Goal: Information Seeking & Learning: Compare options

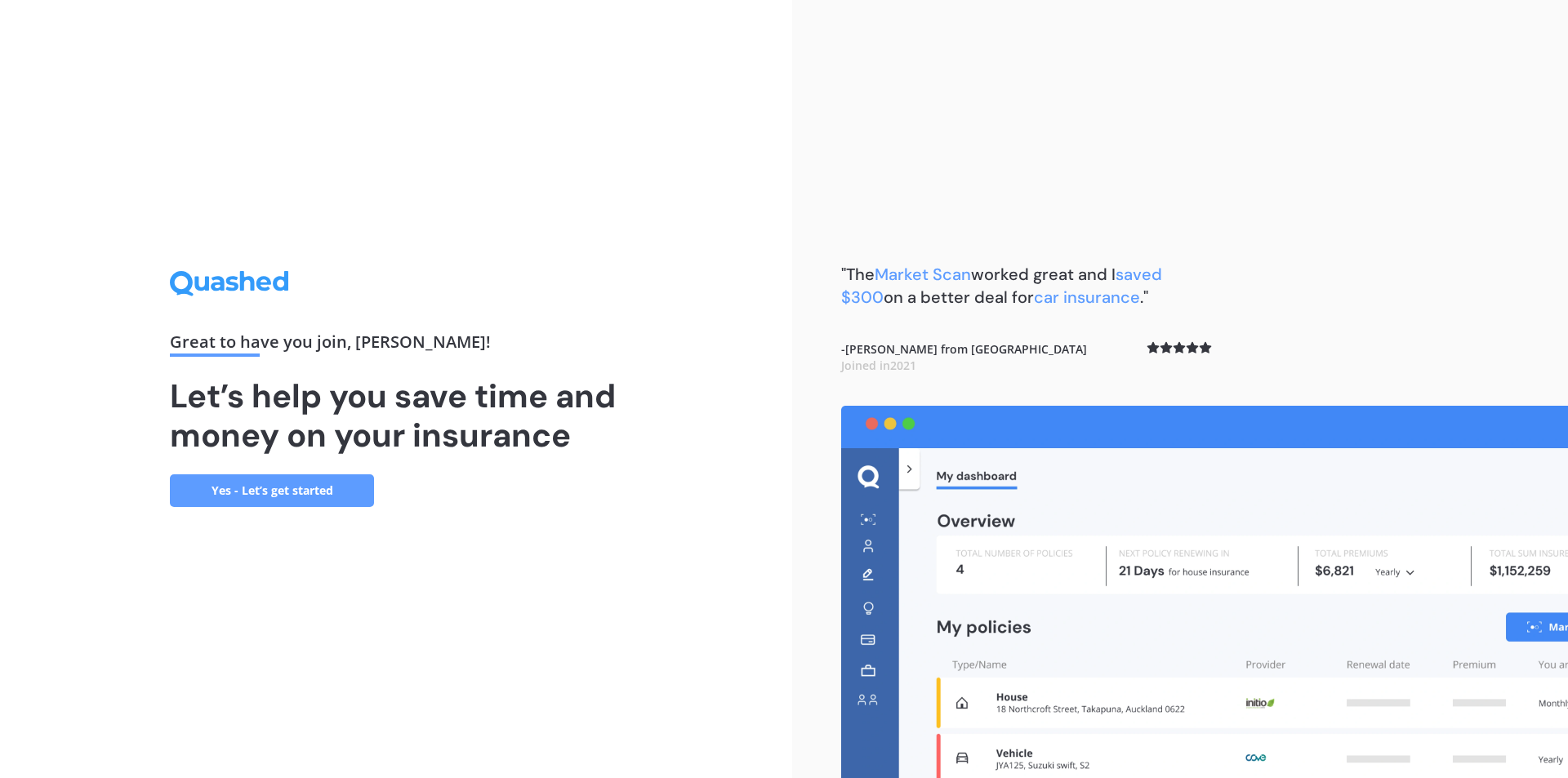
drag, startPoint x: 1465, startPoint y: 376, endPoint x: 1125, endPoint y: 92, distance: 443.0
click at [1125, 92] on div ""The Market Scan worked great and I saved $300 on a better deal for car insuran…" at bounding box center [1179, 389] width 775 height 778
click at [219, 486] on link "Yes - Let’s get started" at bounding box center [272, 490] width 204 height 33
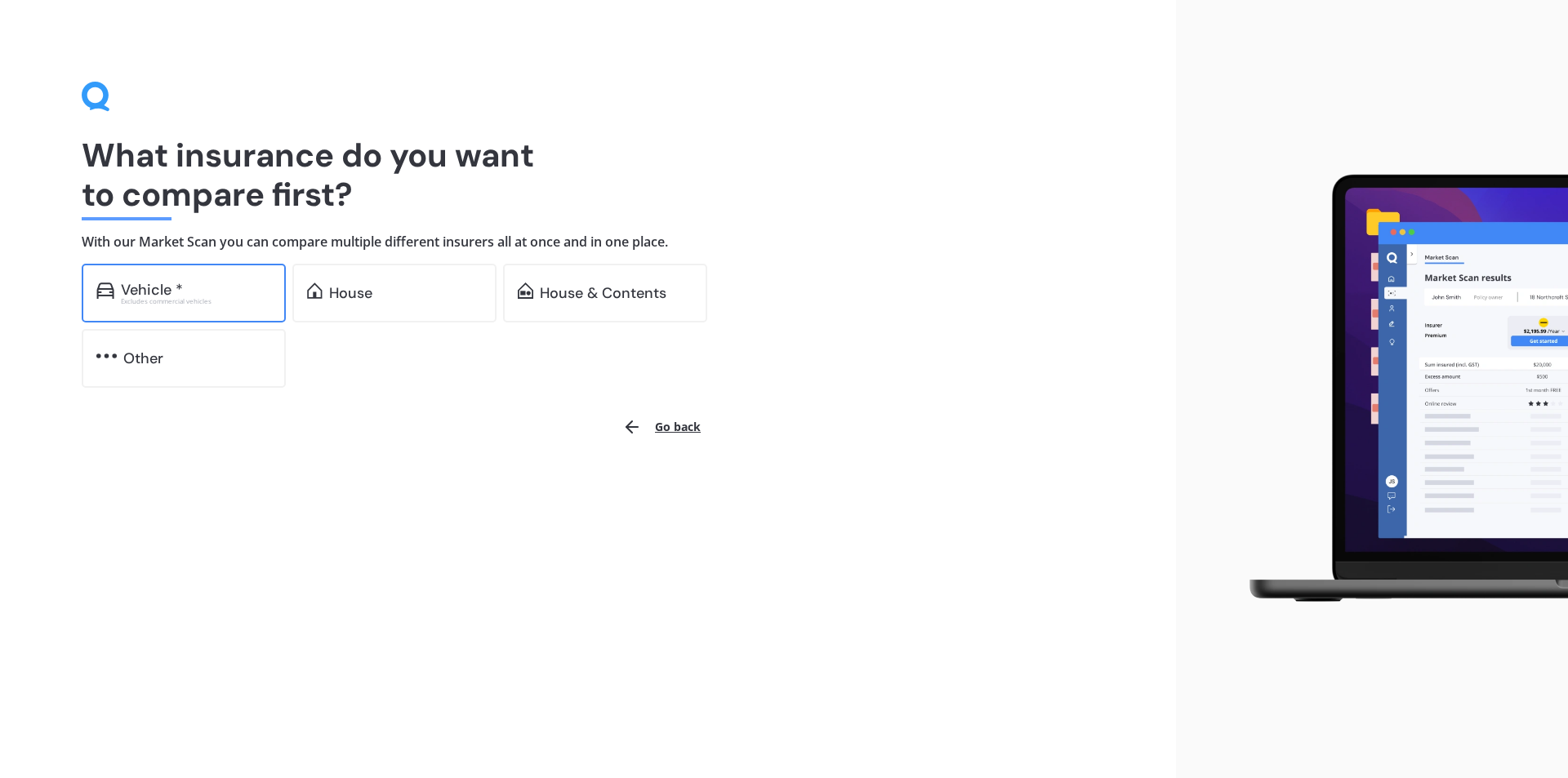
click at [225, 289] on div "Vehicle *" at bounding box center [196, 290] width 150 height 16
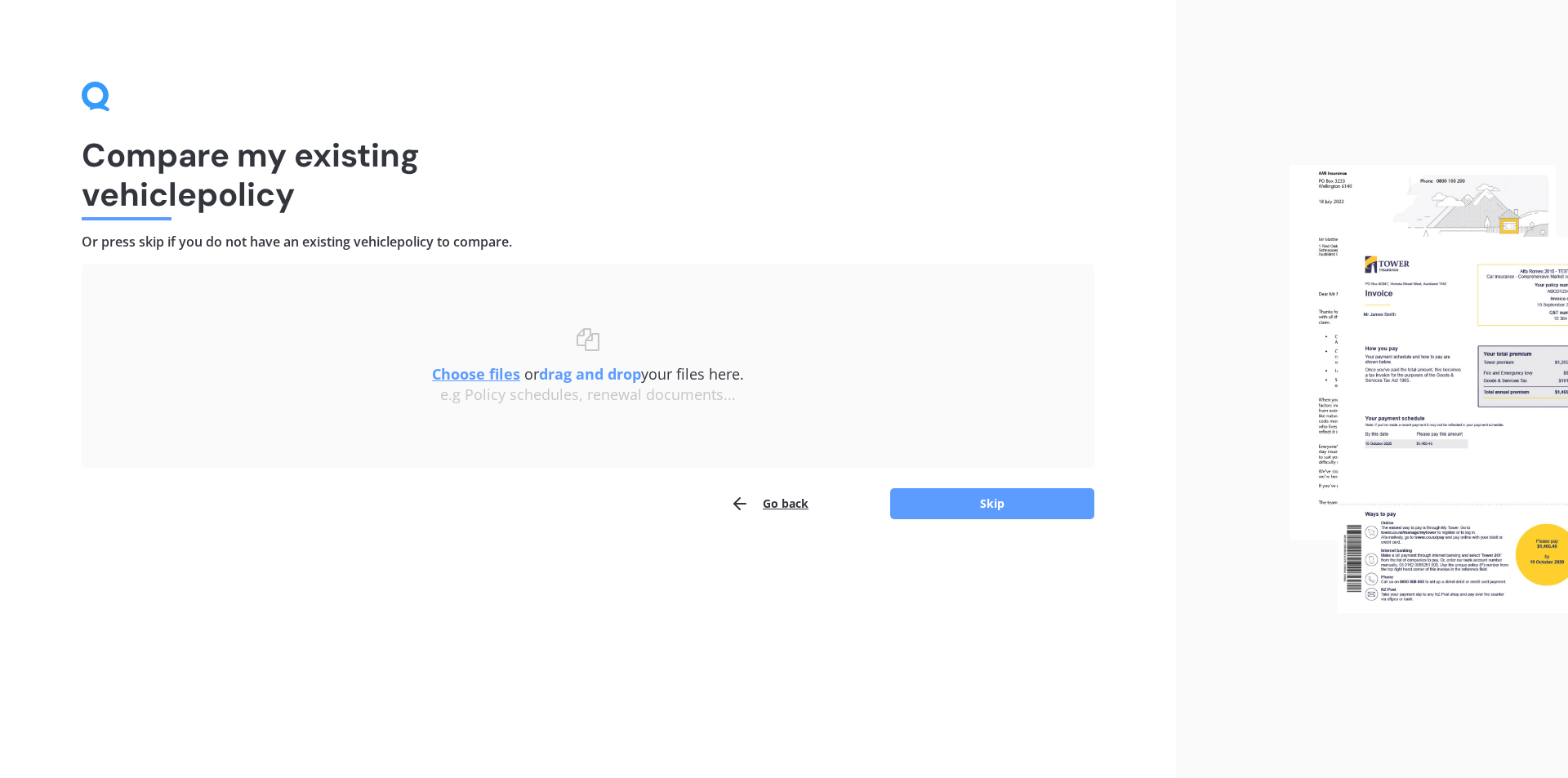
click at [440, 288] on div "Uploading Choose files or drag and drop your files here. Choose files or photos…" at bounding box center [588, 366] width 1013 height 204
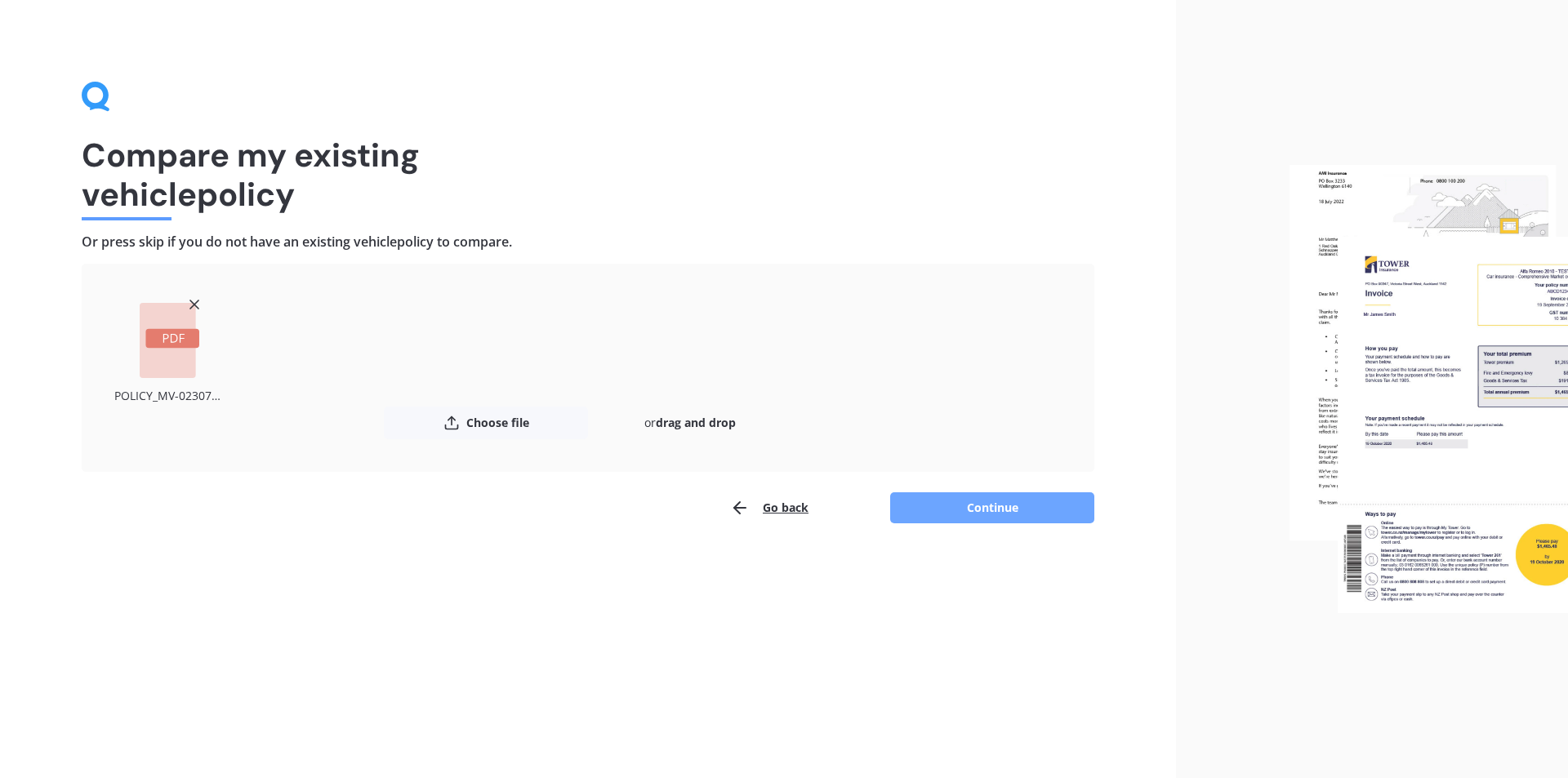
click at [1013, 509] on button "Continue" at bounding box center [992, 508] width 204 height 31
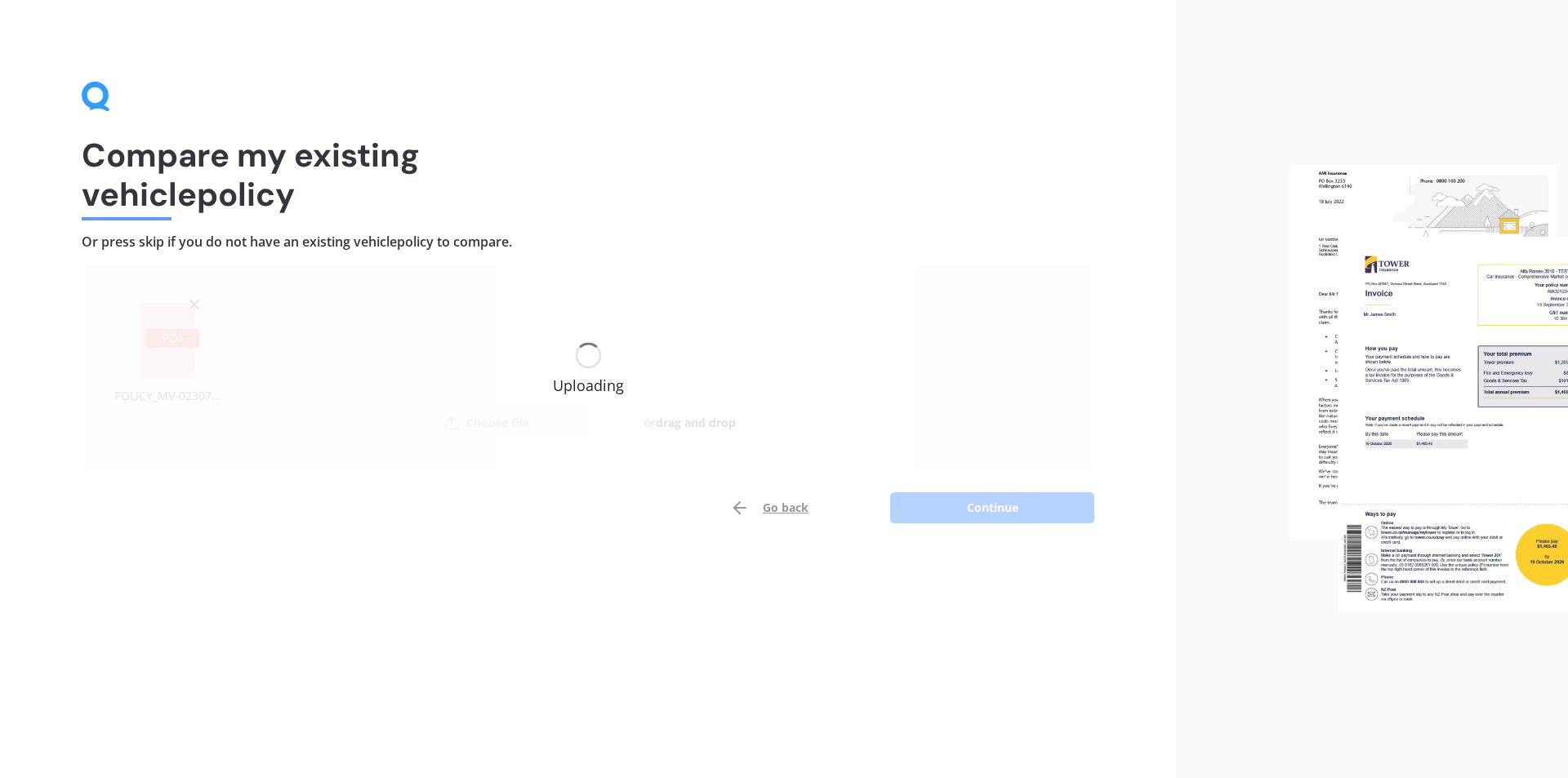
drag, startPoint x: 695, startPoint y: 289, endPoint x: 1164, endPoint y: 145, distance: 490.6
click at [1167, 143] on div "Compare my existing vehicle policy Or press skip if you do not have an existing…" at bounding box center [588, 389] width 1176 height 778
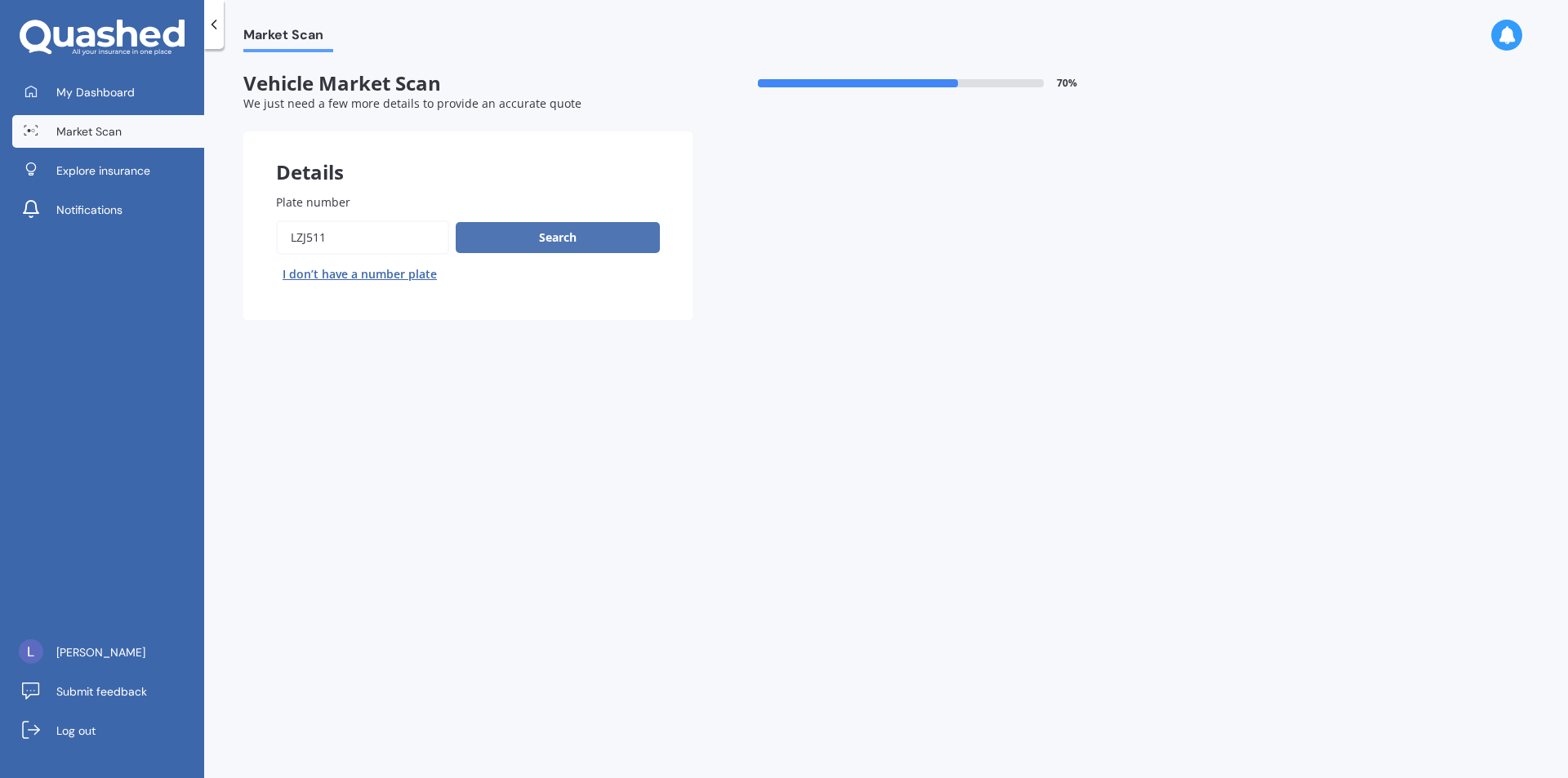
click at [592, 235] on button "Search" at bounding box center [558, 237] width 204 height 31
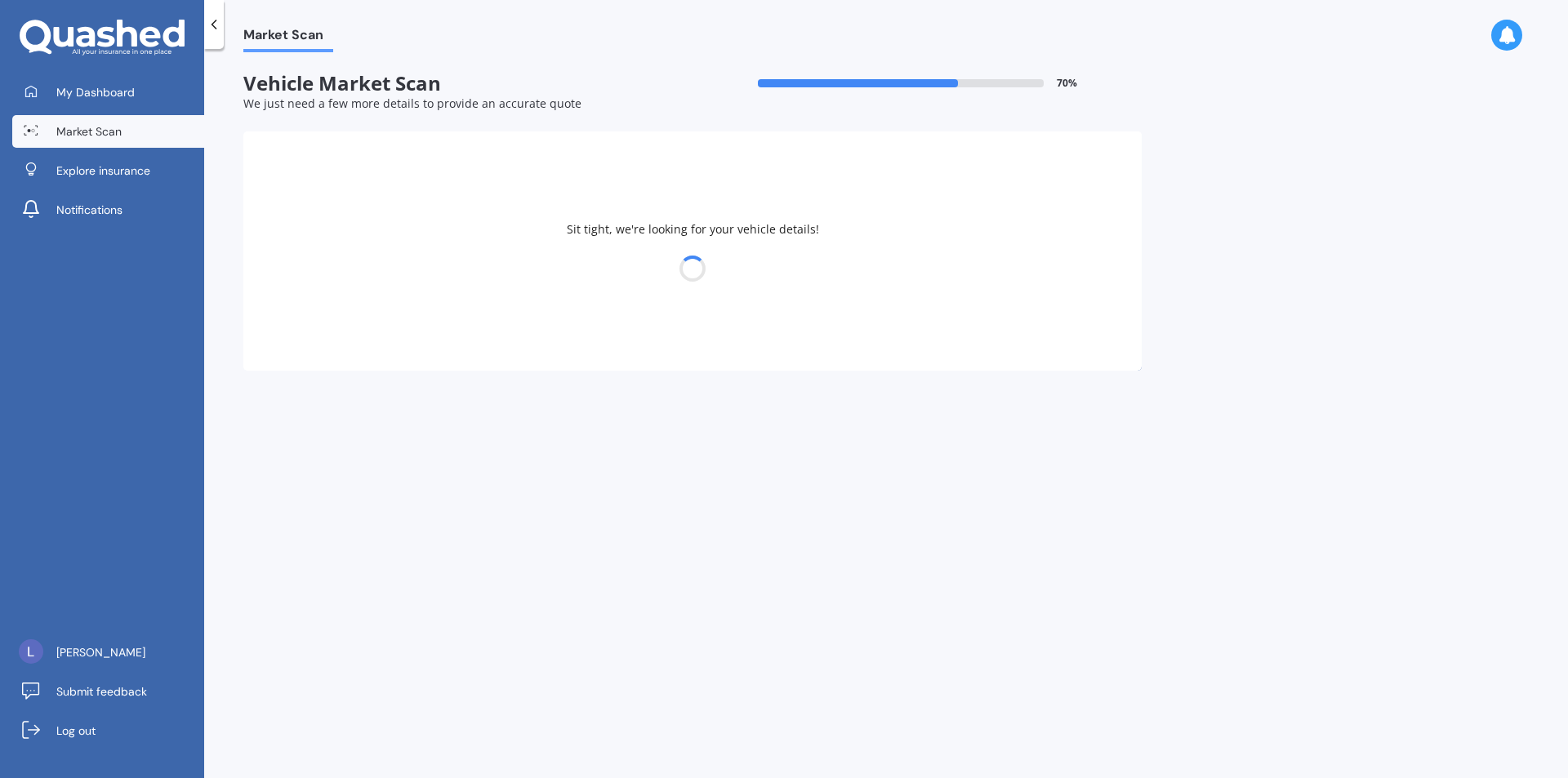
select select "HONDA"
select select "CIVIC"
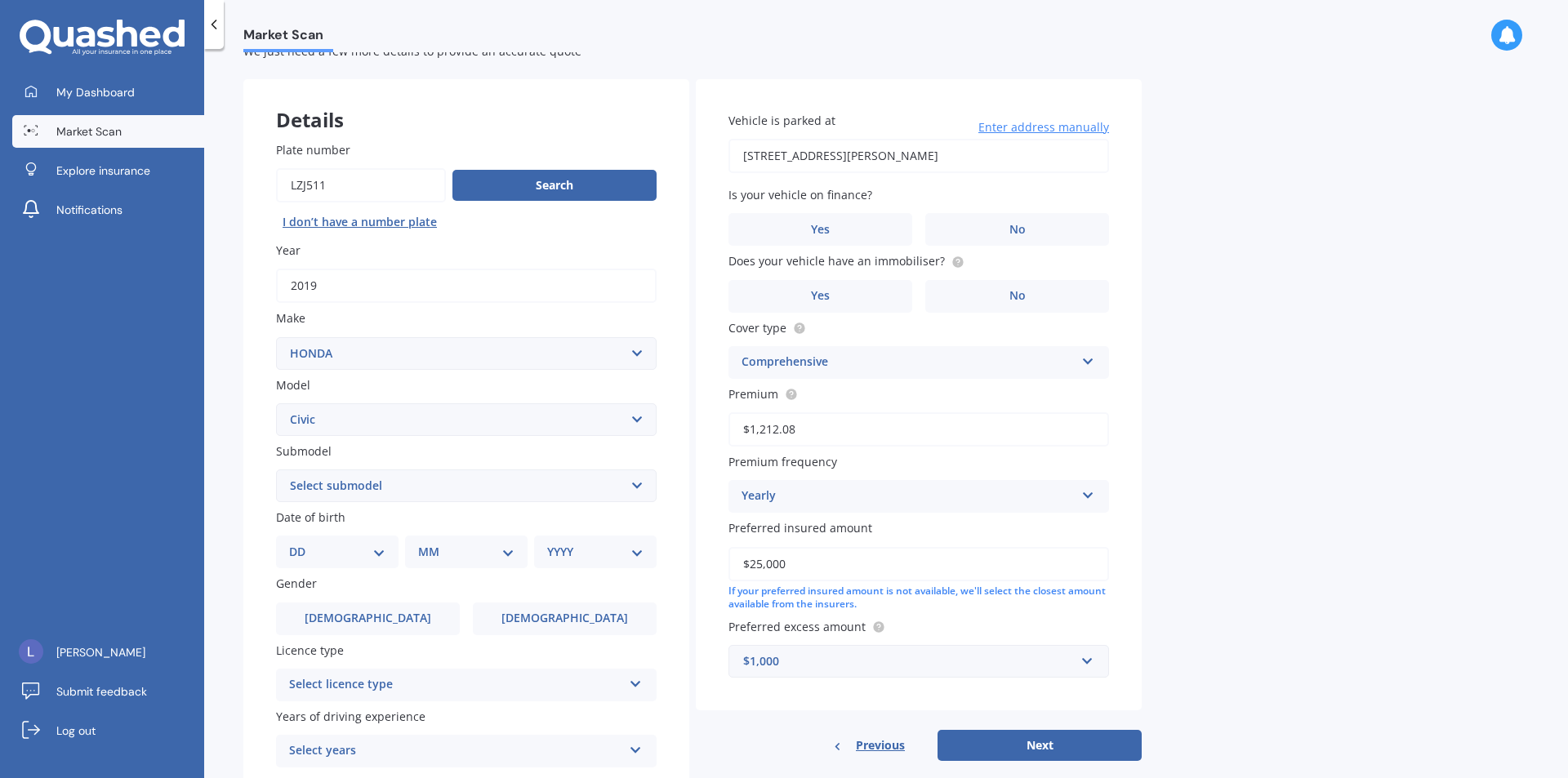
scroll to position [82, 0]
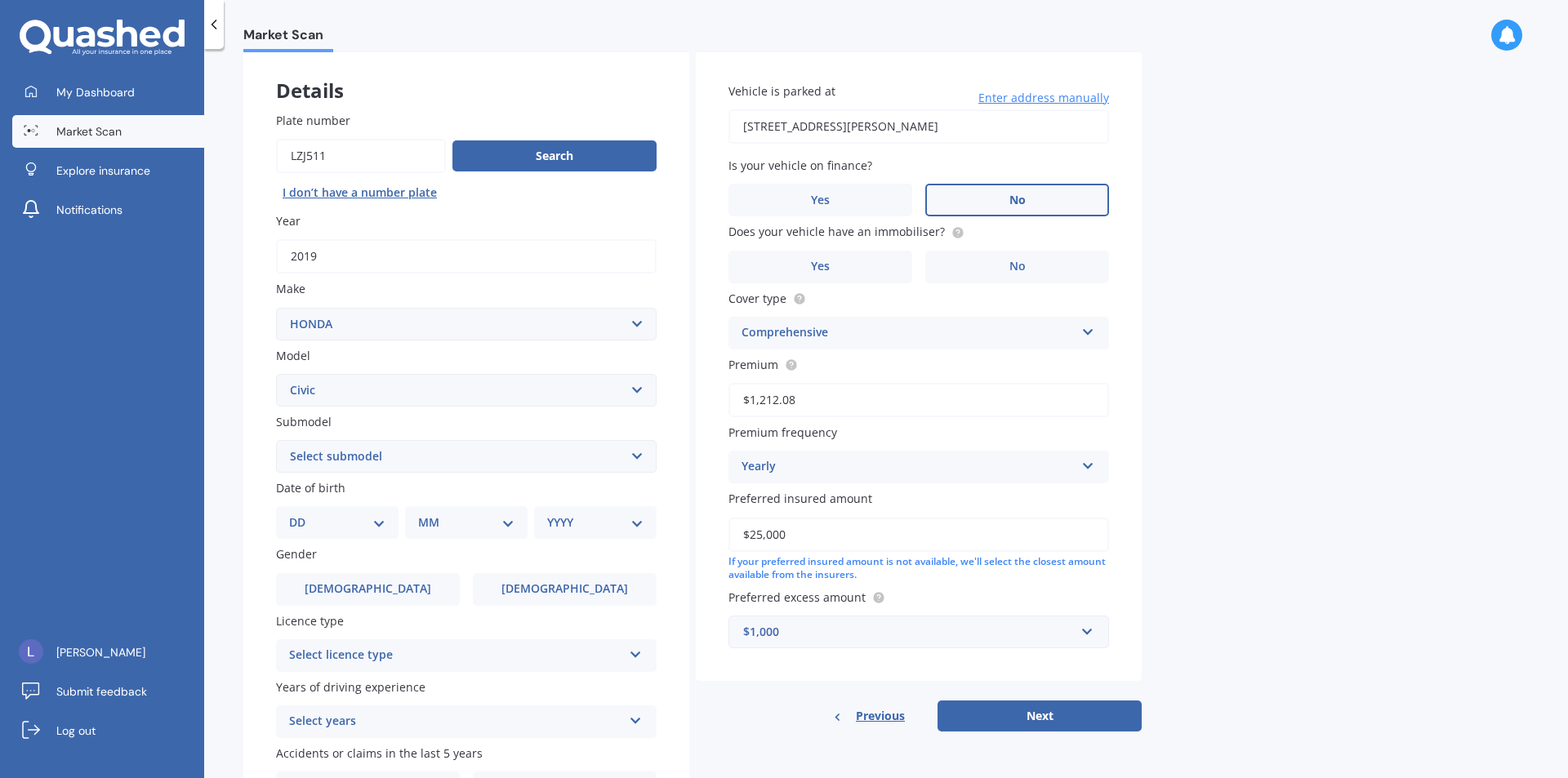
click at [1017, 210] on label "No" at bounding box center [1017, 200] width 184 height 33
click at [0, 0] on input "No" at bounding box center [0, 0] width 0 height 0
click at [1075, 268] on label "No" at bounding box center [1017, 267] width 184 height 33
click at [0, 0] on input "No" at bounding box center [0, 0] width 0 height 0
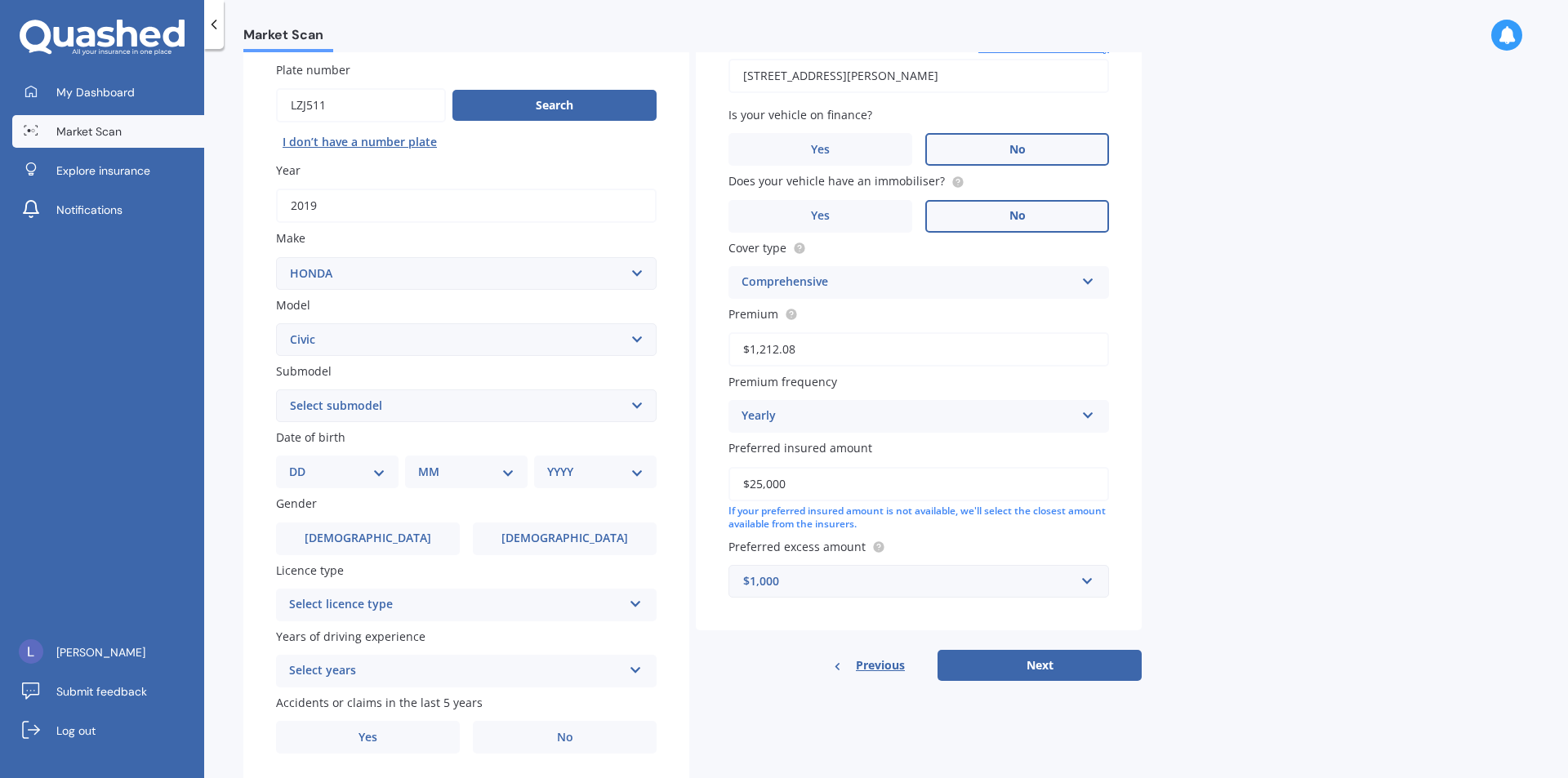
scroll to position [183, 0]
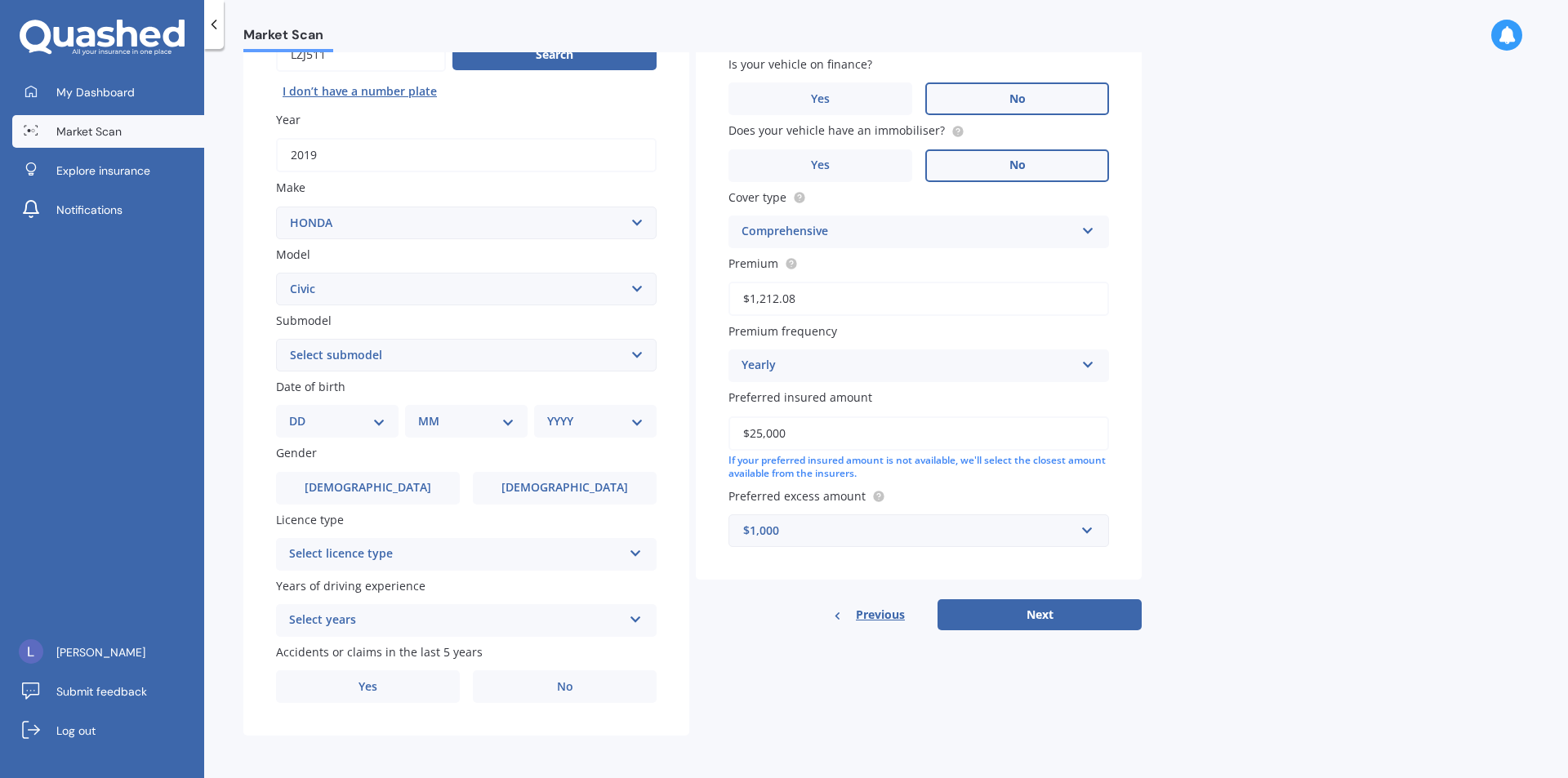
click at [459, 360] on select "Select submodel (all other) 1.8S 2.0S 4WD Wagon Breeze DX Euro 1.8L Exi GL GLi …" at bounding box center [466, 355] width 380 height 33
select select "LX"
click at [276, 338] on select "Select submodel (all other) 1.8S 2.0S 4WD Wagon Breeze DX Euro 1.8L Exi GL GLi …" at bounding box center [466, 355] width 380 height 33
click at [361, 440] on div "Plate number Search I don’t have a number plate Year 2019 Make Select make AC A…" at bounding box center [466, 358] width 446 height 759
click at [379, 427] on select "DD 01 02 03 04 05 06 07 08 09 10 11 12 13 14 15 16 17 18 19 20 21 22 23 24 25 2…" at bounding box center [338, 421] width 96 height 18
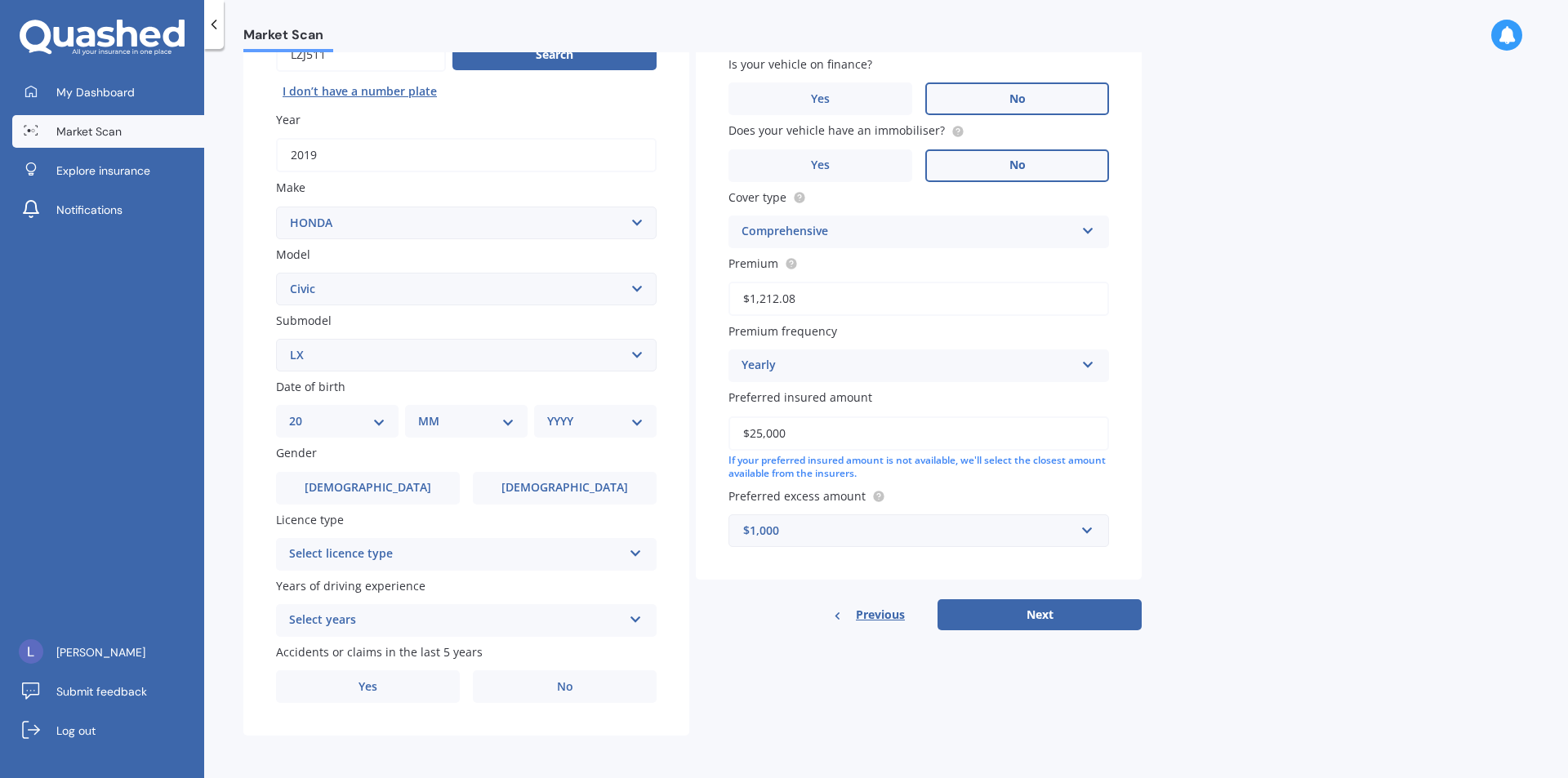
click at [302, 412] on select "DD 01 02 03 04 05 06 07 08 09 10 11 12 13 14 15 16 17 18 19 20 21 22 23 24 25 2…" at bounding box center [338, 421] width 96 height 18
click at [365, 433] on div "DD 01 02 03 04 05 06 07 08 09 10 11 12 13 14 15 16 17 18 19 20 21 22 23 24 25 2…" at bounding box center [347, 421] width 116 height 33
click at [382, 419] on select "DD 01 02 03 04 05 06 07 08 09 10 11 12 13 14 15 16 17 18 19 20 21 22 23 24 25 2…" at bounding box center [347, 421] width 90 height 18
select select "30"
click at [302, 412] on select "DD 01 02 03 04 05 06 07 08 09 10 11 12 13 14 15 16 17 18 19 20 21 22 23 24 25 2…" at bounding box center [347, 421] width 90 height 18
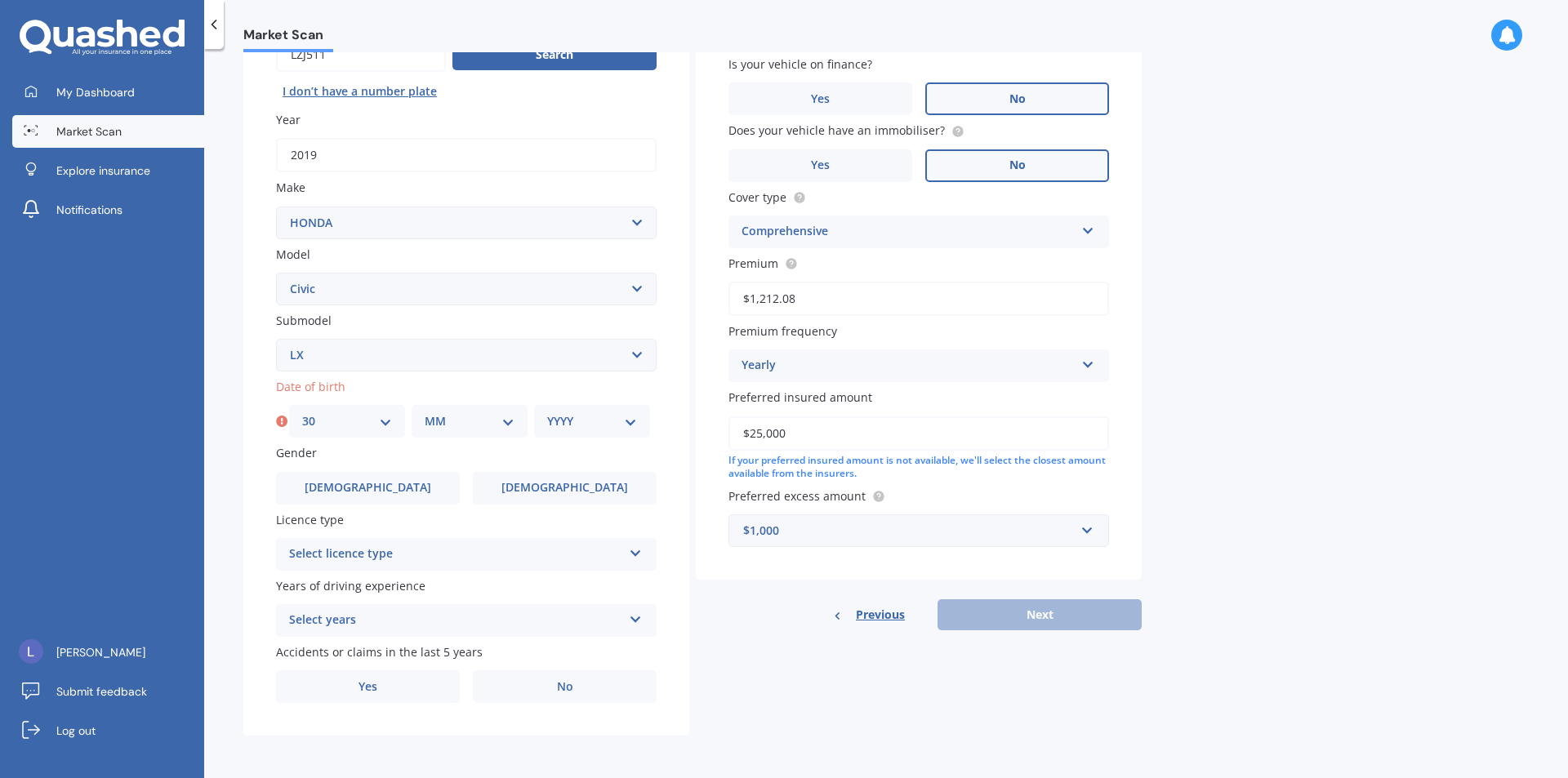
drag, startPoint x: 455, startPoint y: 421, endPoint x: 473, endPoint y: 417, distance: 18.4
click at [455, 421] on select "MM 01 02 03 04 05 06 07 08 09 10 11 12" at bounding box center [470, 421] width 90 height 18
select select "12"
click at [425, 412] on select "MM 01 02 03 04 05 06 07 08 09 10 11 12" at bounding box center [470, 421] width 90 height 18
click at [556, 438] on div "YYYY 2025 2024 2023 2022 2021 2020 2019 2018 2017 2016 2015 2014 2013 2012 2011…" at bounding box center [592, 421] width 116 height 33
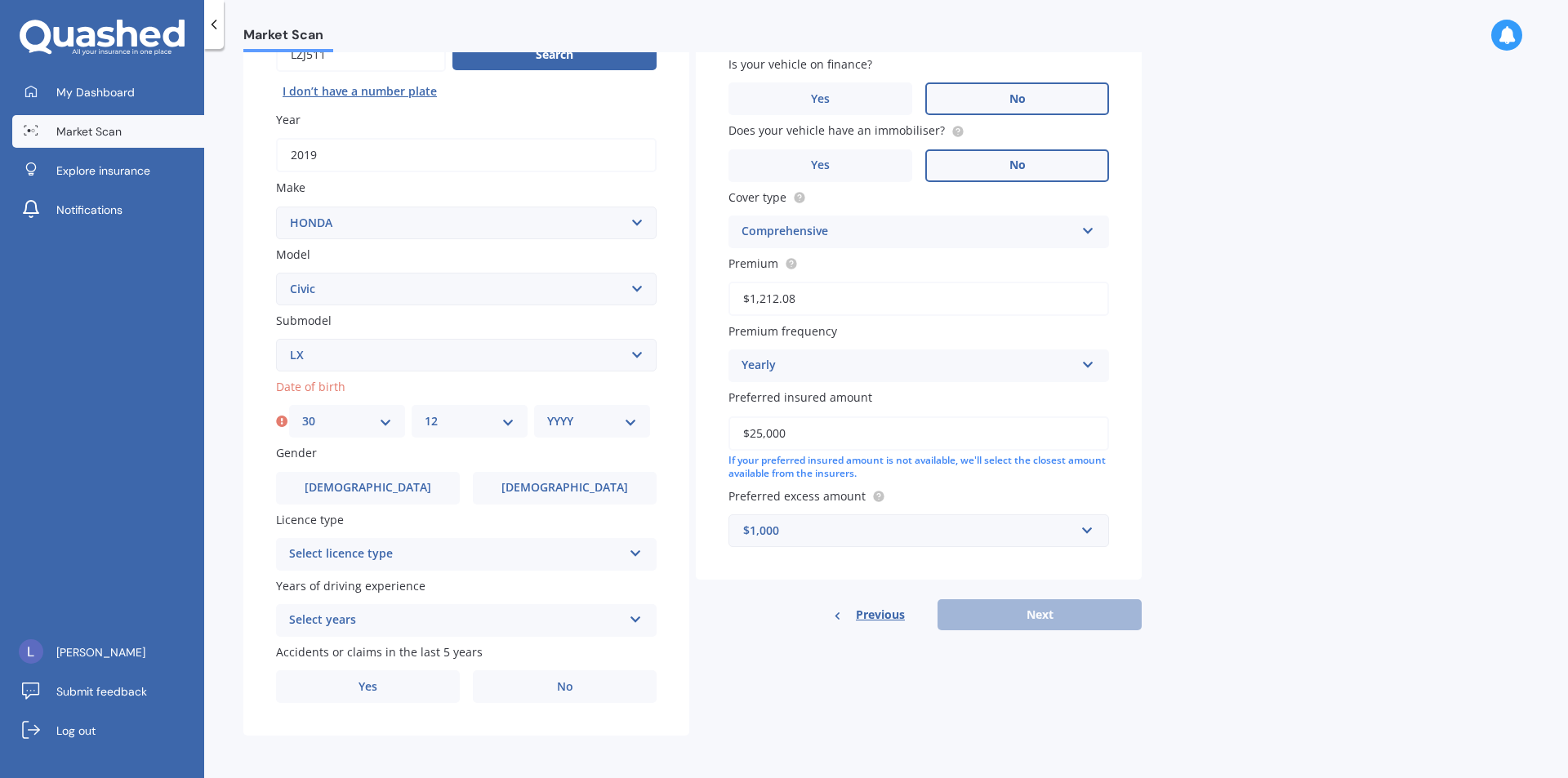
click at [595, 414] on select "YYYY 2025 2024 2023 2022 2021 2020 2019 2018 2017 2016 2015 2014 2013 2012 2011…" at bounding box center [592, 421] width 90 height 18
select select "1999"
click at [547, 412] on select "YYYY 2025 2024 2023 2022 2021 2020 2019 2018 2017 2016 2015 2014 2013 2012 2011…" at bounding box center [592, 421] width 90 height 18
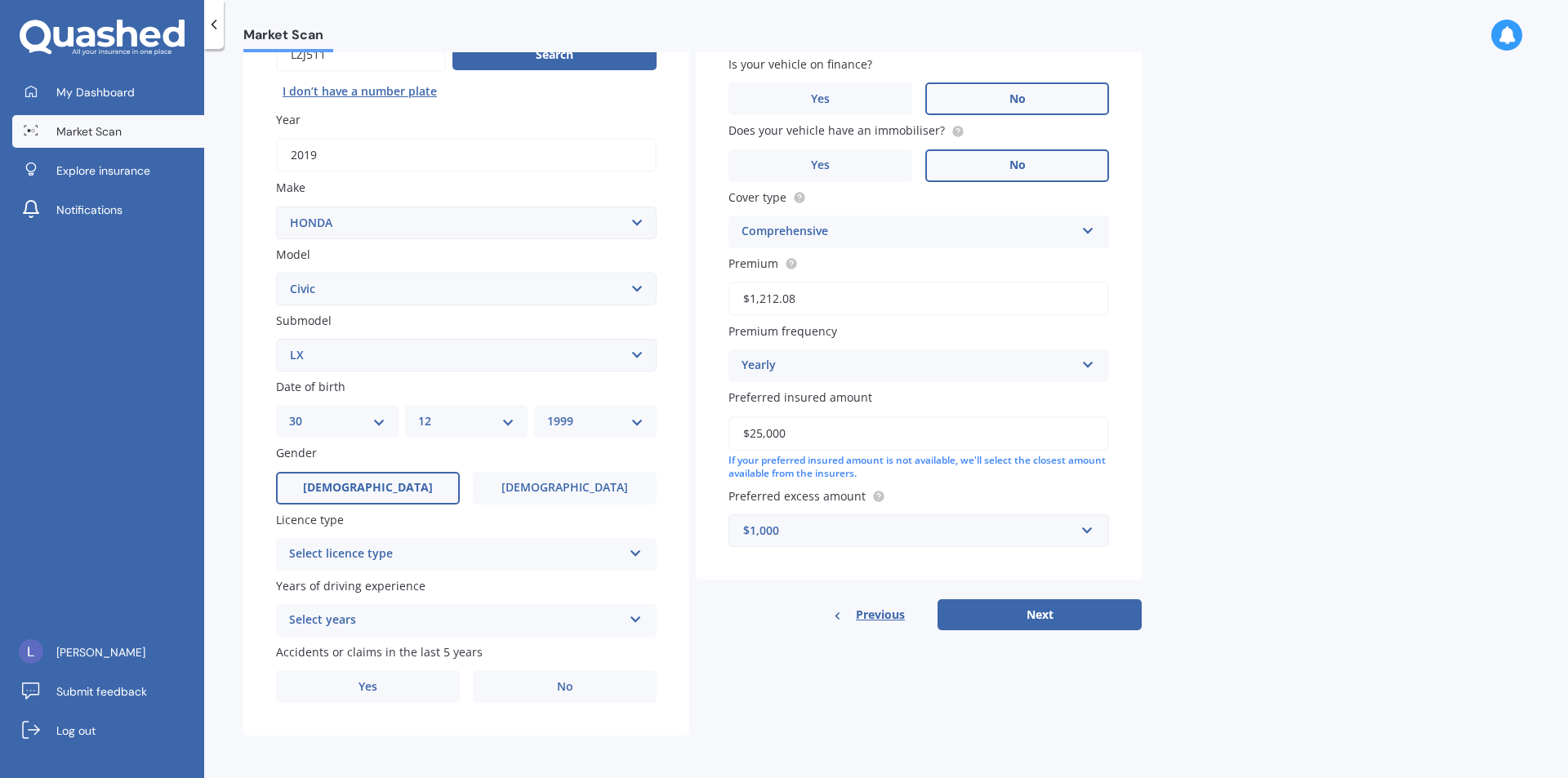
click at [378, 489] on span "[DEMOGRAPHIC_DATA]" at bounding box center [368, 487] width 130 height 14
click at [0, 0] on input "[DEMOGRAPHIC_DATA]" at bounding box center [0, 0] width 0 height 0
click at [450, 555] on div "Select licence type" at bounding box center [456, 554] width 333 height 20
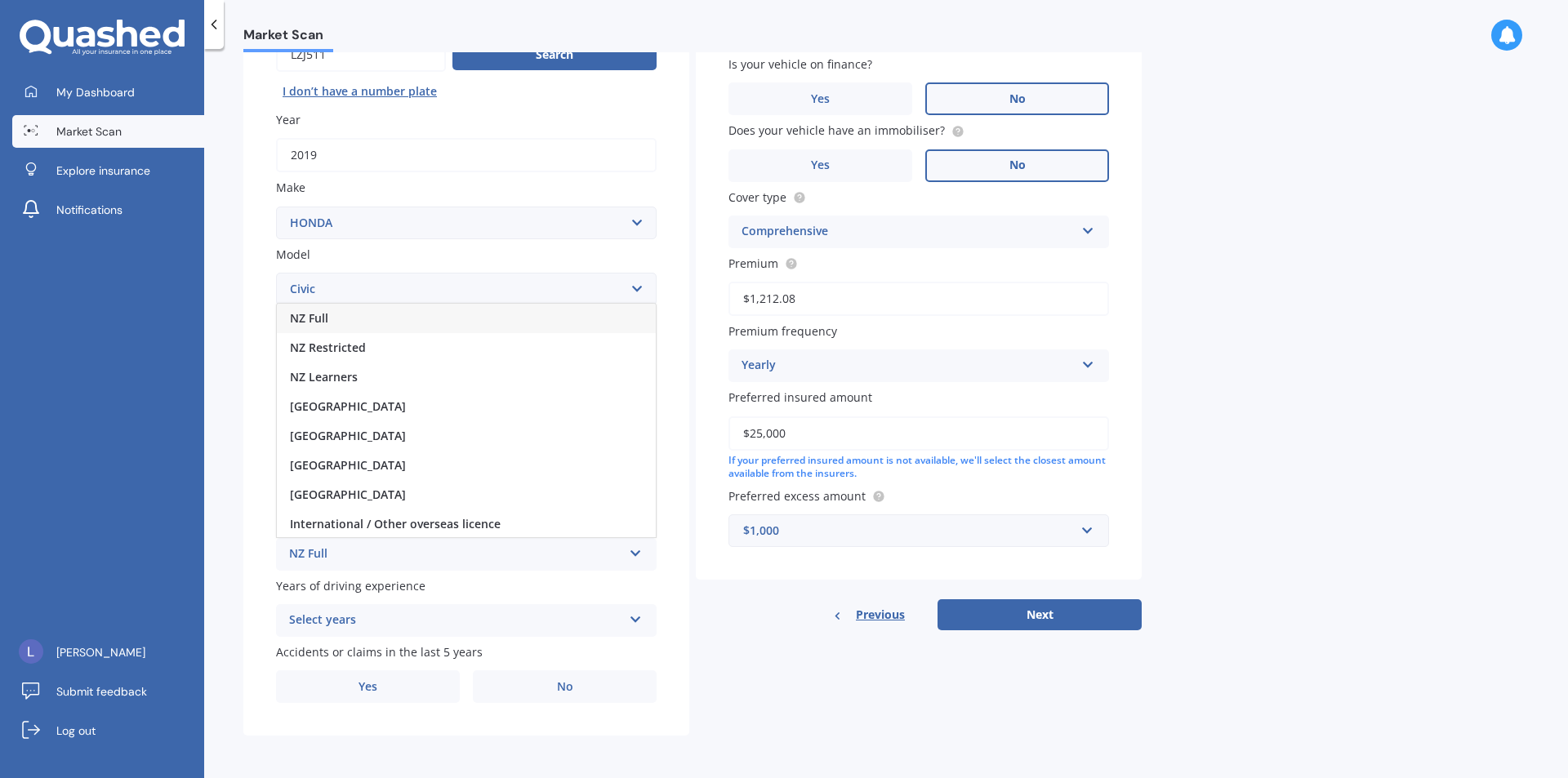
click at [440, 316] on div "NZ Full" at bounding box center [466, 318] width 379 height 29
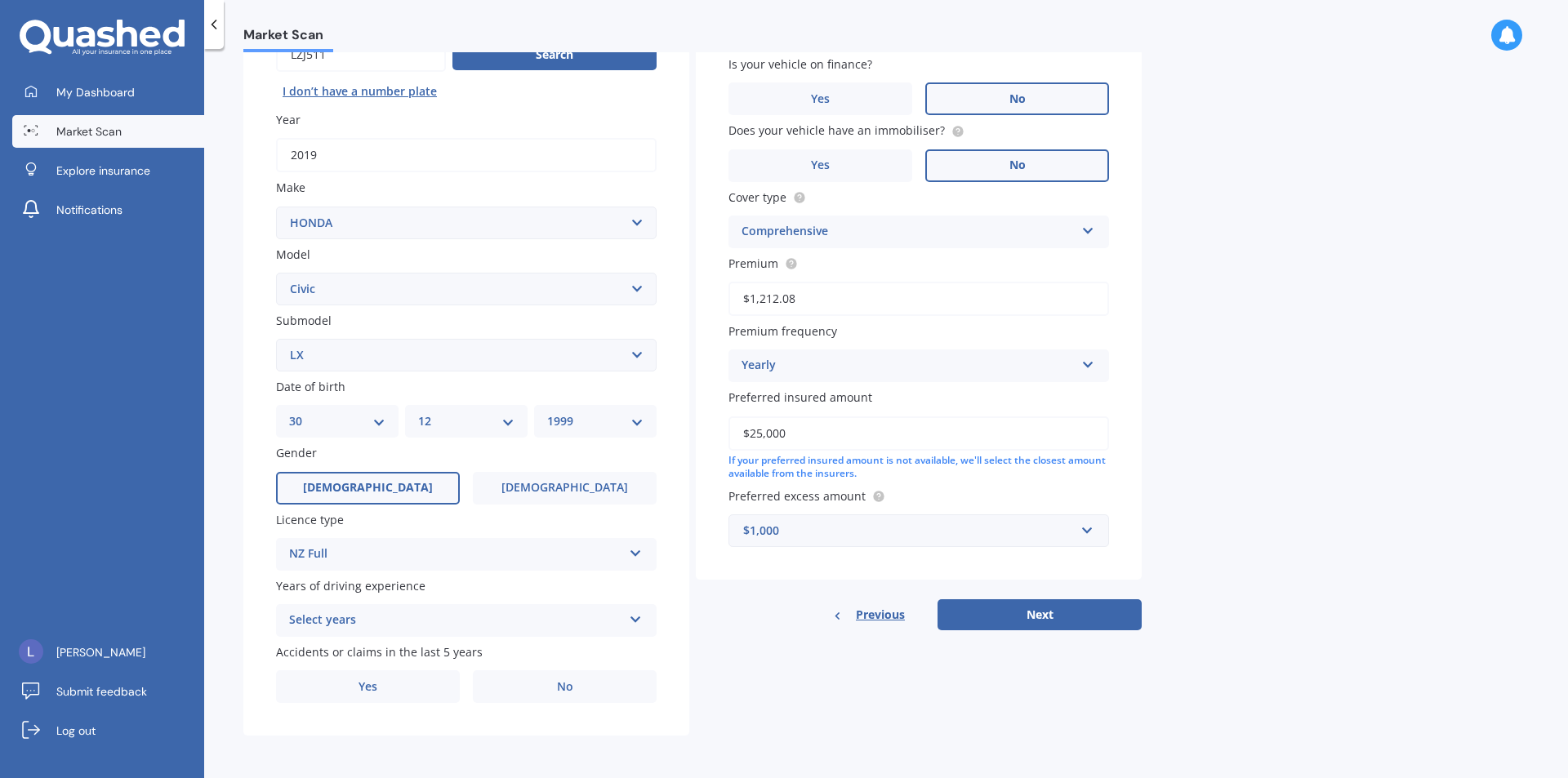
click at [419, 611] on div "Select years" at bounding box center [456, 621] width 333 height 20
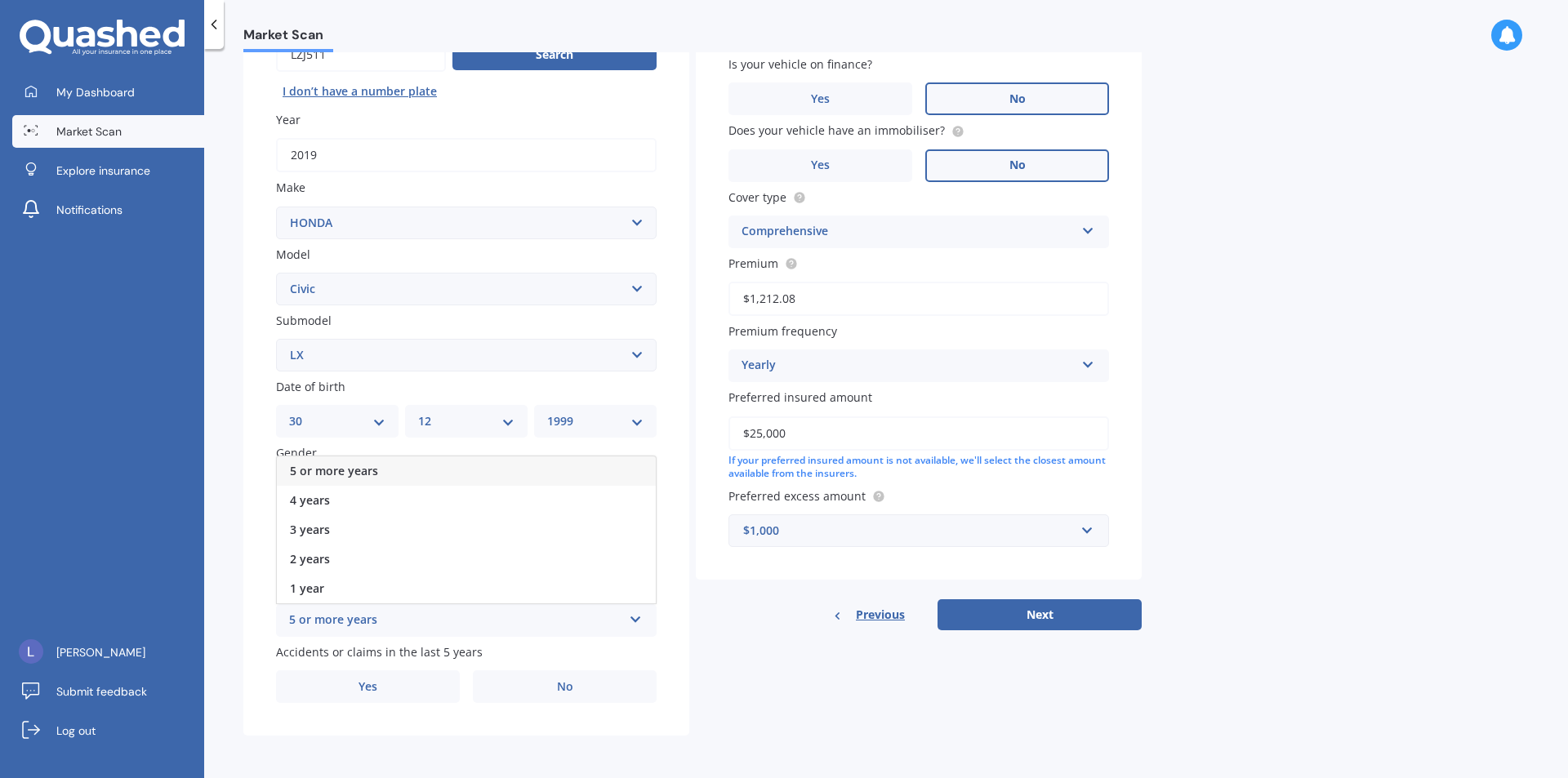
click at [412, 476] on div "5 or more years" at bounding box center [466, 471] width 379 height 29
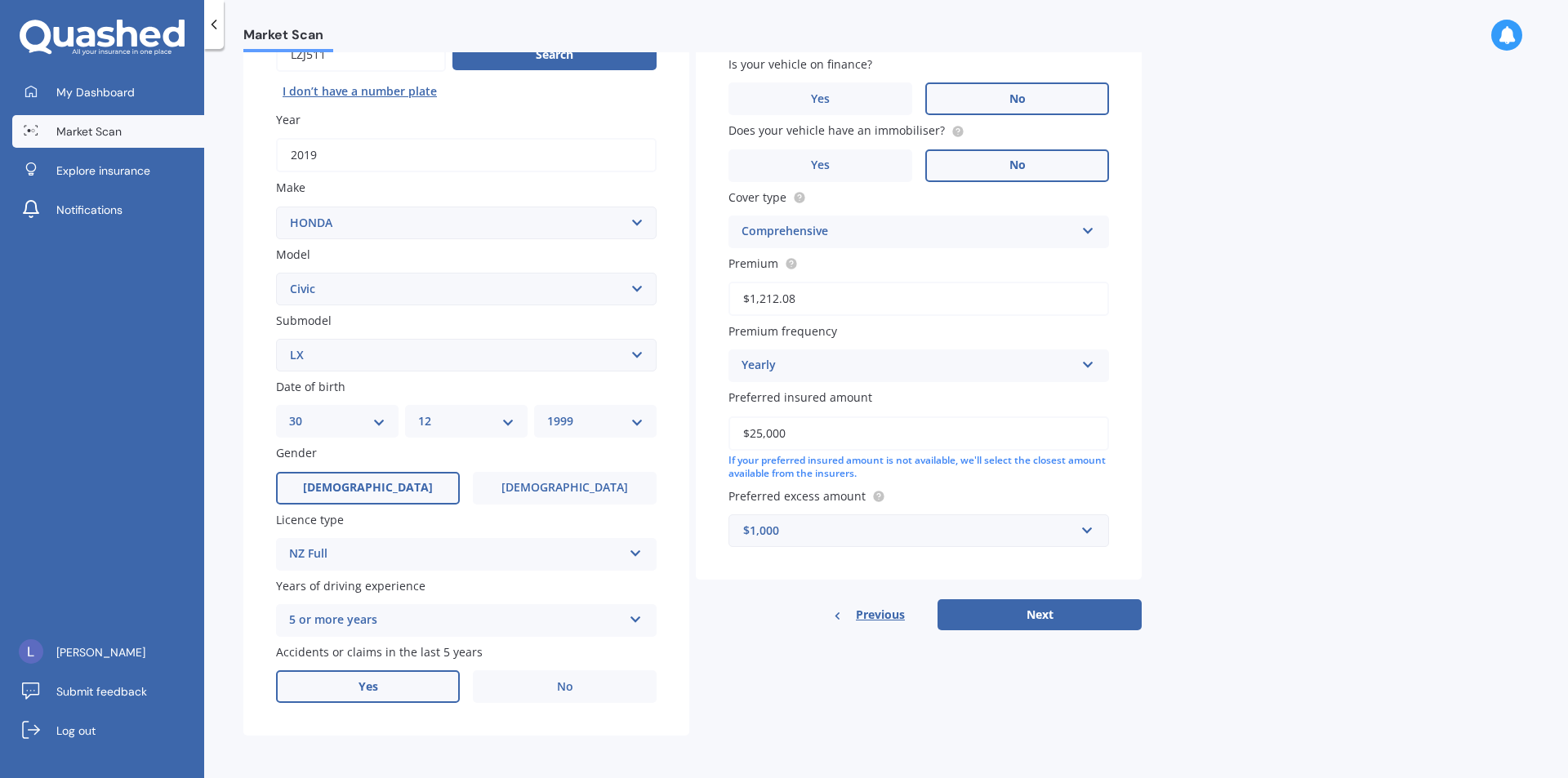
click at [370, 693] on span "Yes" at bounding box center [369, 686] width 20 height 14
click at [0, 0] on input "Yes" at bounding box center [0, 0] width 0 height 0
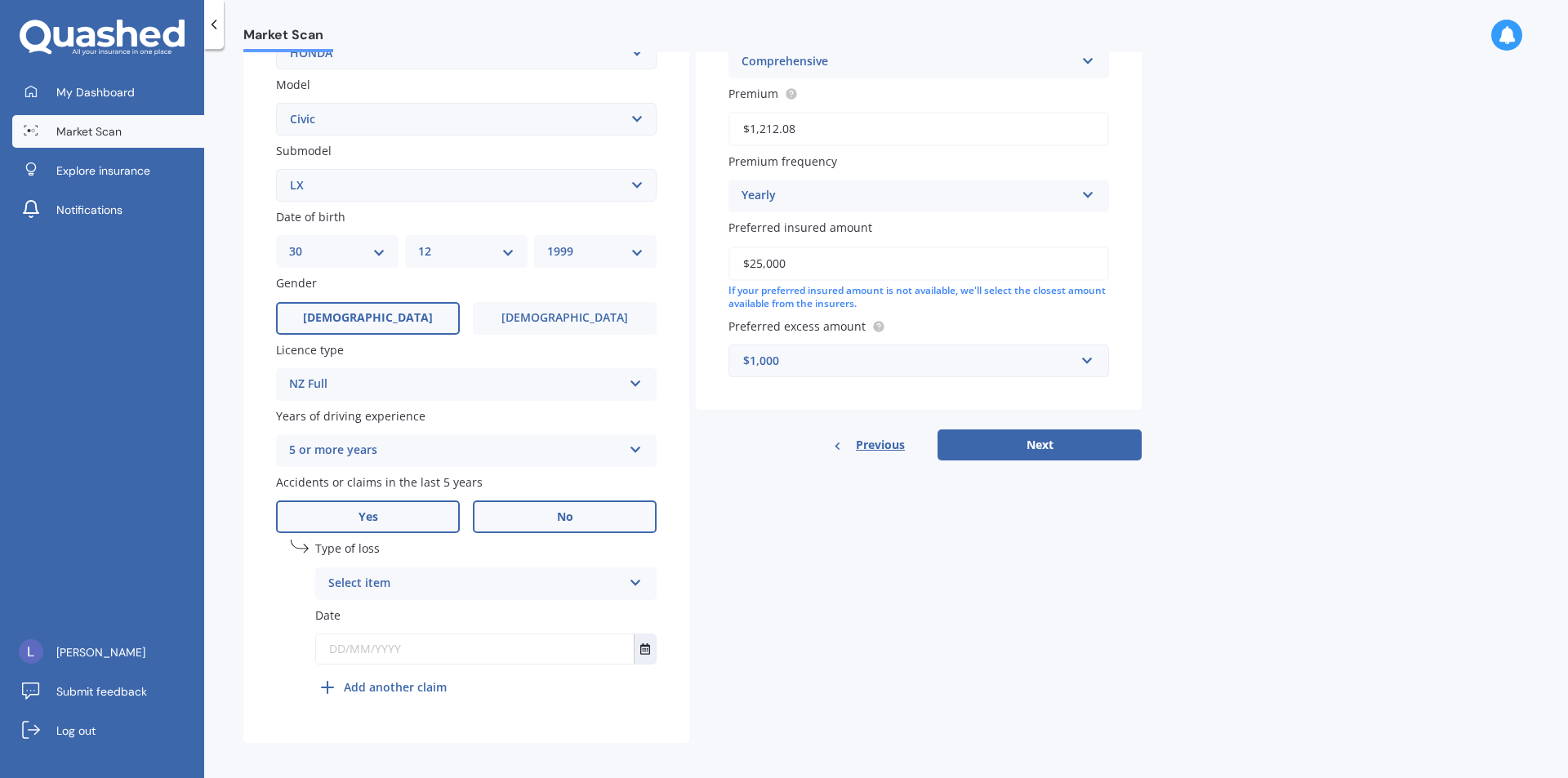
scroll to position [360, 0]
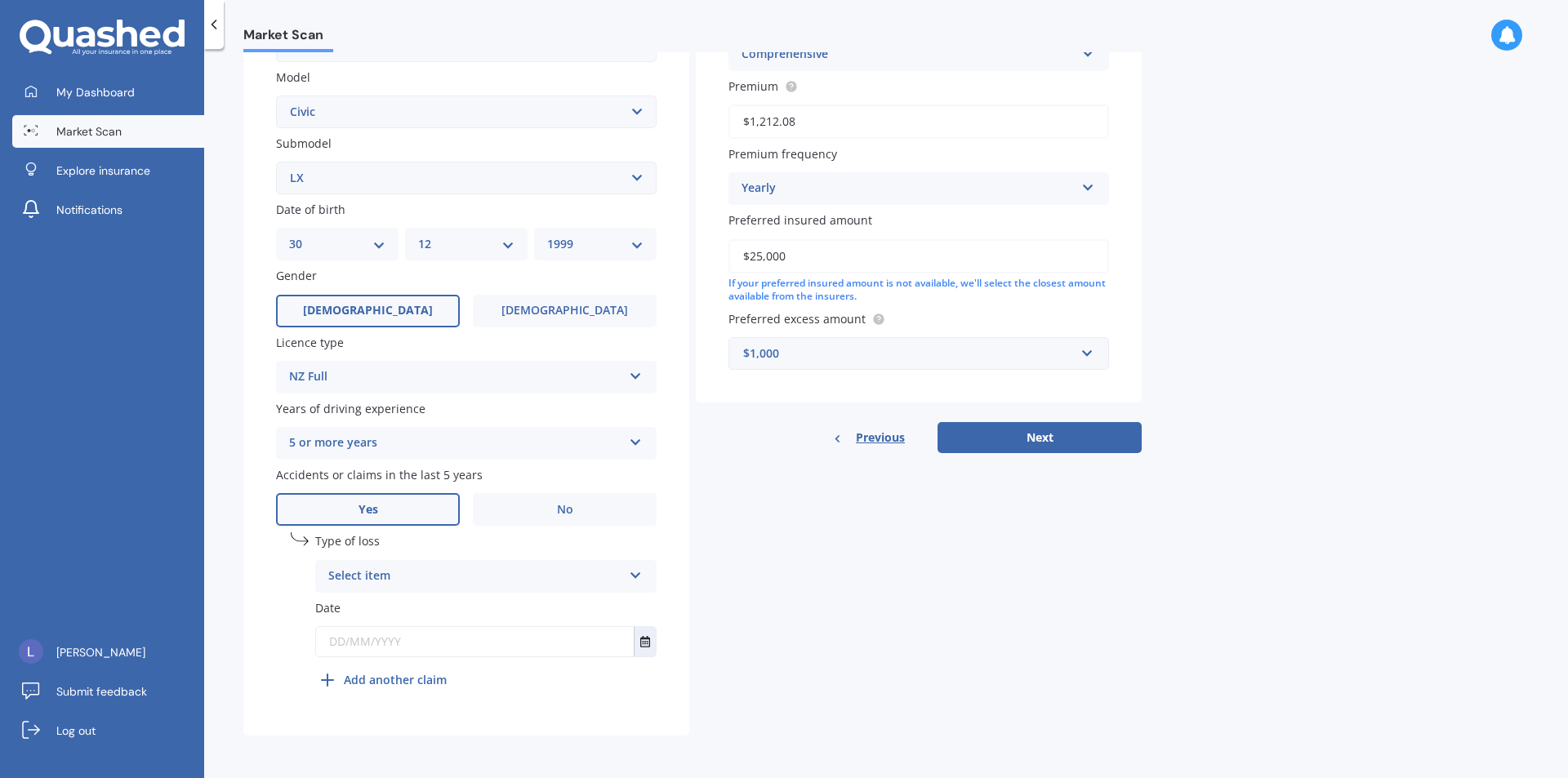
click at [440, 581] on div "Select item" at bounding box center [475, 577] width 294 height 20
click at [449, 613] on div "At fault accident" at bounding box center [485, 608] width 339 height 29
click at [491, 632] on input "text" at bounding box center [474, 642] width 318 height 29
click at [647, 650] on button "Select date" at bounding box center [644, 642] width 22 height 29
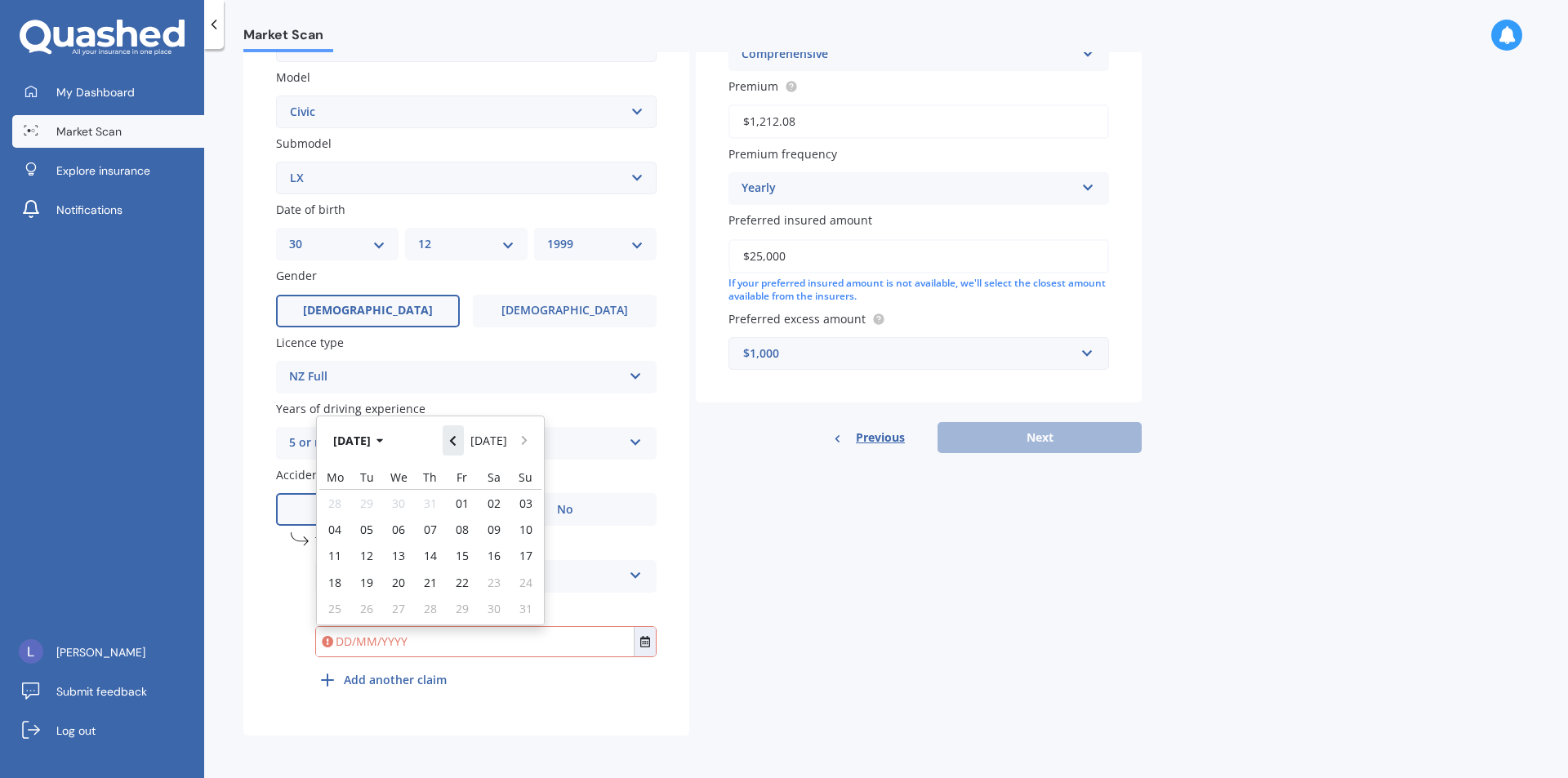
click at [456, 442] on icon "Navigate back" at bounding box center [453, 440] width 7 height 12
click at [456, 442] on button "Navigate back" at bounding box center [452, 435] width 21 height 29
click at [386, 441] on button "May 2025" at bounding box center [360, 440] width 70 height 29
click at [360, 440] on button "2025" at bounding box center [355, 440] width 59 height 29
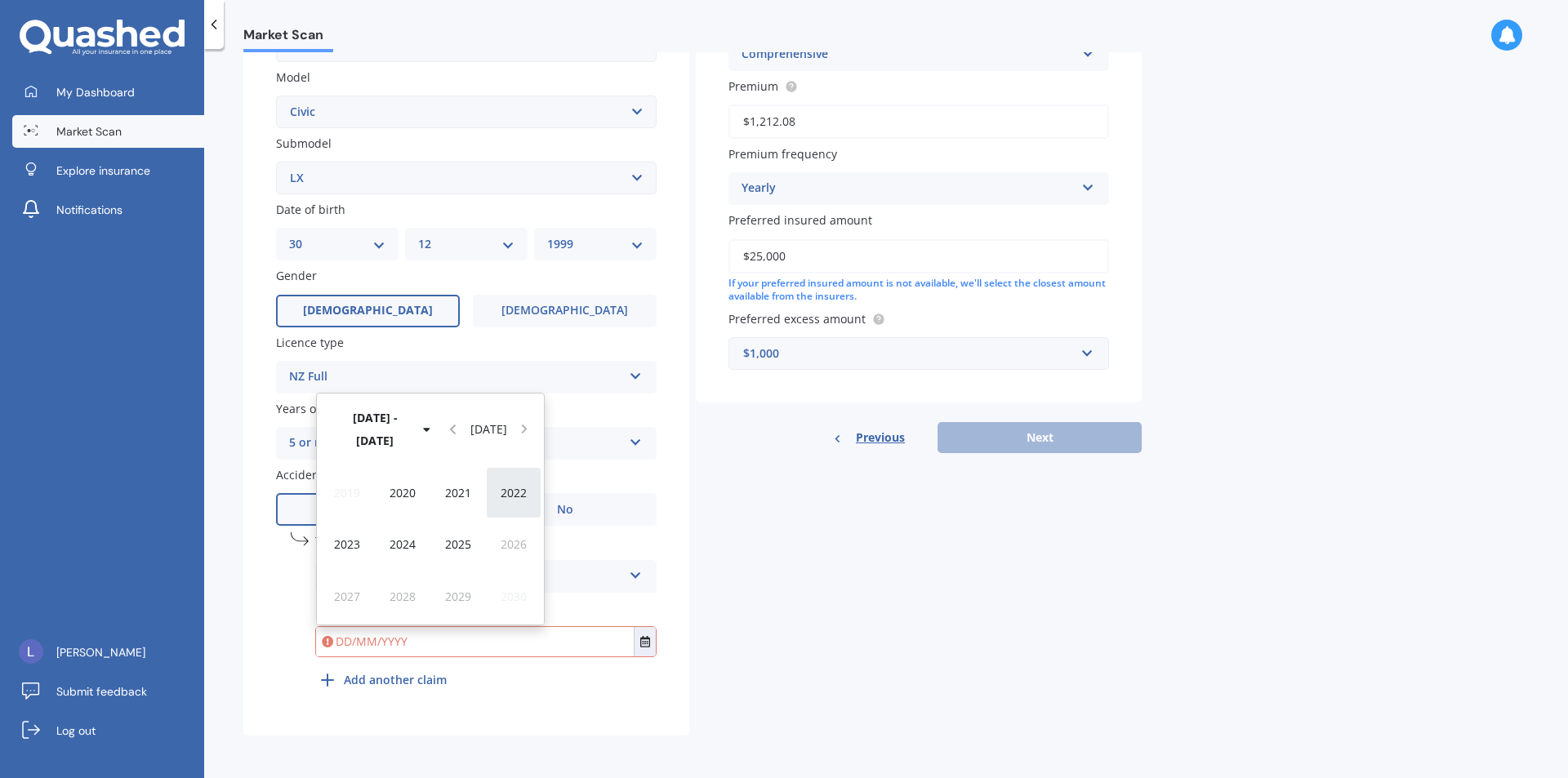
click at [516, 495] on span "2022" at bounding box center [513, 492] width 26 height 15
click at [348, 534] on div "May" at bounding box center [347, 544] width 56 height 52
click at [358, 542] on div "10" at bounding box center [367, 541] width 32 height 23
type input "10/05/2022"
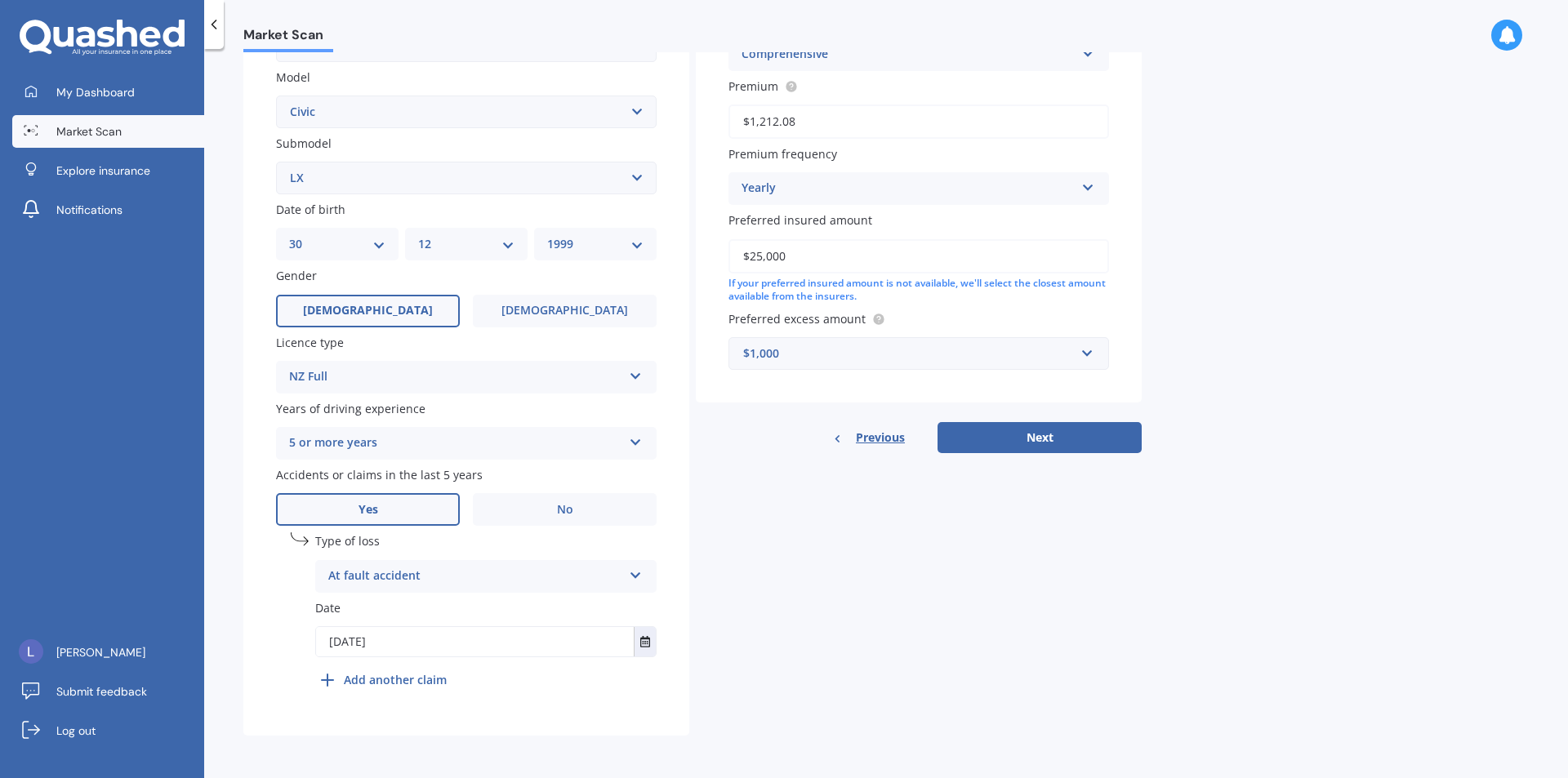
click at [980, 702] on div "Details Plate number Search I don’t have a number plate Year 2019 Make Select m…" at bounding box center [692, 254] width 898 height 965
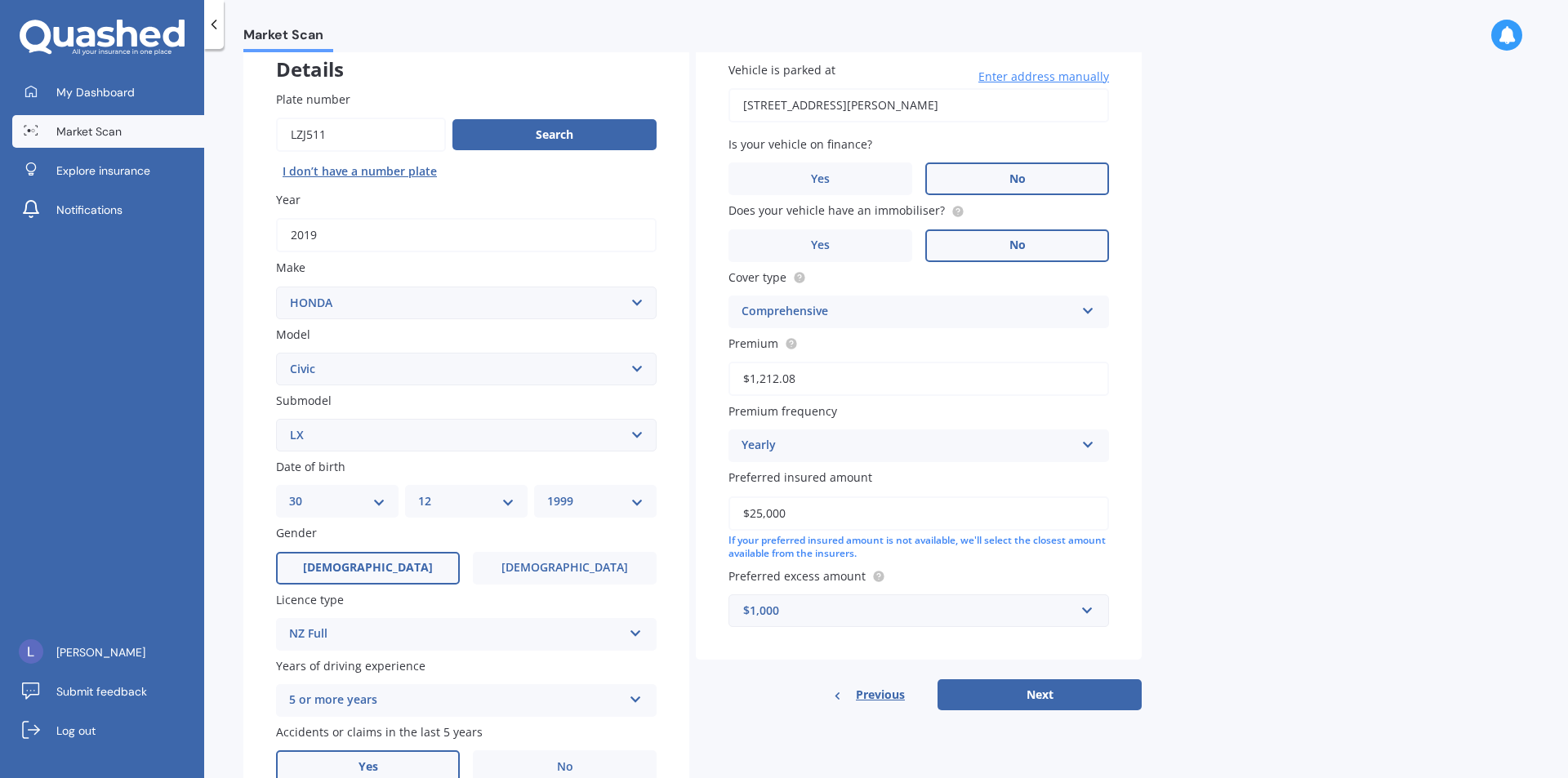
scroll to position [197, 0]
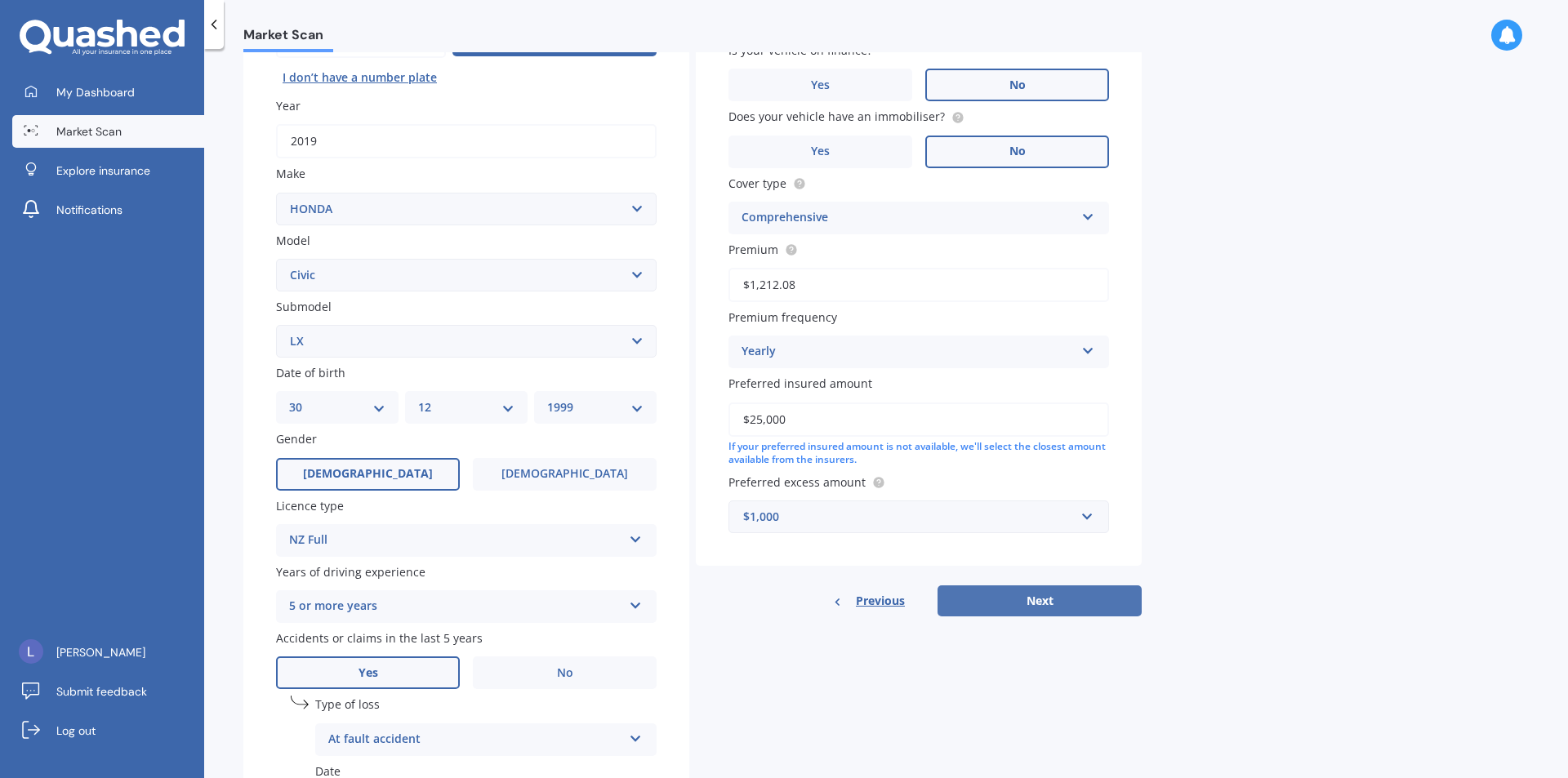
click at [1013, 605] on button "Next" at bounding box center [1039, 601] width 204 height 31
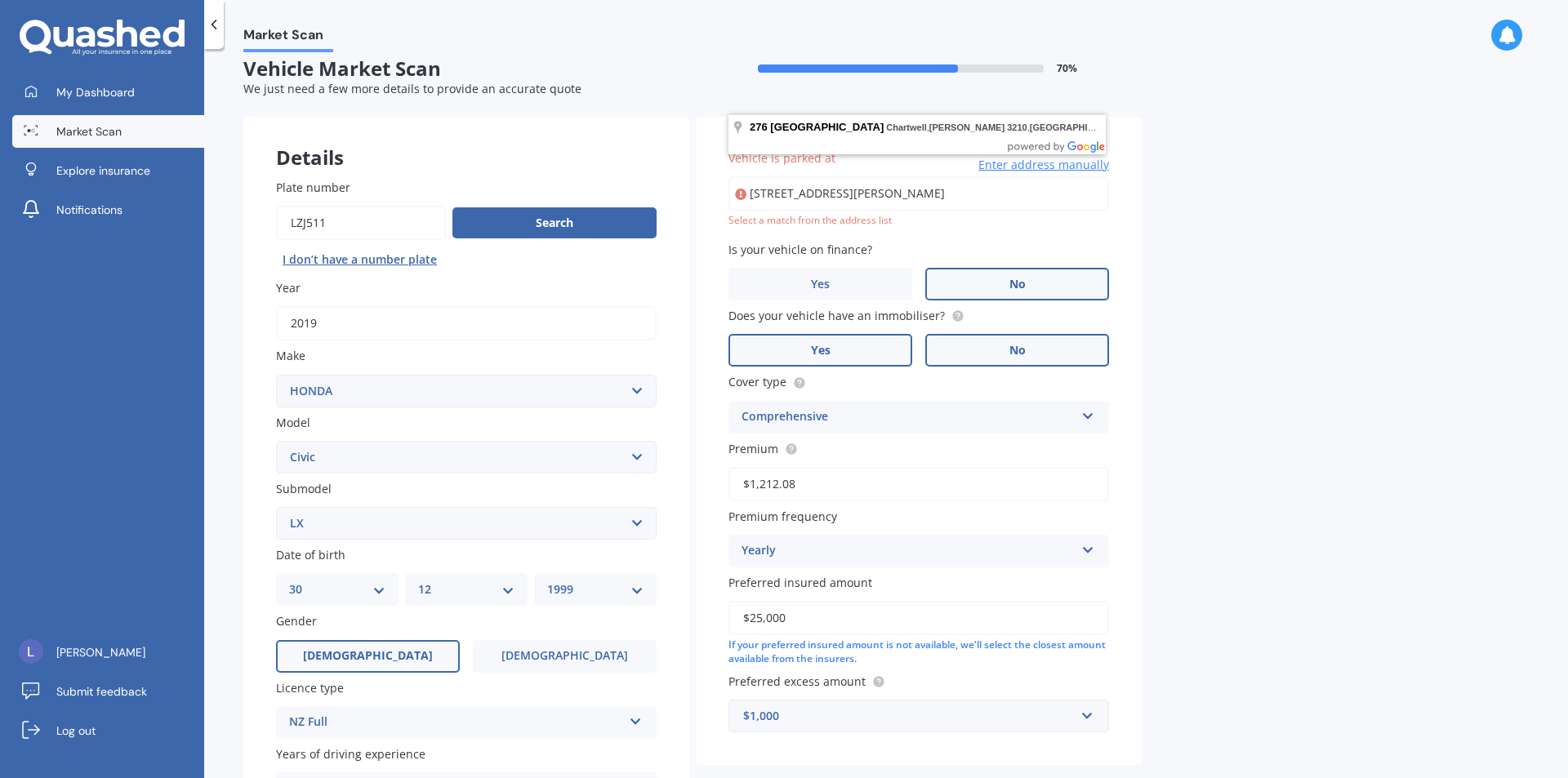
scroll to position [0, 0]
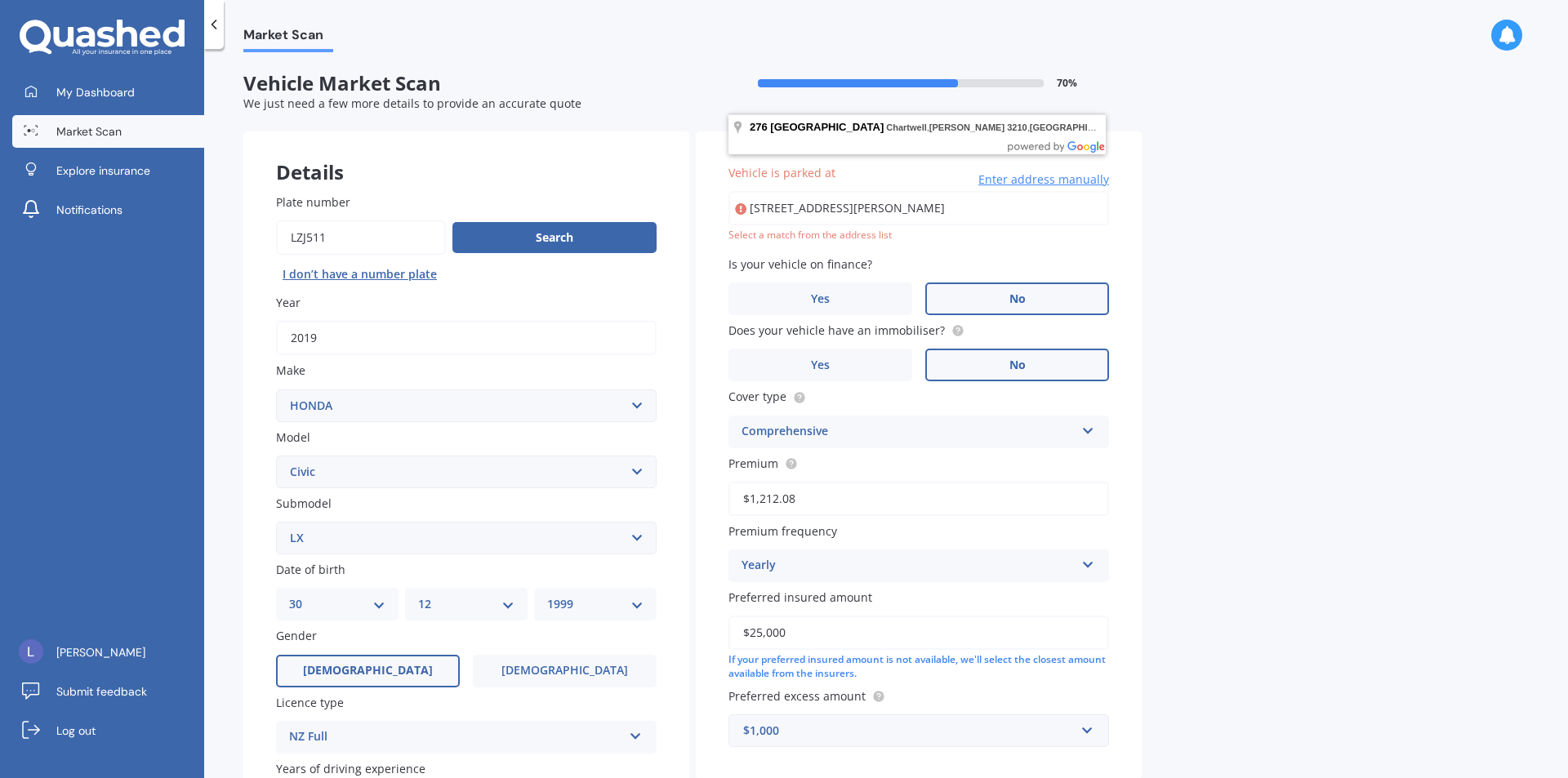
click at [982, 211] on input "276 Tramway Road, Chartwell, Hamilton, 3210, New Zealand" at bounding box center [918, 208] width 380 height 35
drag, startPoint x: 853, startPoint y: 214, endPoint x: 1204, endPoint y: 253, distance: 353.2
click at [1204, 254] on div "Market Scan Vehicle Market Scan 70 % We just need a few more details to provide…" at bounding box center [885, 416] width 1363 height 729
type input "[STREET_ADDRESS][PERSON_NAME]"
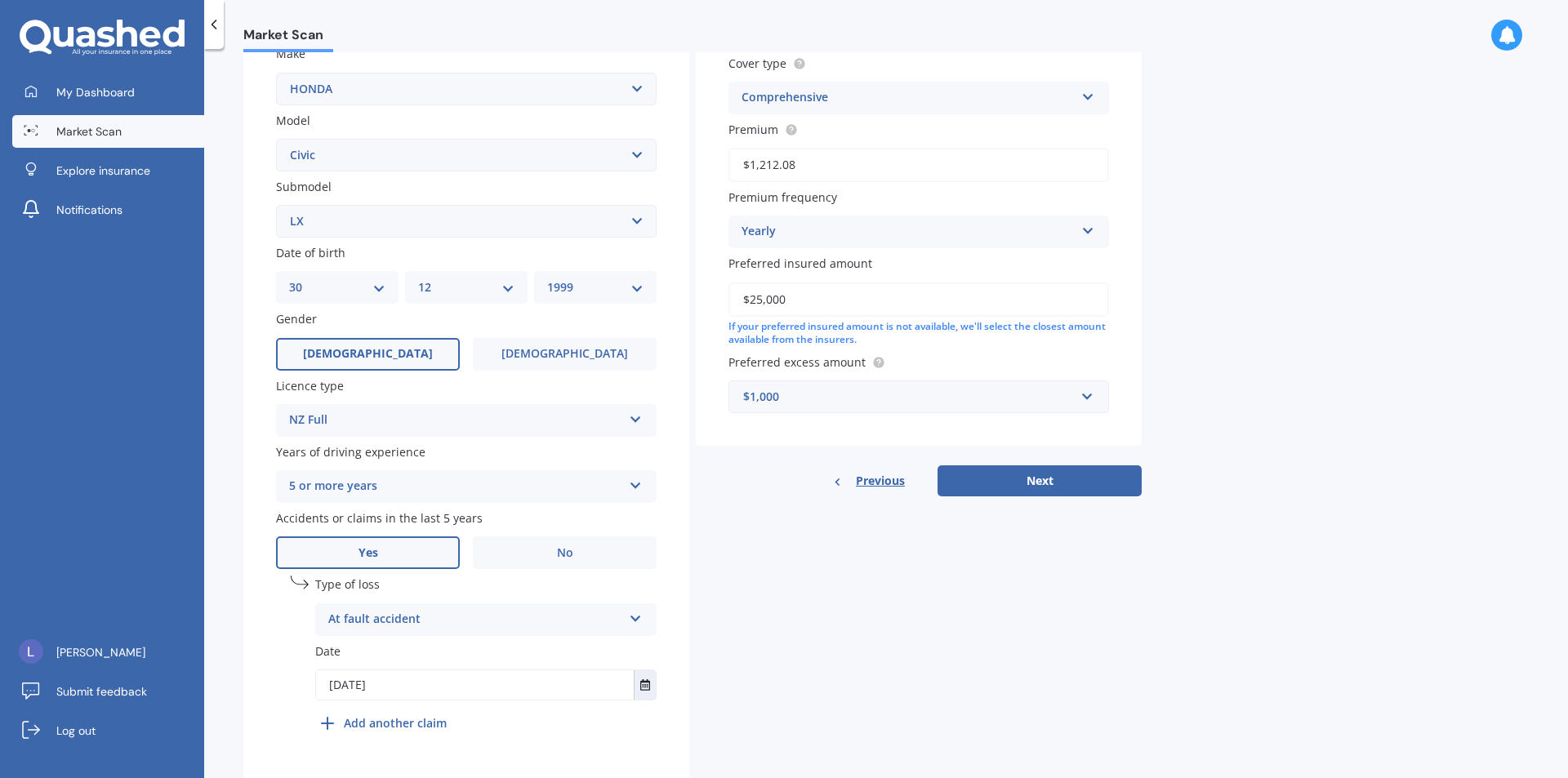
scroll to position [360, 0]
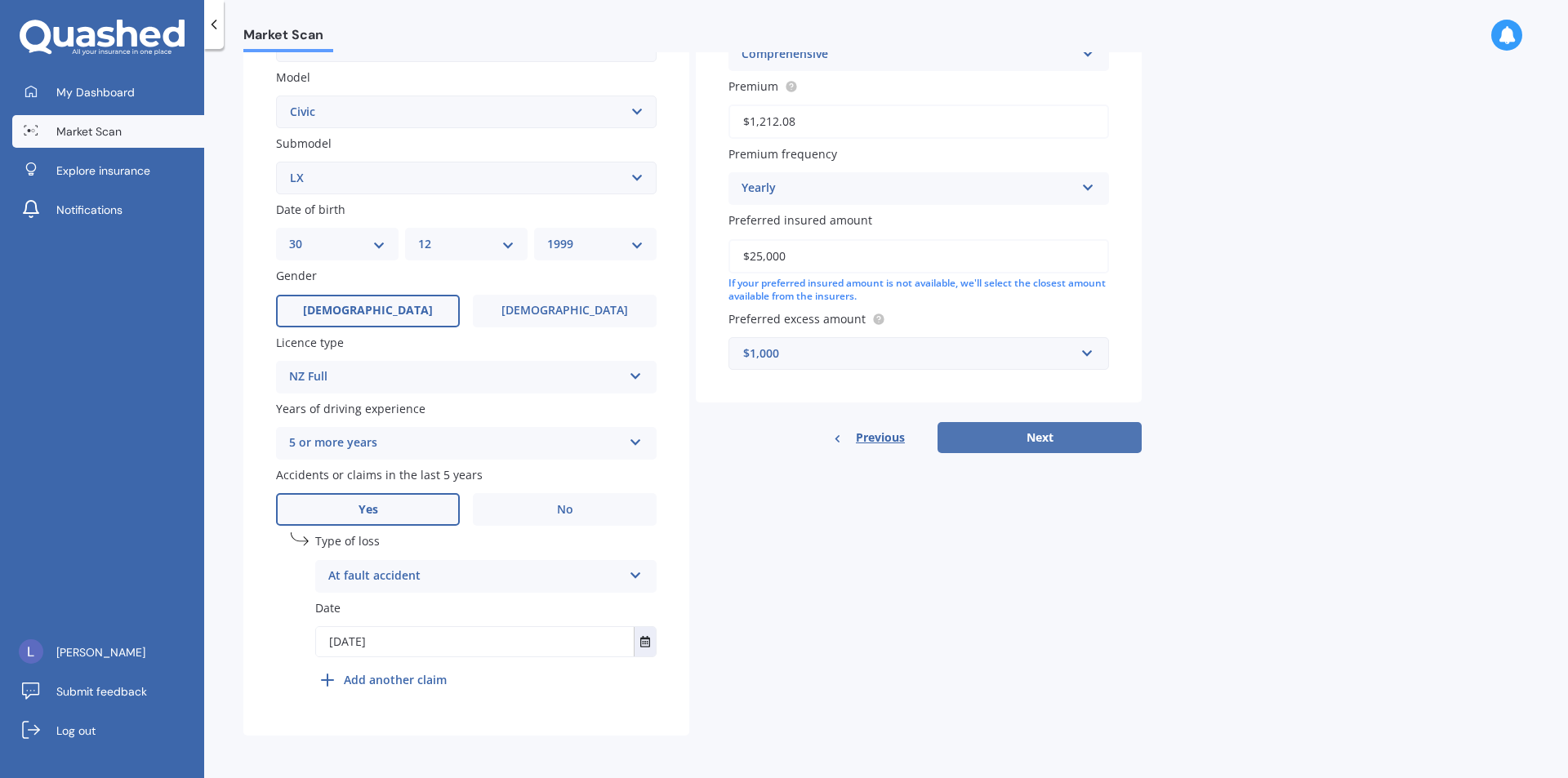
click at [1049, 433] on button "Next" at bounding box center [1039, 438] width 204 height 31
select select "30"
select select "12"
select select "1999"
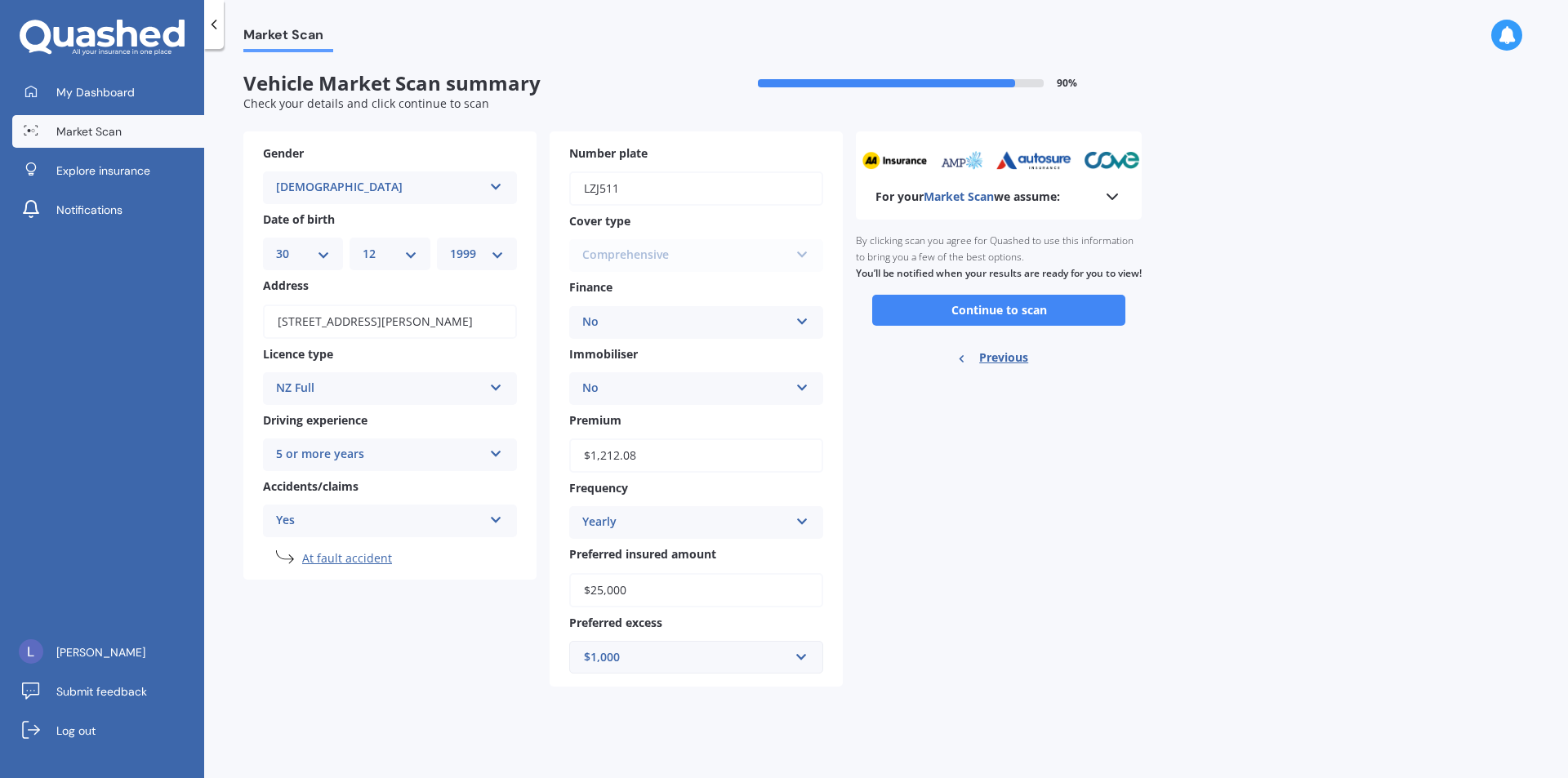
scroll to position [0, 0]
click at [1060, 323] on button "Continue to scan" at bounding box center [998, 310] width 253 height 31
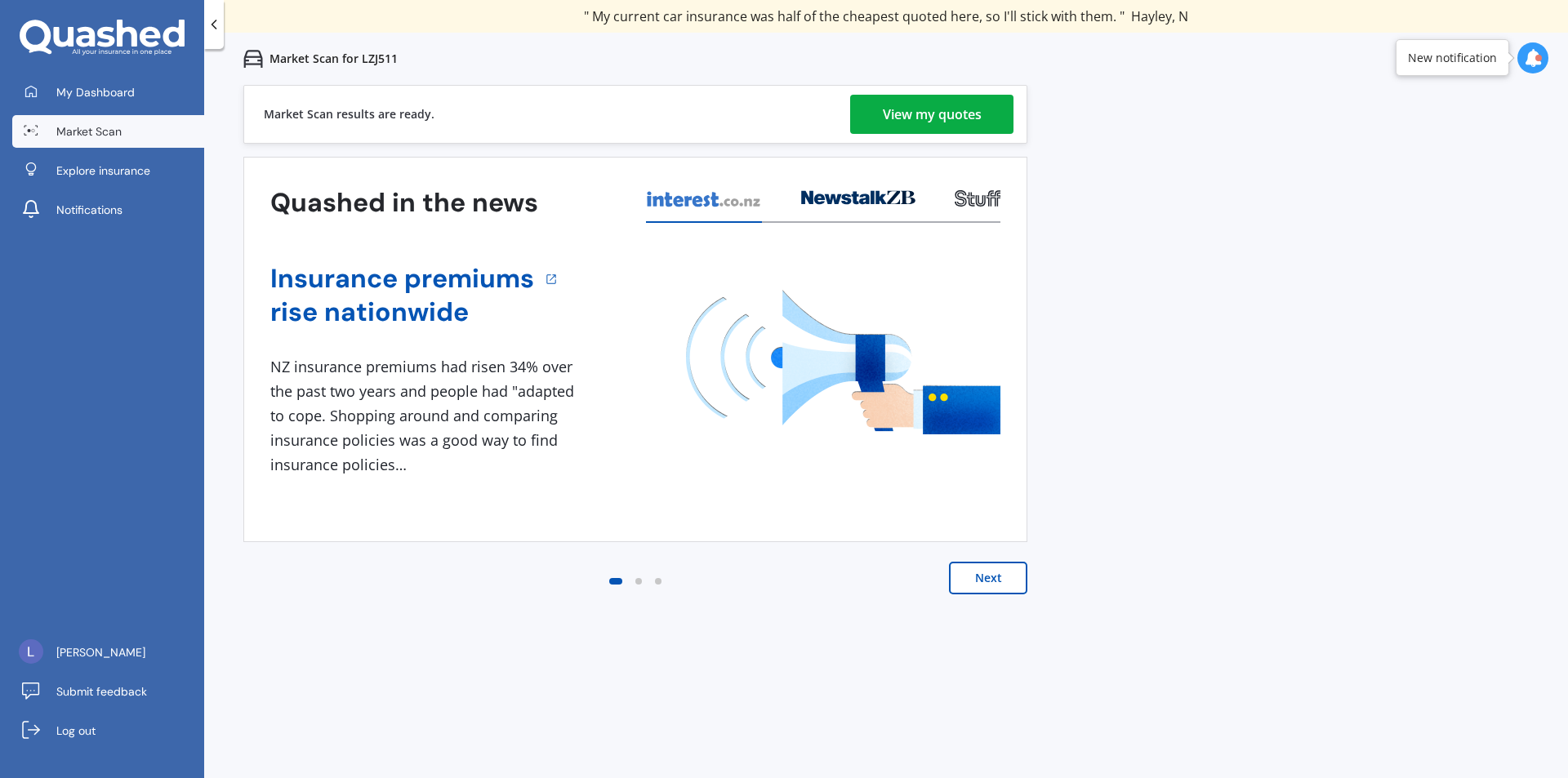
drag, startPoint x: 568, startPoint y: 51, endPoint x: 744, endPoint y: 85, distance: 179.3
click at [568, 51] on div "Market Scan for LZJ511" at bounding box center [885, 58] width 1363 height 52
click at [925, 119] on div "View my quotes" at bounding box center [932, 114] width 99 height 39
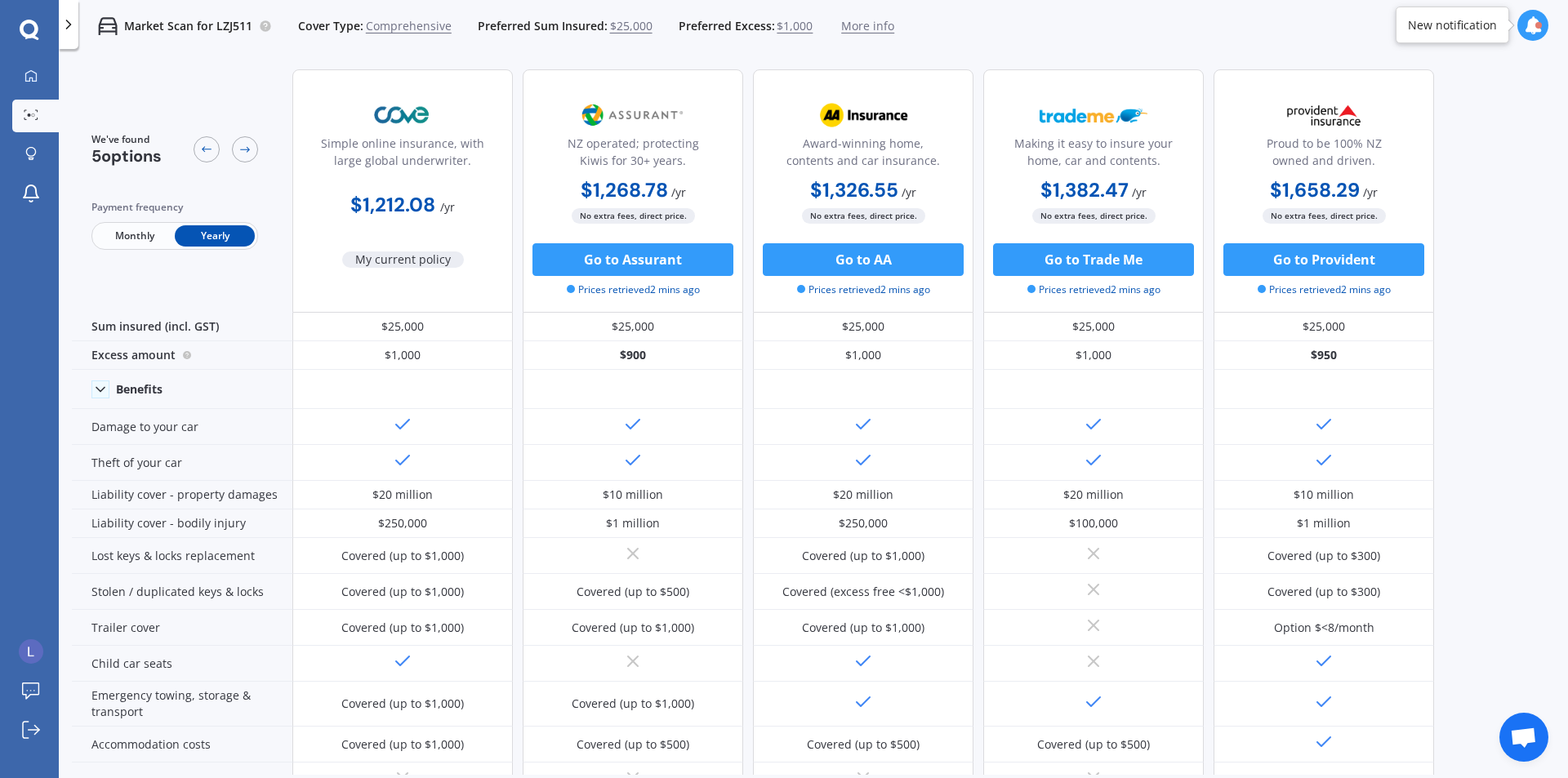
click at [1066, 38] on div "Market Scan for LZJ511 Cover Type: Comprehensive Preferred Sum Insured: $25,000…" at bounding box center [814, 25] width 1509 height 52
click at [118, 237] on span "Monthly" at bounding box center [135, 236] width 80 height 21
click at [214, 237] on span "Yearly" at bounding box center [215, 236] width 80 height 21
click at [116, 237] on span "Monthly" at bounding box center [135, 236] width 80 height 21
drag, startPoint x: 241, startPoint y: 245, endPoint x: 221, endPoint y: 251, distance: 20.9
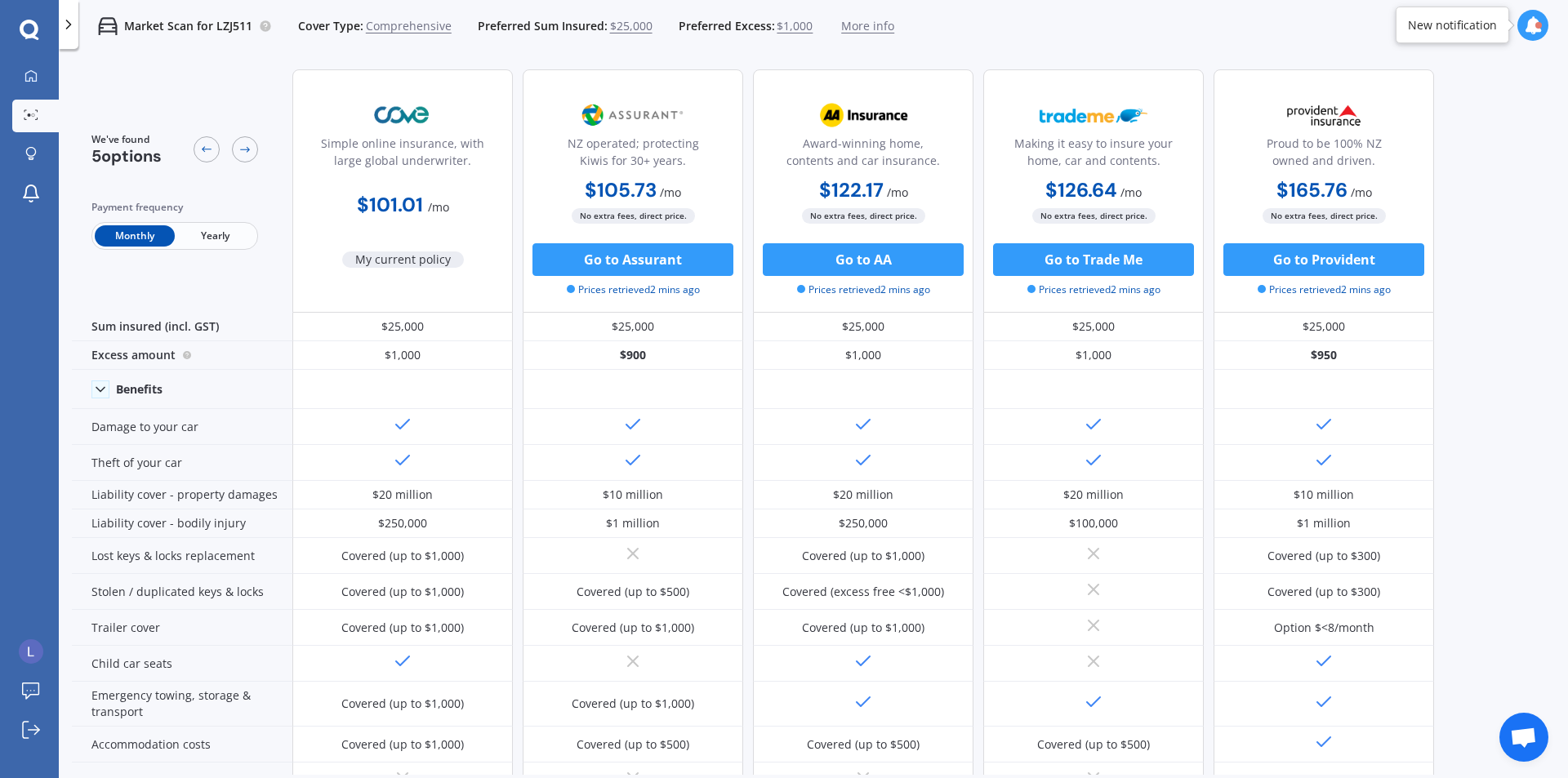
click at [241, 246] on span "Yearly" at bounding box center [215, 236] width 80 height 21
click at [235, 79] on div "We've found 5 options Payment frequency Monthly Yearly" at bounding box center [182, 190] width 220 height 243
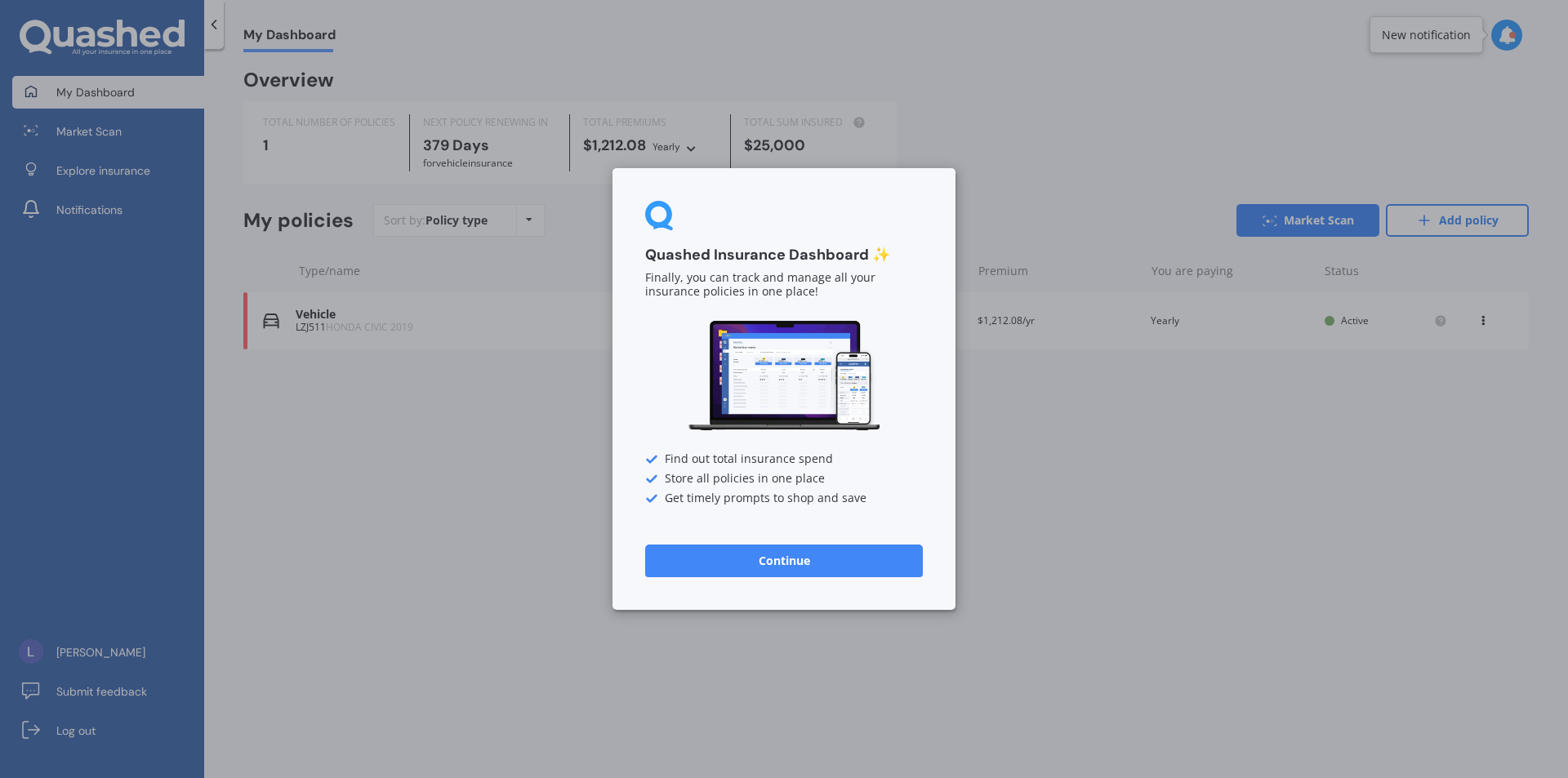
click at [712, 579] on div "Quashed Insurance Dashboard ✨ Finally, you can track and manage all your insura…" at bounding box center [784, 389] width 343 height 441
drag, startPoint x: 754, startPoint y: 569, endPoint x: 1206, endPoint y: 460, distance: 465.0
click at [754, 569] on button "Continue" at bounding box center [784, 561] width 278 height 33
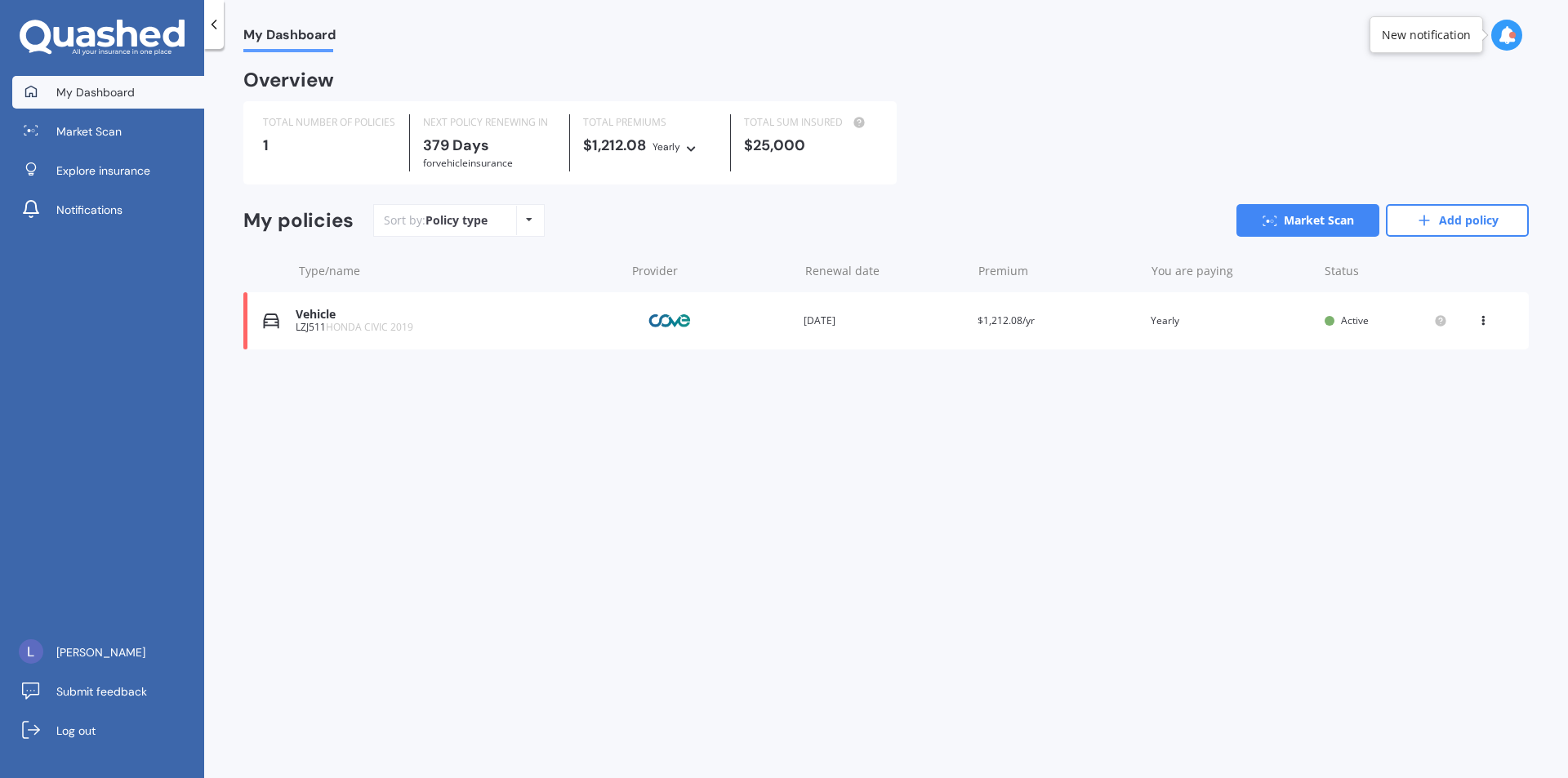
drag, startPoint x: 1462, startPoint y: 585, endPoint x: 1420, endPoint y: 197, distance: 390.3
click at [1452, 576] on div "My Dashboard Overview TOTAL NUMBER OF POLICIES 1 NEXT POLICY RENEWING IN 379 Da…" at bounding box center [885, 416] width 1363 height 729
click at [1469, 248] on div "My policies Sort by: Policy type Policy type Alphabetical Date added Renewing n…" at bounding box center [885, 227] width 1285 height 45
click at [1452, 237] on link "Add policy" at bounding box center [1457, 220] width 143 height 33
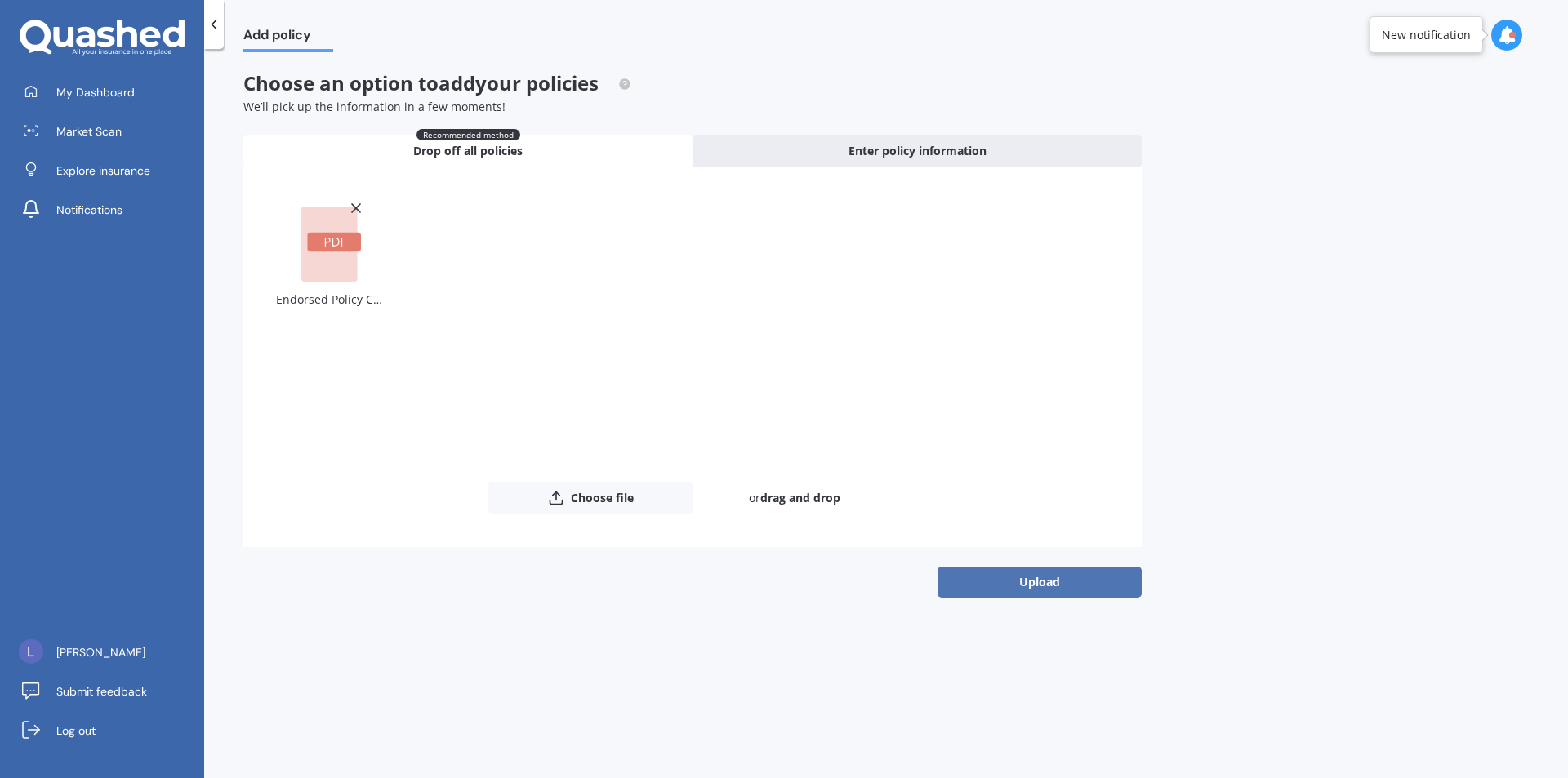
click at [956, 587] on button "Upload" at bounding box center [1039, 582] width 204 height 31
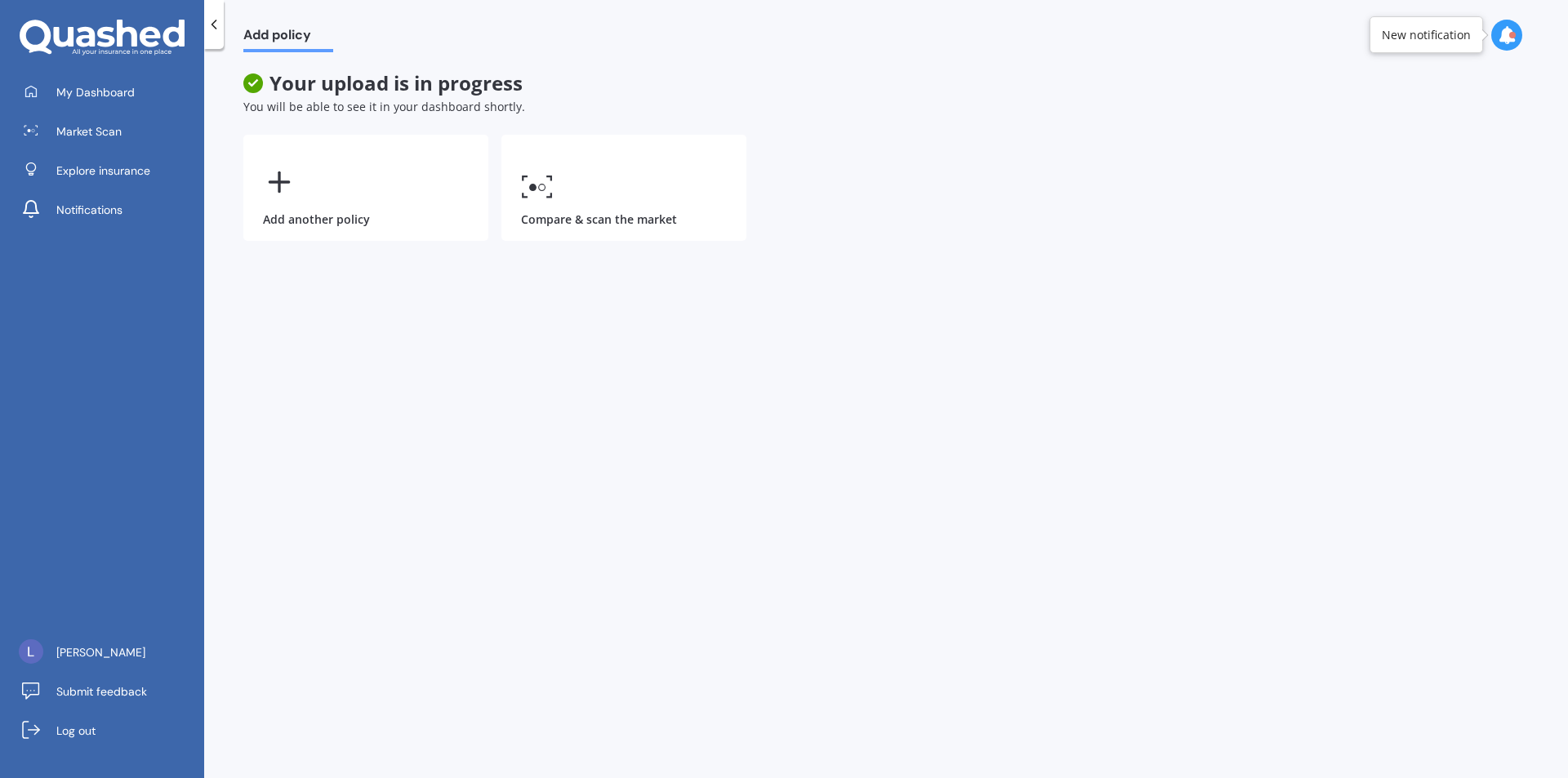
click at [1018, 361] on div "Add policy Your upload is in progress You will be able to see it in your dashbo…" at bounding box center [885, 416] width 1363 height 729
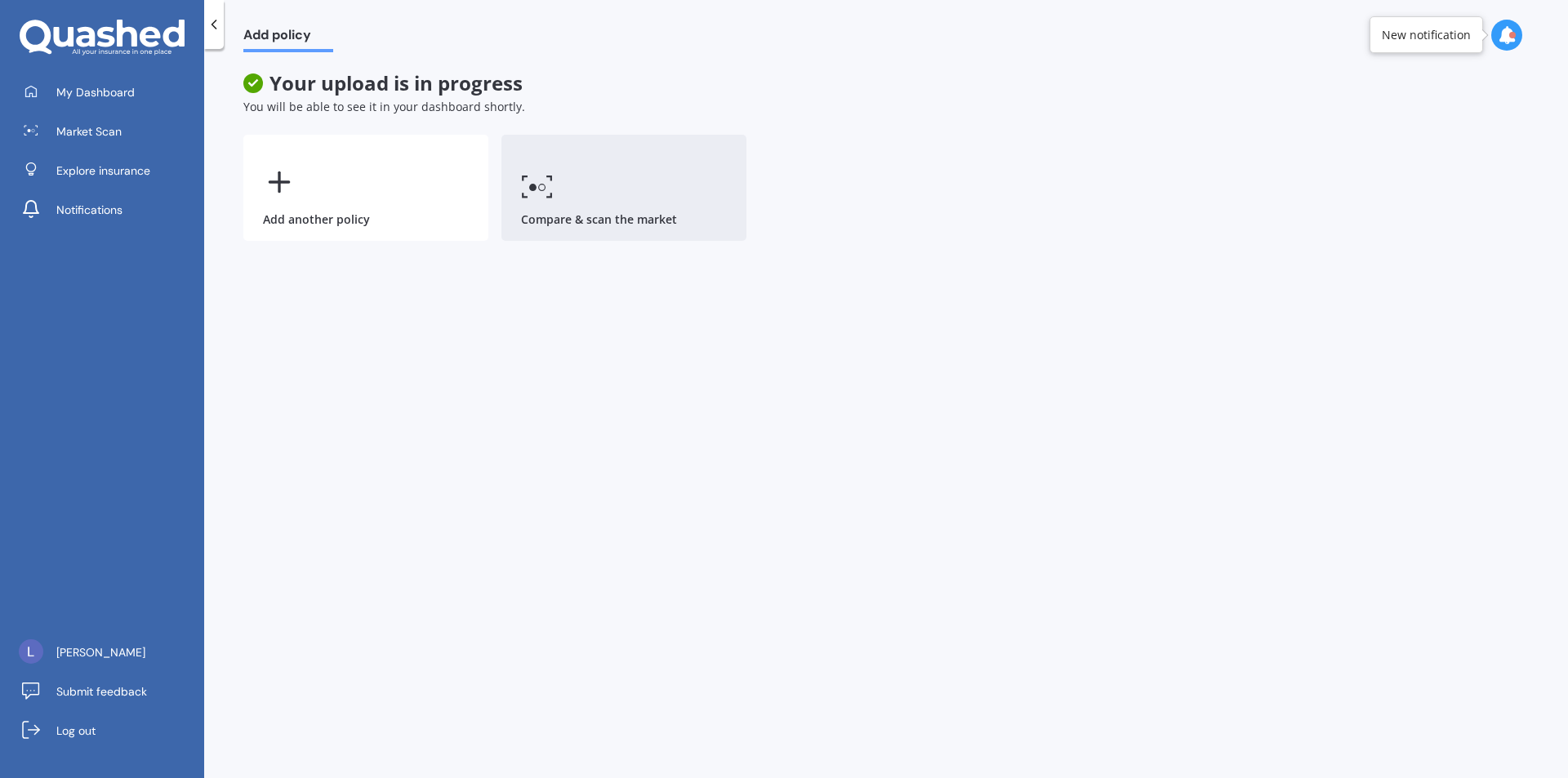
click at [698, 199] on link "Compare & scan the market" at bounding box center [623, 187] width 245 height 106
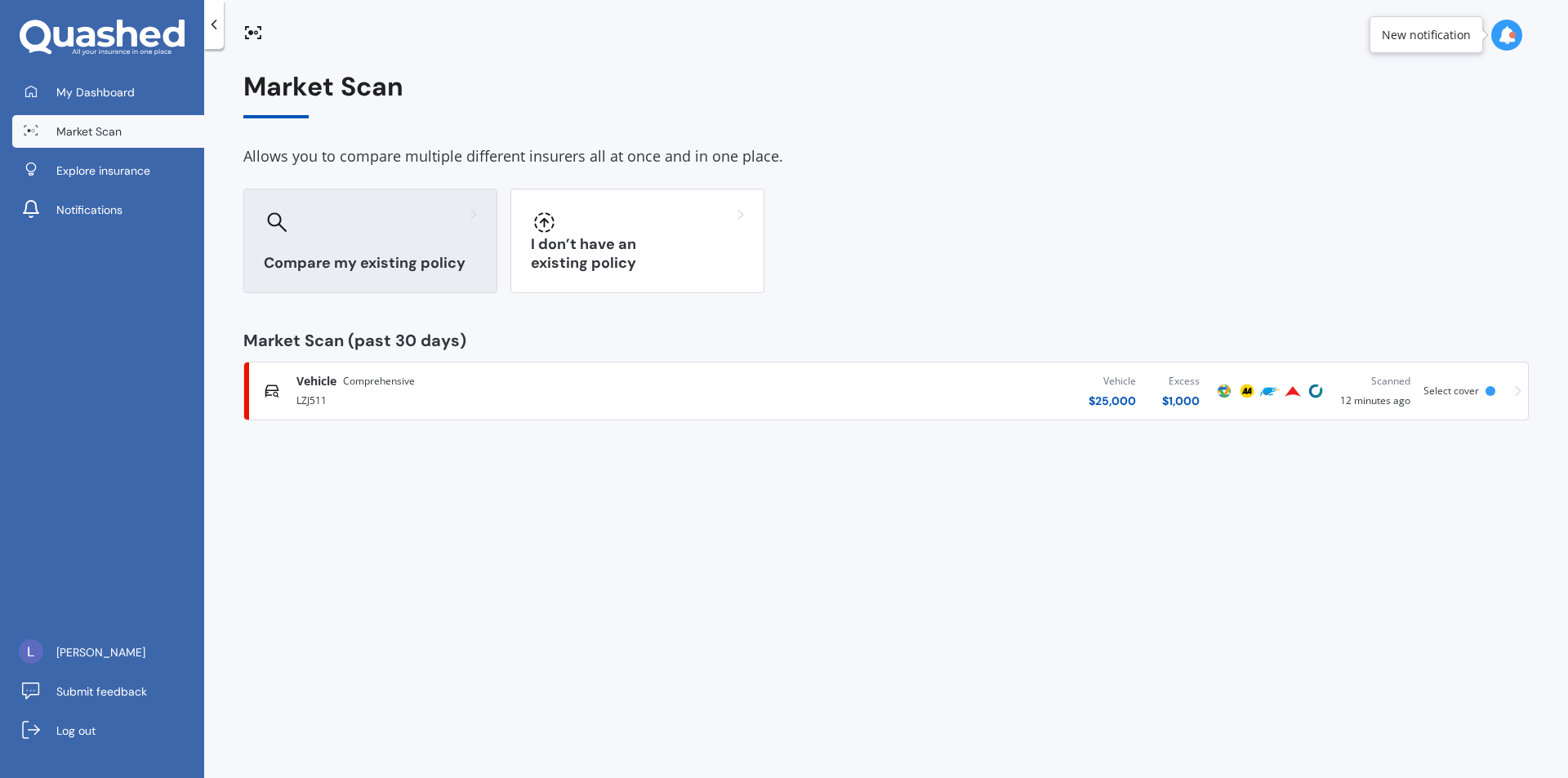
click at [428, 242] on div "Compare my existing policy" at bounding box center [369, 240] width 254 height 105
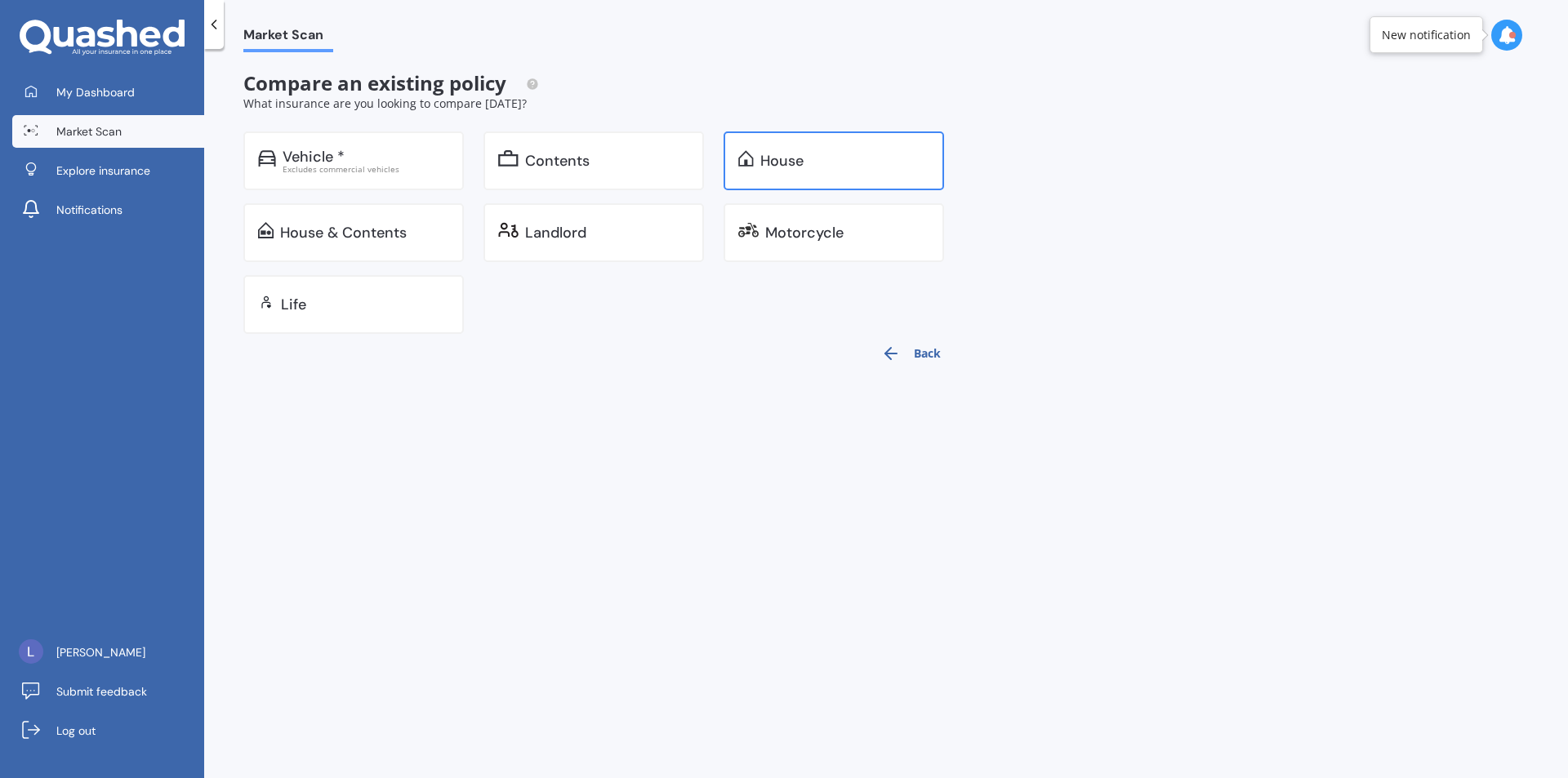
click at [883, 139] on div "House" at bounding box center [834, 160] width 220 height 59
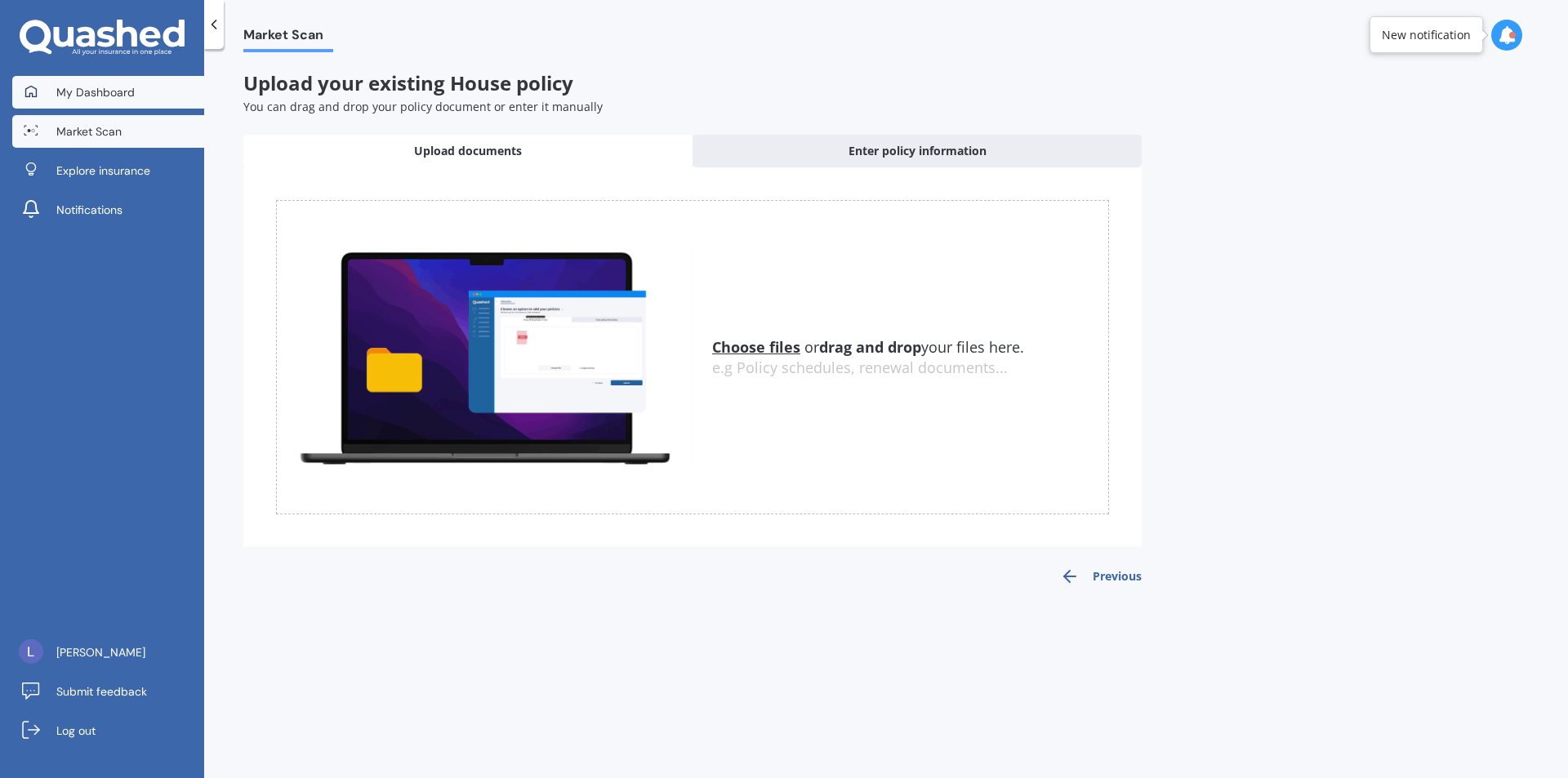
click at [136, 106] on link "My Dashboard" at bounding box center [107, 92] width 192 height 33
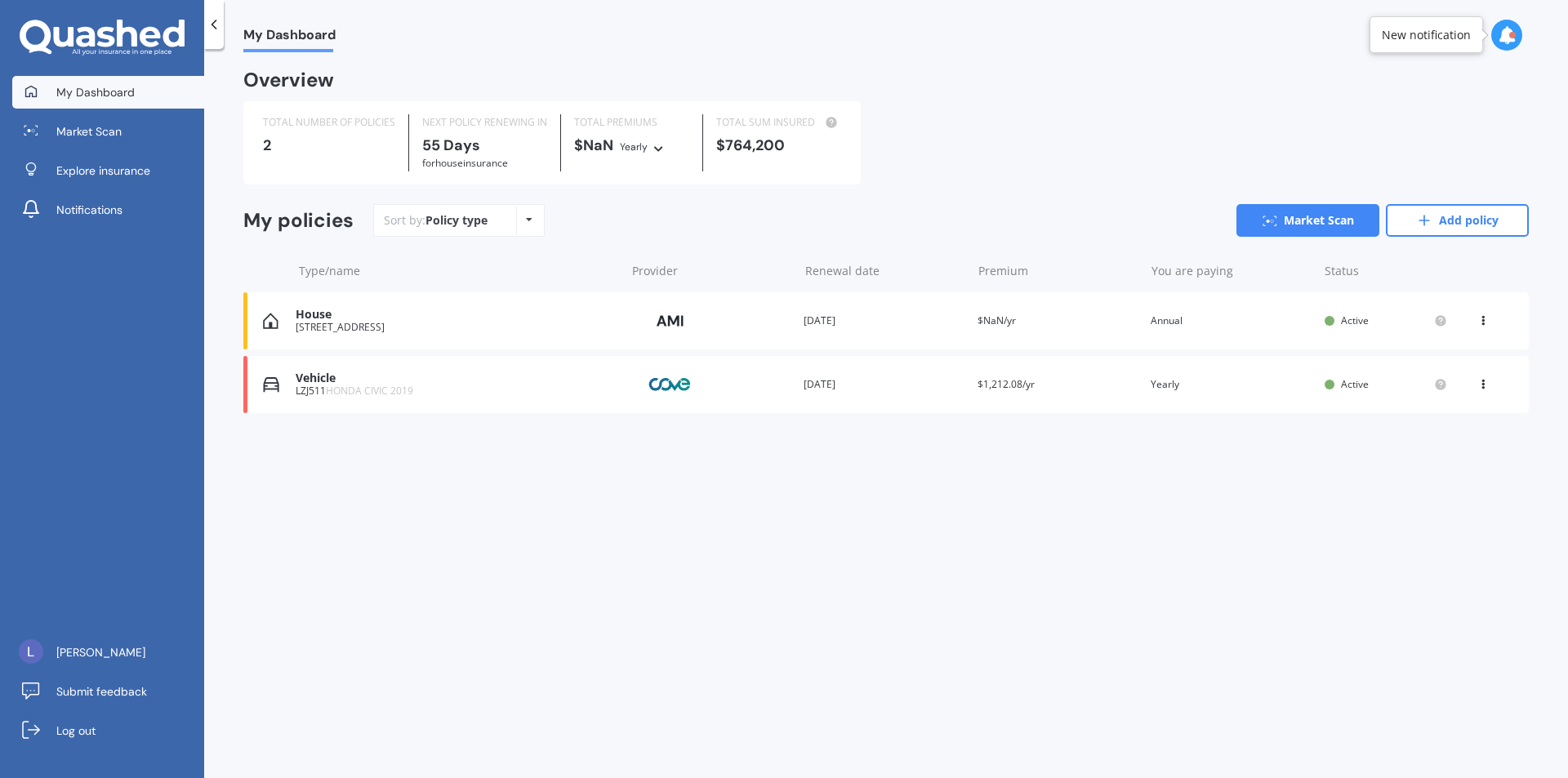
click at [407, 300] on div "House 276 Tramway Rd, Chartwell, Hamilton Provider Renewal date 16 Oct 2025 Pre…" at bounding box center [885, 320] width 1285 height 57
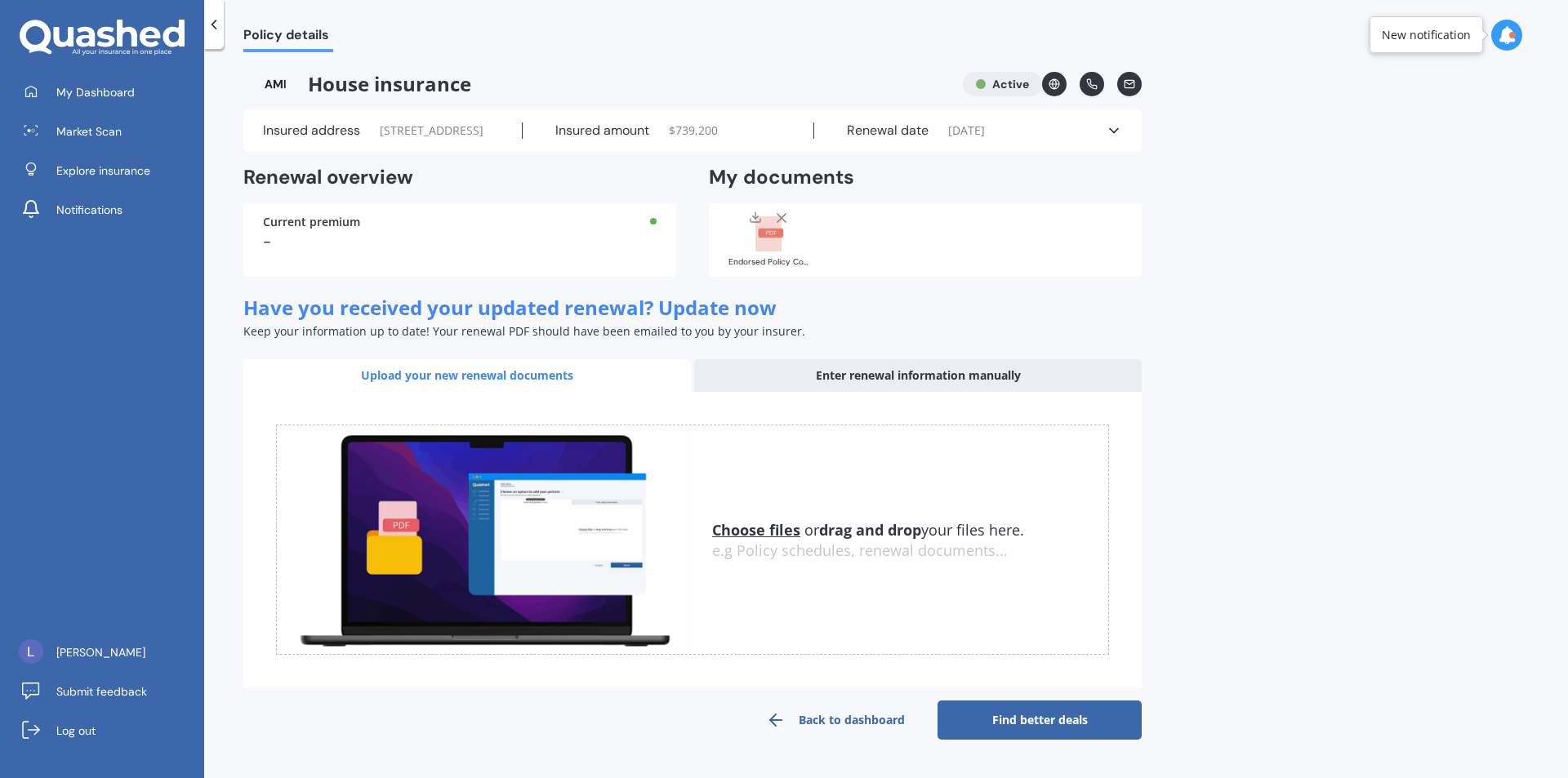
scroll to position [7, 0]
drag, startPoint x: 531, startPoint y: 342, endPoint x: 545, endPoint y: 348, distance: 15.2
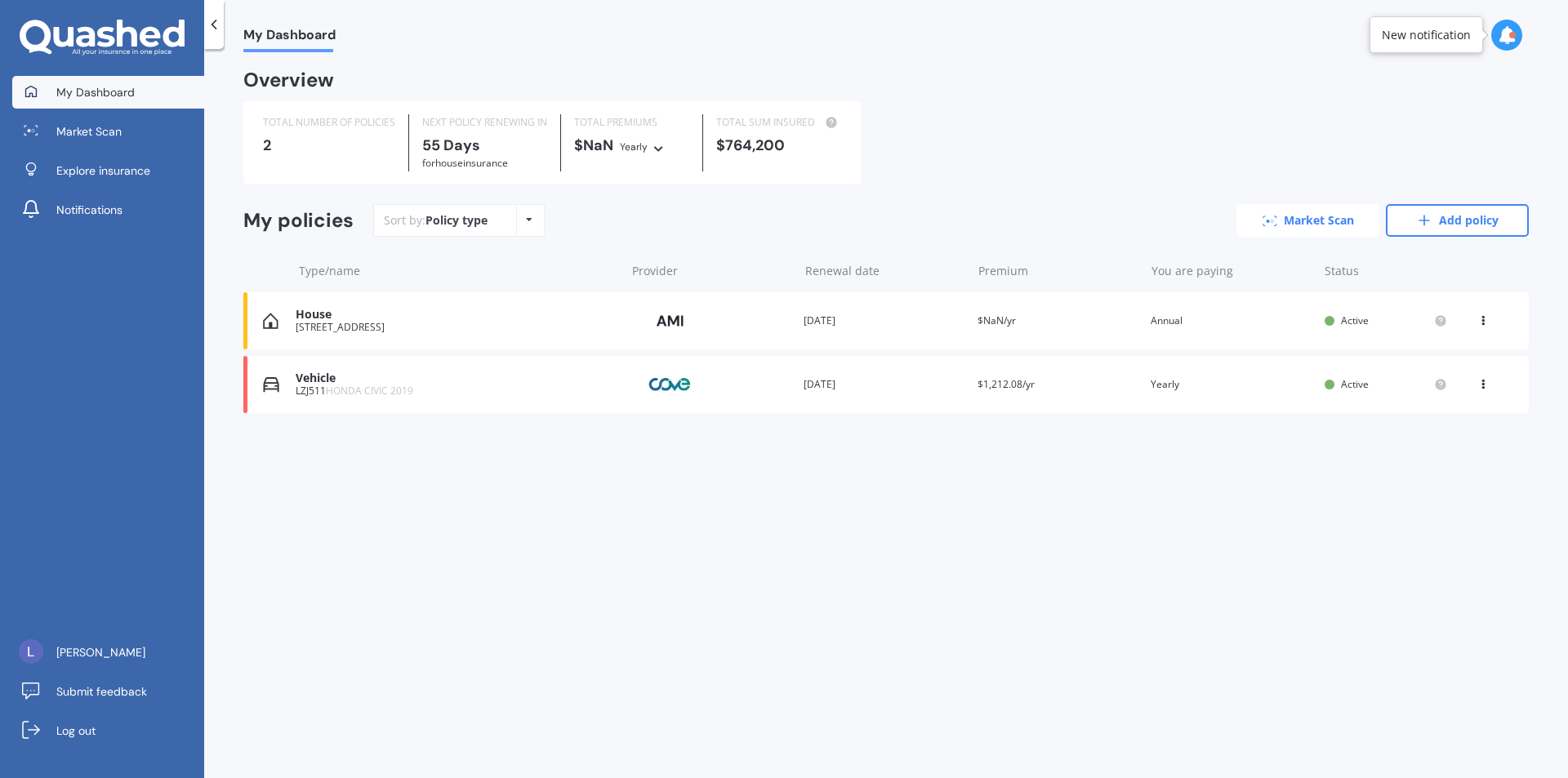
click at [1274, 217] on icon at bounding box center [1270, 221] width 15 height 11
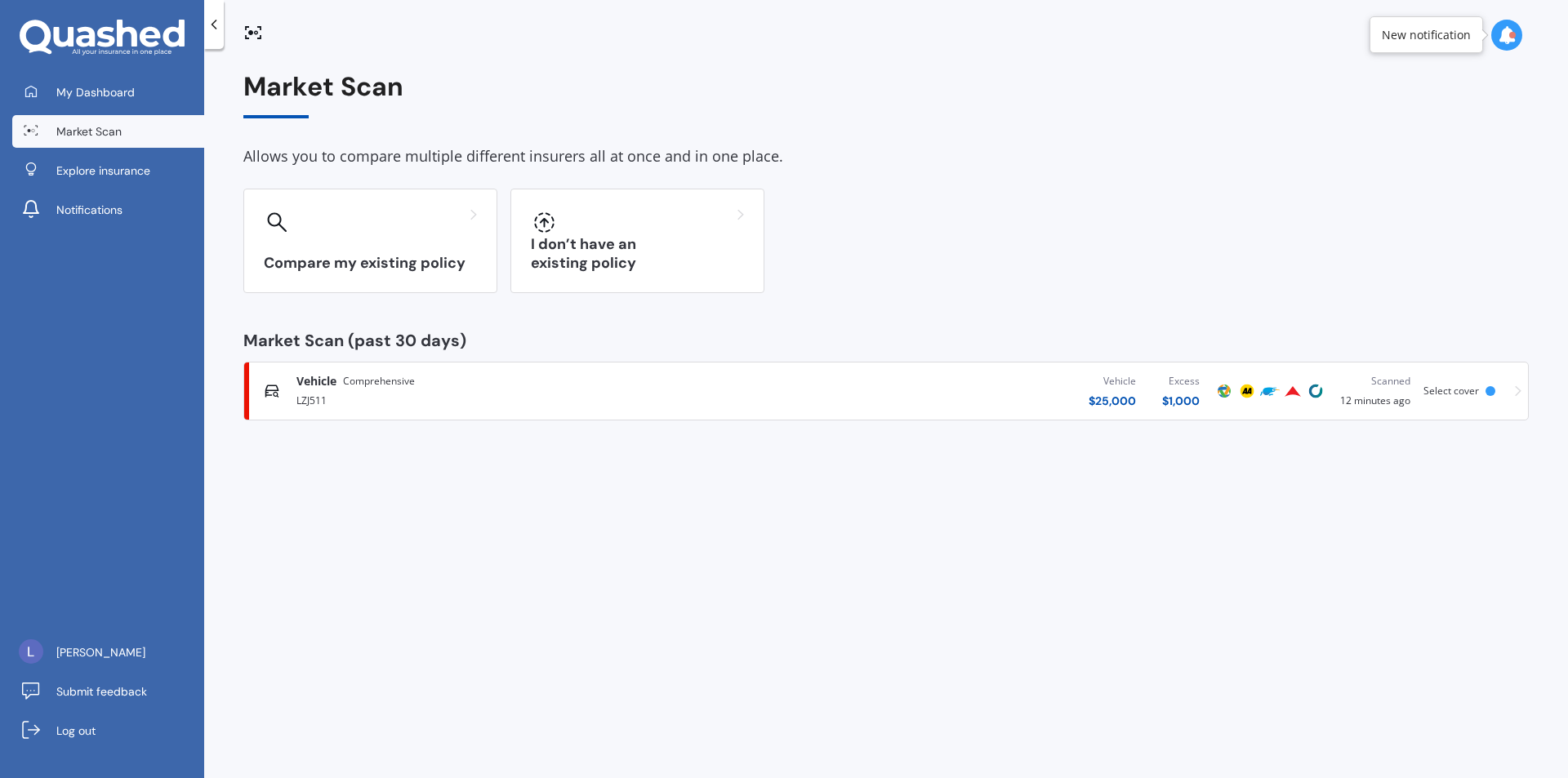
click at [526, 541] on div "Market Scan Allows you to compare multiple different insurers all at once and i…" at bounding box center [885, 416] width 1363 height 729
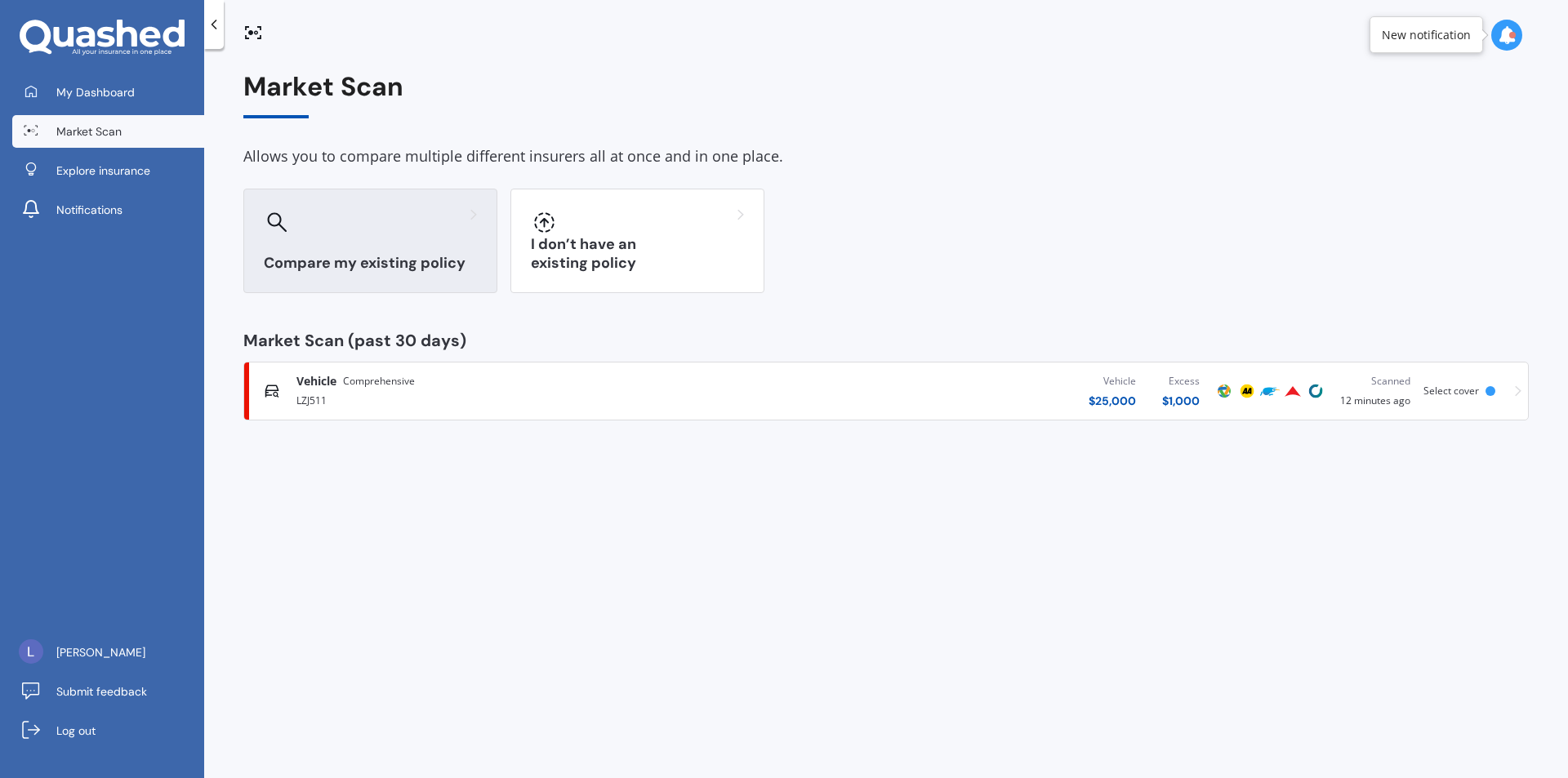
drag, startPoint x: 435, startPoint y: 236, endPoint x: 418, endPoint y: 224, distance: 20.8
click at [428, 232] on div "Compare my existing policy" at bounding box center [369, 240] width 254 height 105
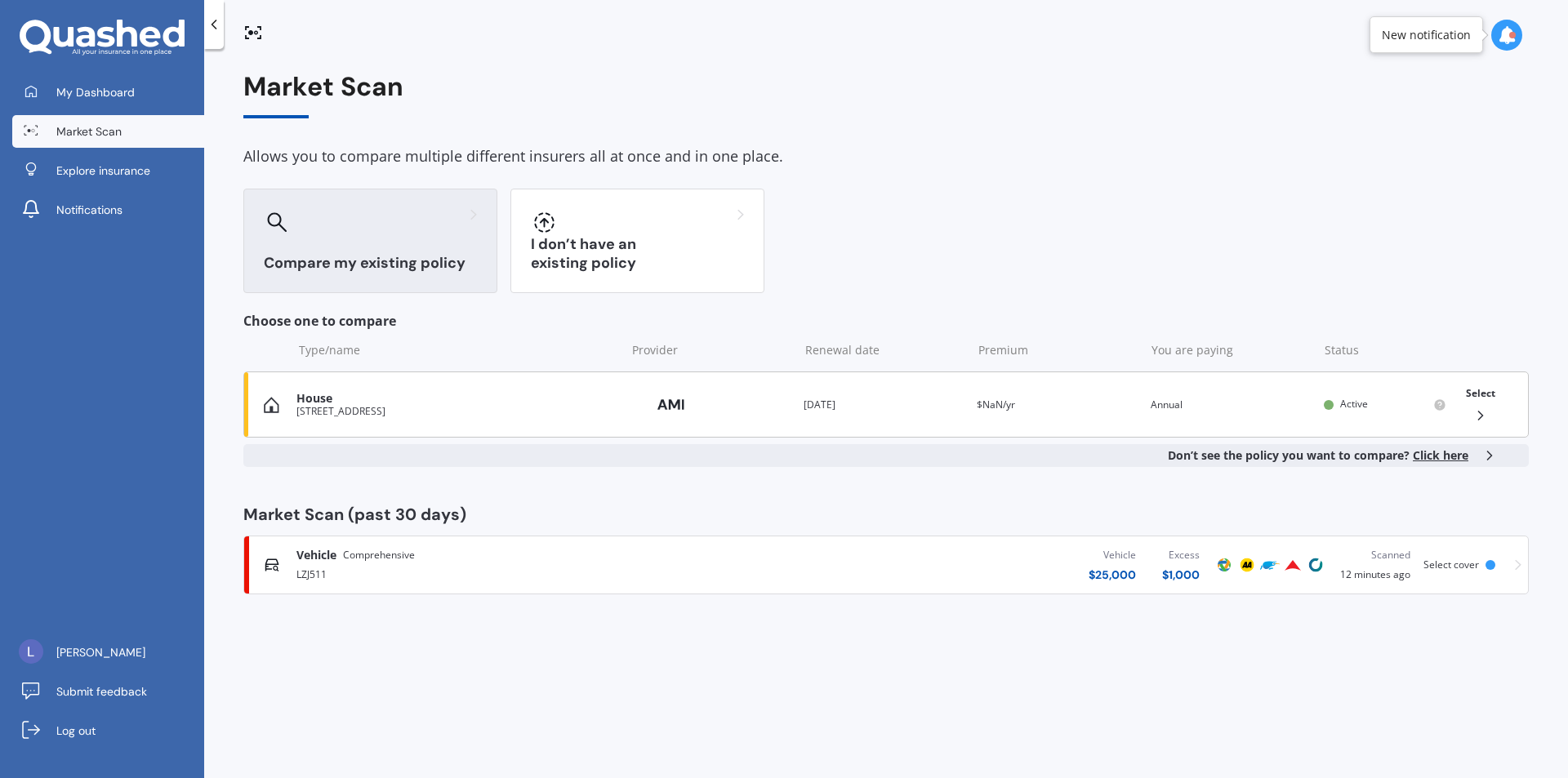
click at [485, 430] on div "House [STREET_ADDRESS][PERSON_NAME] Provider Renewal date [DATE] Premium $NaN/y…" at bounding box center [885, 404] width 1285 height 66
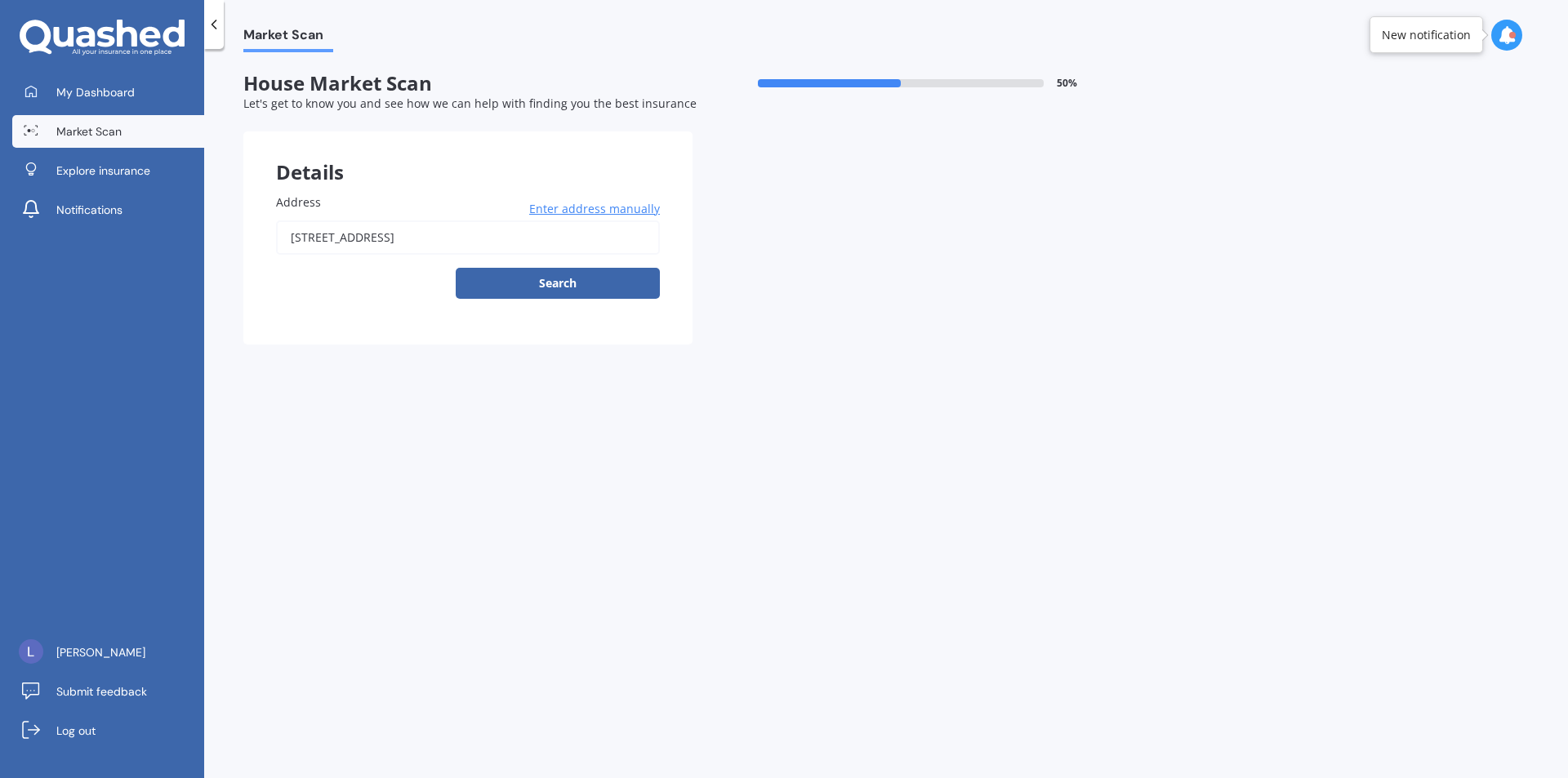
click at [608, 240] on input "[STREET_ADDRESS]" at bounding box center [468, 237] width 384 height 35
click at [600, 290] on button "Search" at bounding box center [558, 283] width 204 height 31
type input "[STREET_ADDRESS][PERSON_NAME]"
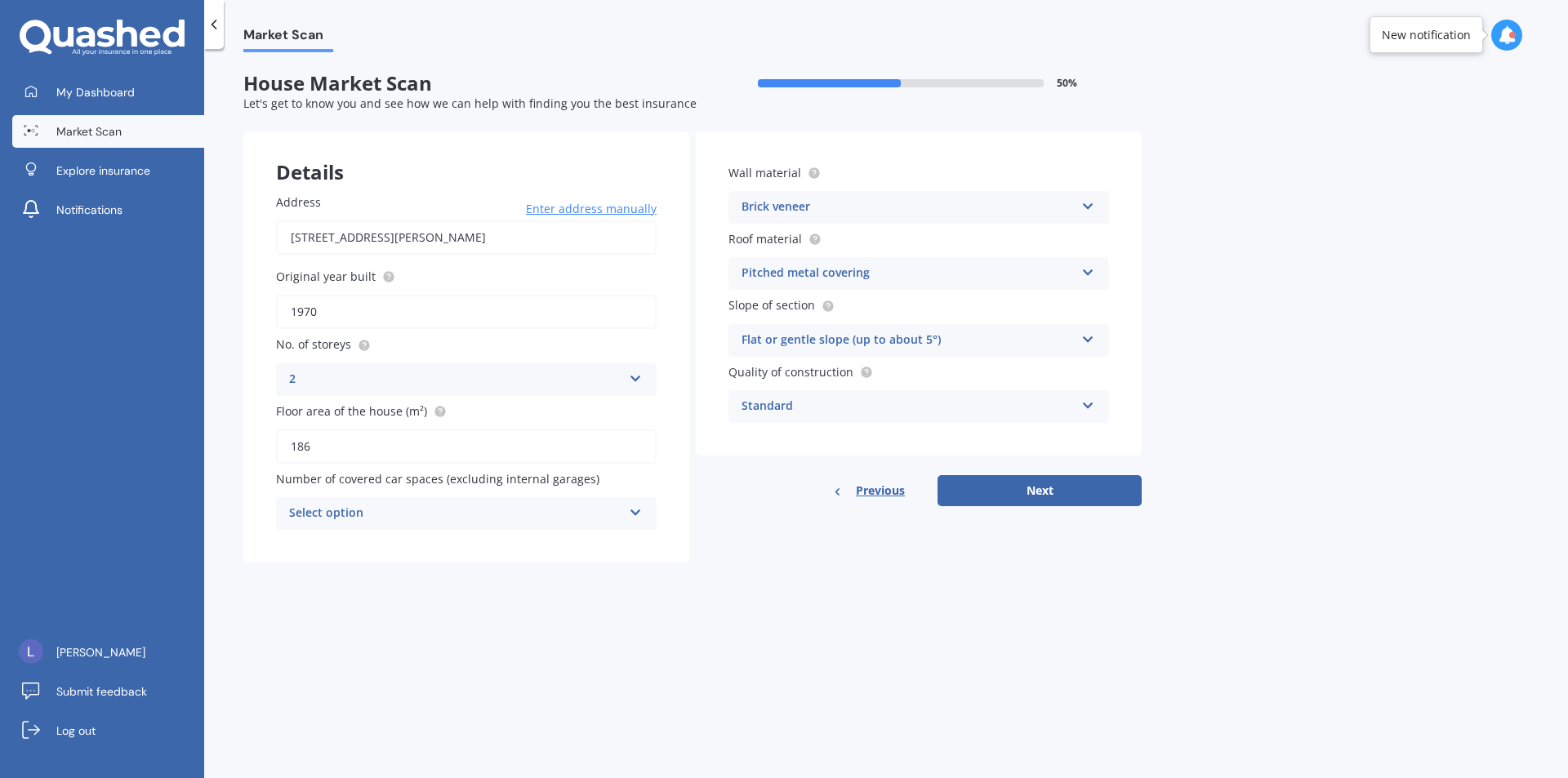
click at [507, 512] on div "Select option" at bounding box center [456, 514] width 333 height 20
click at [450, 546] on div "0" at bounding box center [466, 545] width 379 height 29
drag, startPoint x: 1163, startPoint y: 631, endPoint x: 1108, endPoint y: 581, distance: 74.3
click at [1162, 631] on div "Market Scan House Market Scan 50 % Let's get to know you and see how we can hel…" at bounding box center [885, 416] width 1363 height 729
click at [1058, 497] on button "Next" at bounding box center [1039, 490] width 204 height 31
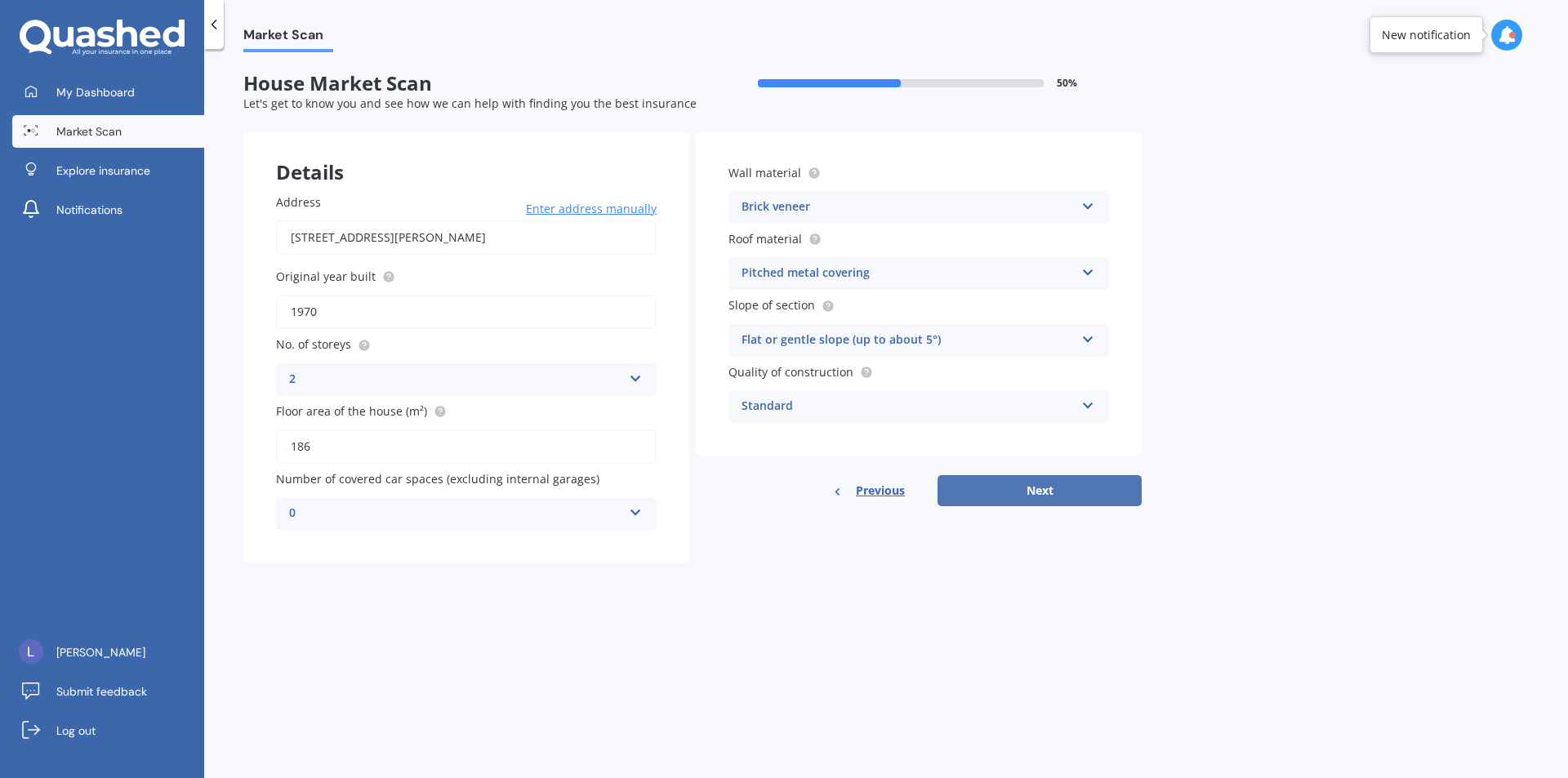
select select "30"
select select "12"
select select "1999"
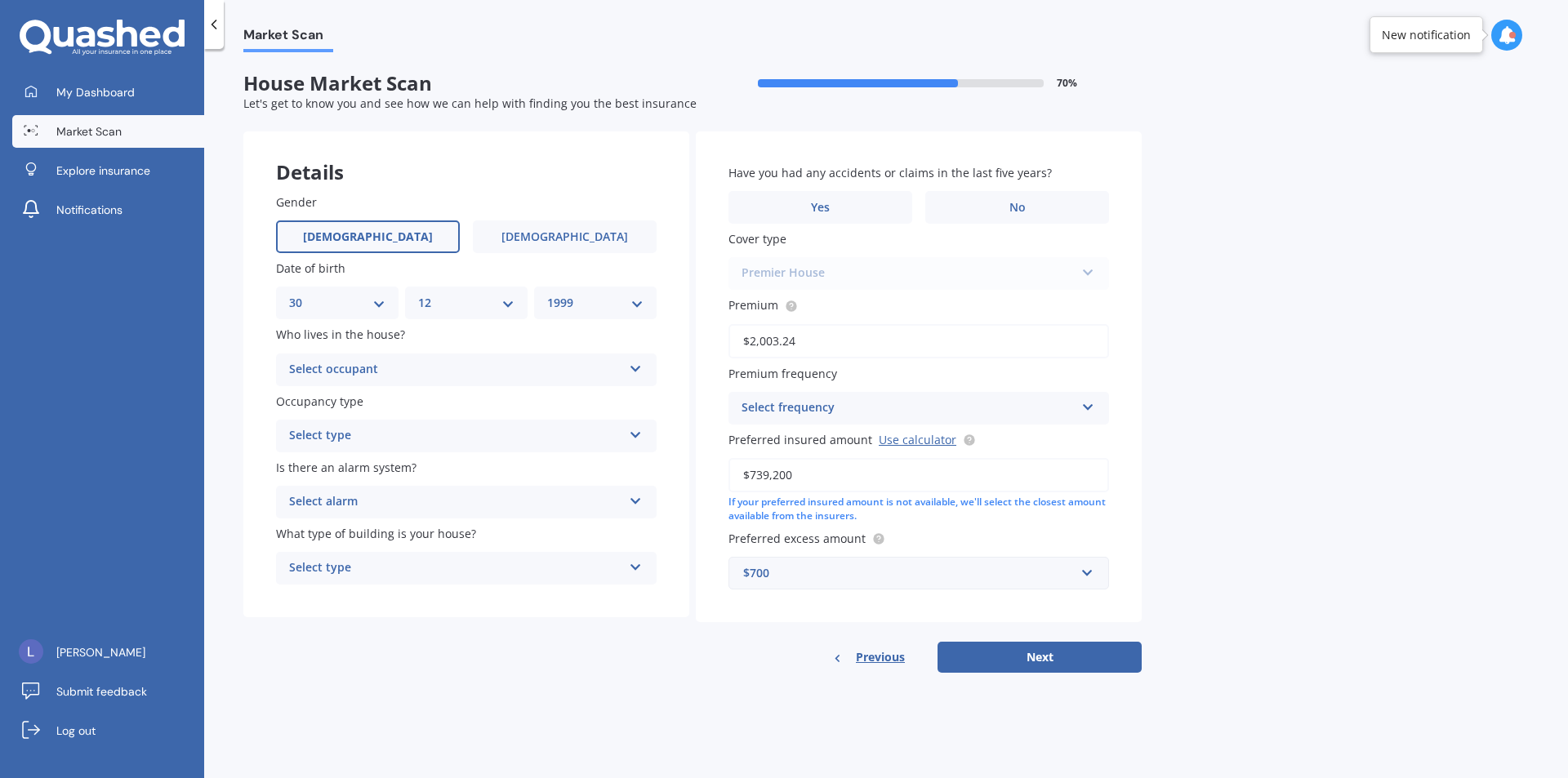
click at [537, 360] on div "Select occupant" at bounding box center [456, 370] width 333 height 20
click at [469, 421] on div "Owner + Boarder" at bounding box center [466, 431] width 379 height 29
click at [476, 424] on div "Select type Permanent Holiday (without tenancy)" at bounding box center [466, 436] width 380 height 33
click at [452, 473] on div "Permanent" at bounding box center [466, 468] width 379 height 29
click at [470, 510] on div "Select alarm" at bounding box center [456, 502] width 333 height 20
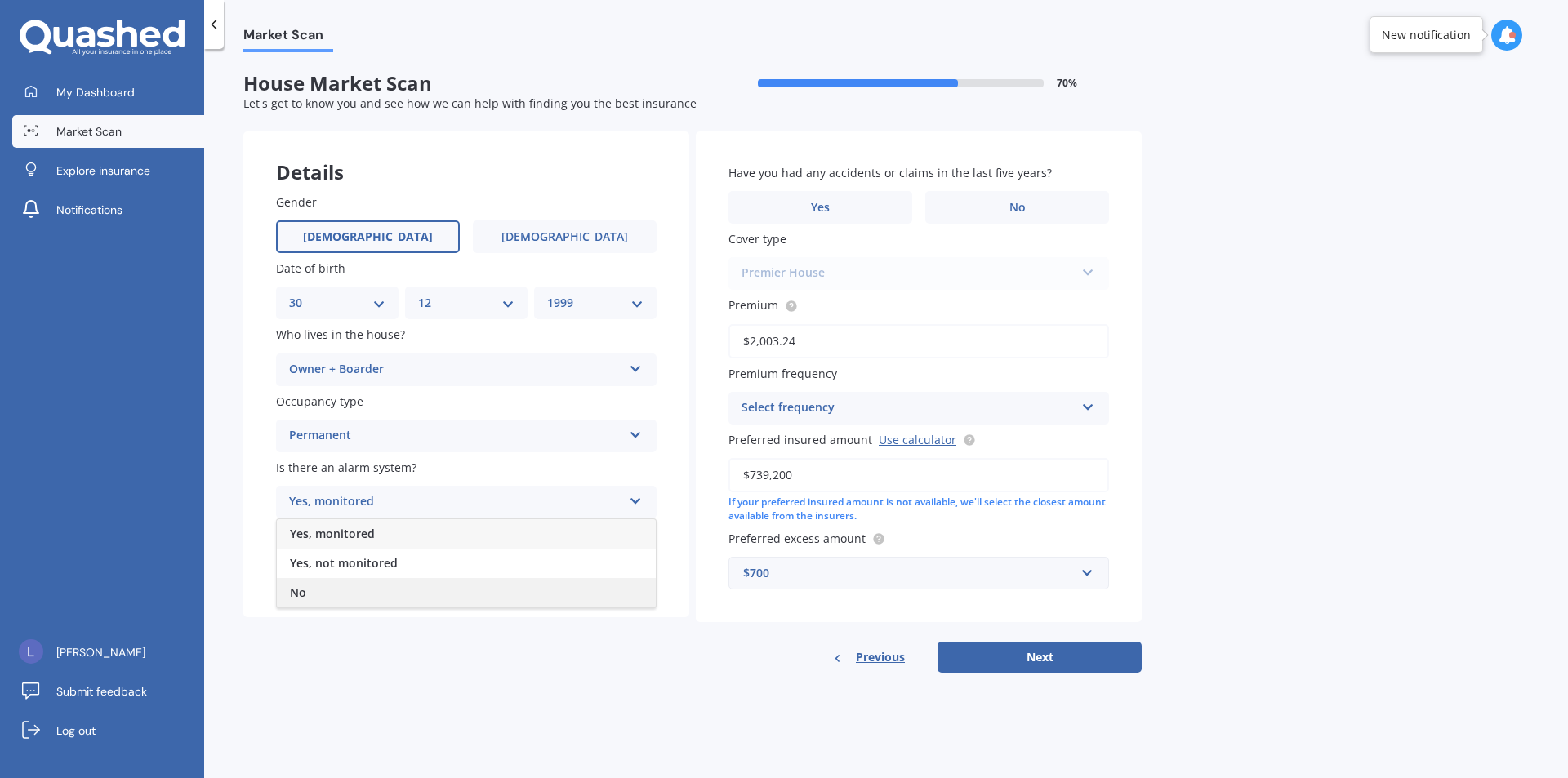
click at [390, 600] on div "No" at bounding box center [466, 592] width 379 height 29
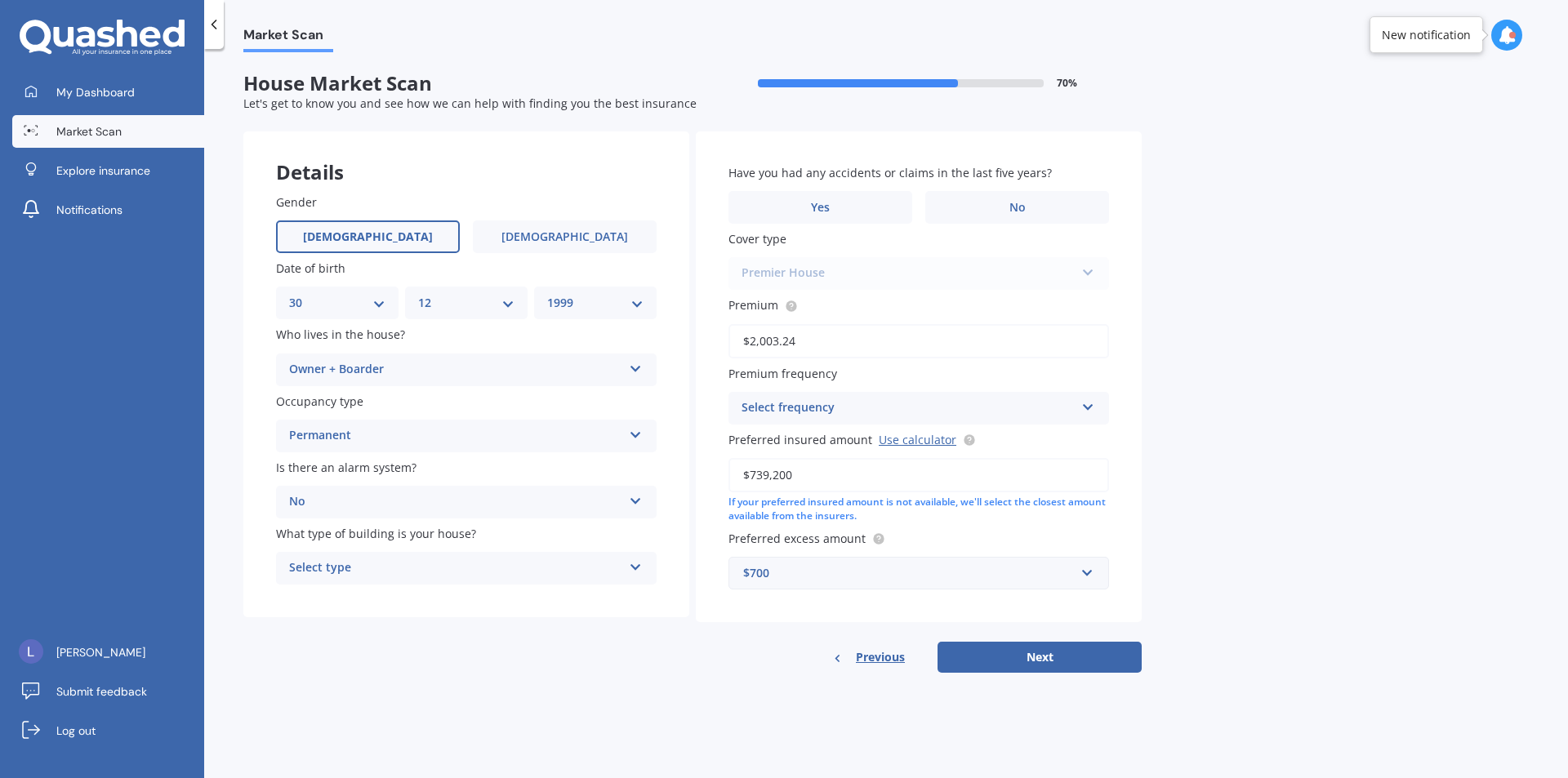
click at [398, 552] on div "Select type Freestanding Multi-unit (in a block of 6 or less) Multi-unit (in a …" at bounding box center [466, 569] width 380 height 33
click at [388, 595] on div "Freestanding" at bounding box center [466, 600] width 379 height 29
click at [969, 208] on label "No" at bounding box center [1017, 207] width 184 height 33
click at [0, 0] on input "No" at bounding box center [0, 0] width 0 height 0
click at [916, 409] on div "Select frequency" at bounding box center [908, 409] width 333 height 20
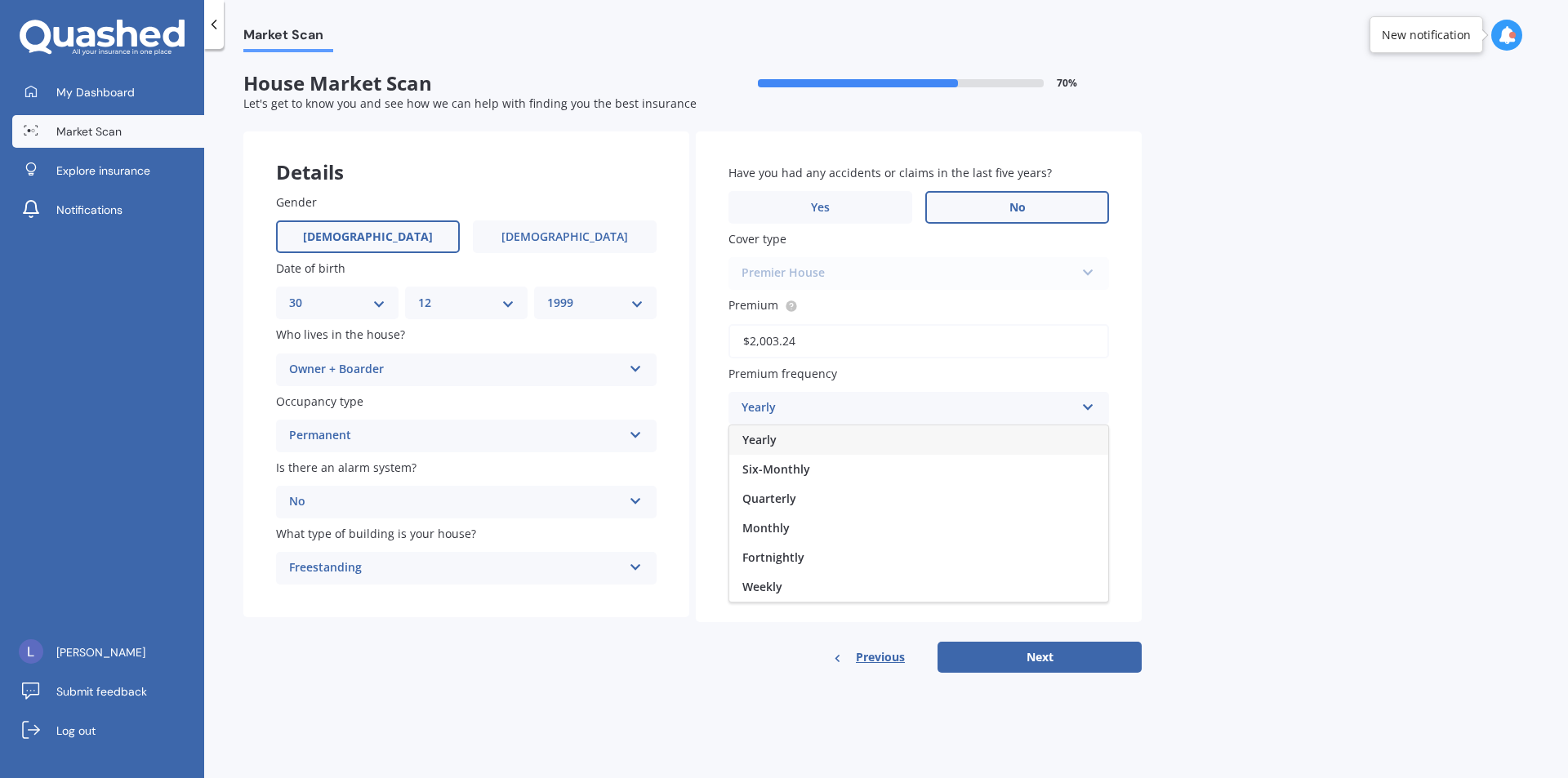
click at [872, 434] on div "Yearly" at bounding box center [918, 440] width 379 height 29
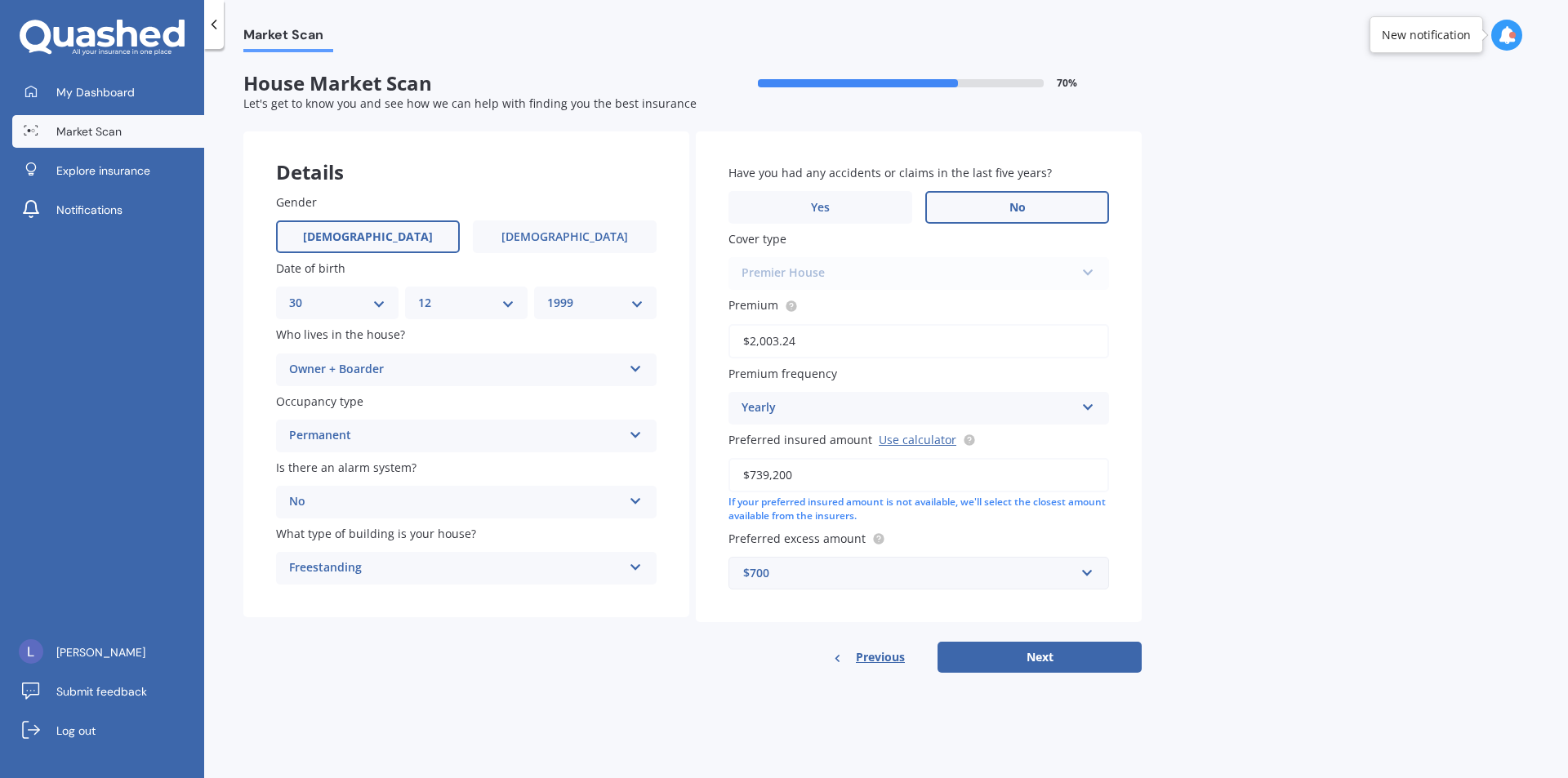
click at [1300, 472] on div "Market Scan House Market Scan 70 % Let's get to know you and see how we can hel…" at bounding box center [885, 416] width 1363 height 729
click at [1061, 573] on div "$700" at bounding box center [909, 573] width 331 height 18
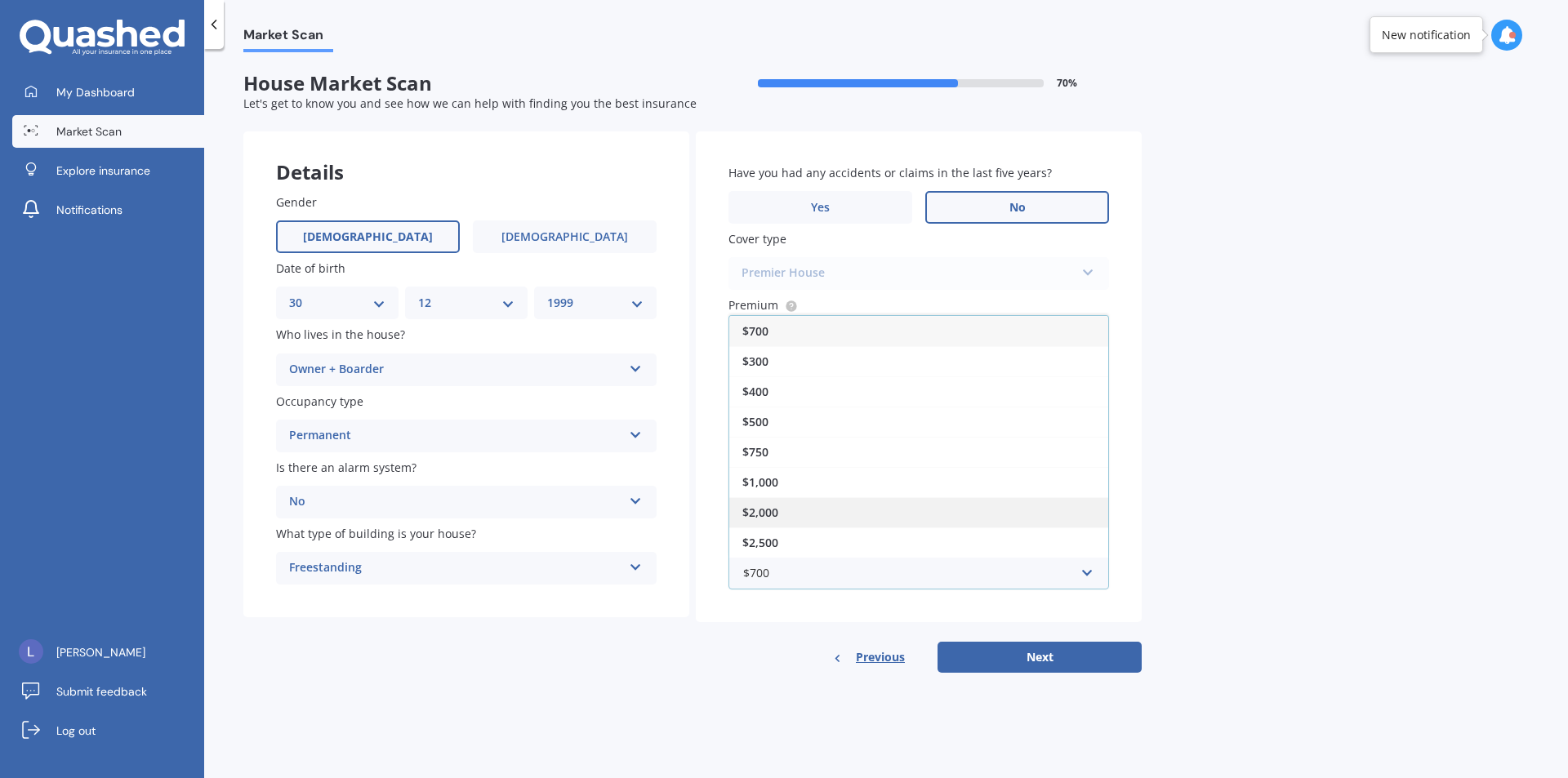
click at [904, 500] on div "$2,000" at bounding box center [918, 511] width 379 height 30
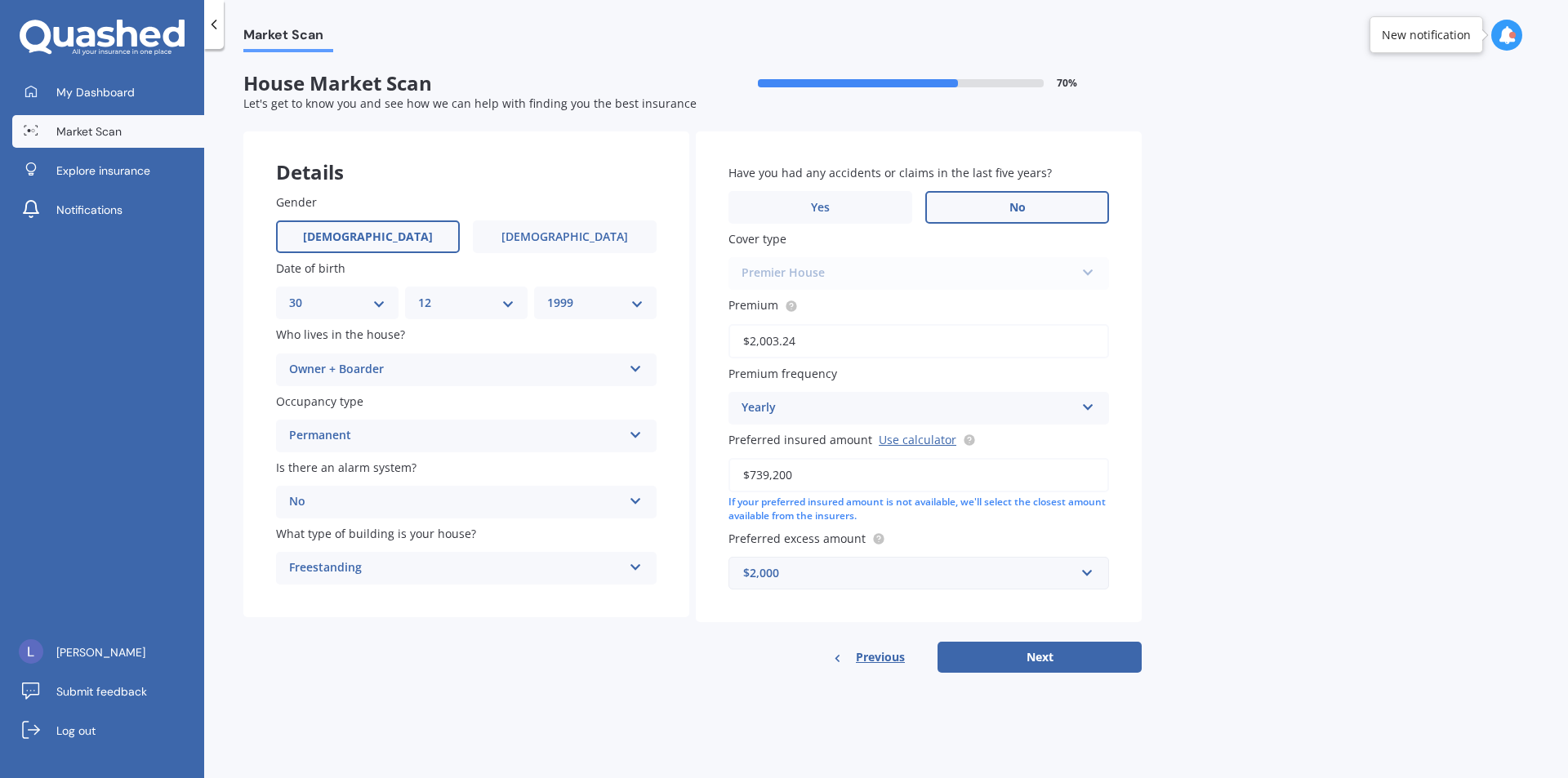
click at [1357, 588] on div "Market Scan House Market Scan 70 % Let's get to know you and see how we can hel…" at bounding box center [885, 416] width 1363 height 729
click at [1002, 650] on button "Next" at bounding box center [1039, 657] width 204 height 31
select select "30"
select select "12"
select select "1999"
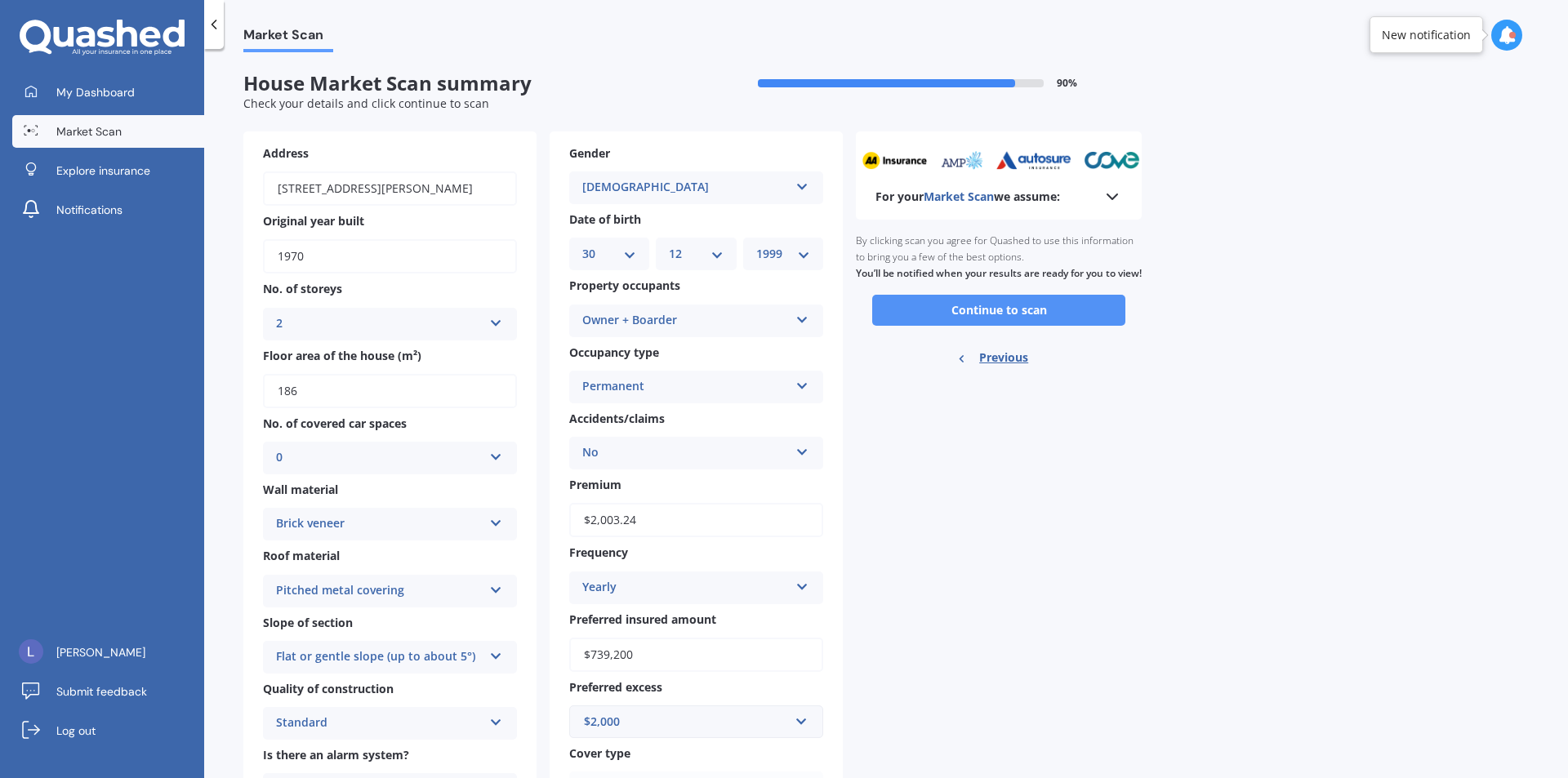
click at [972, 320] on button "Continue to scan" at bounding box center [998, 310] width 253 height 31
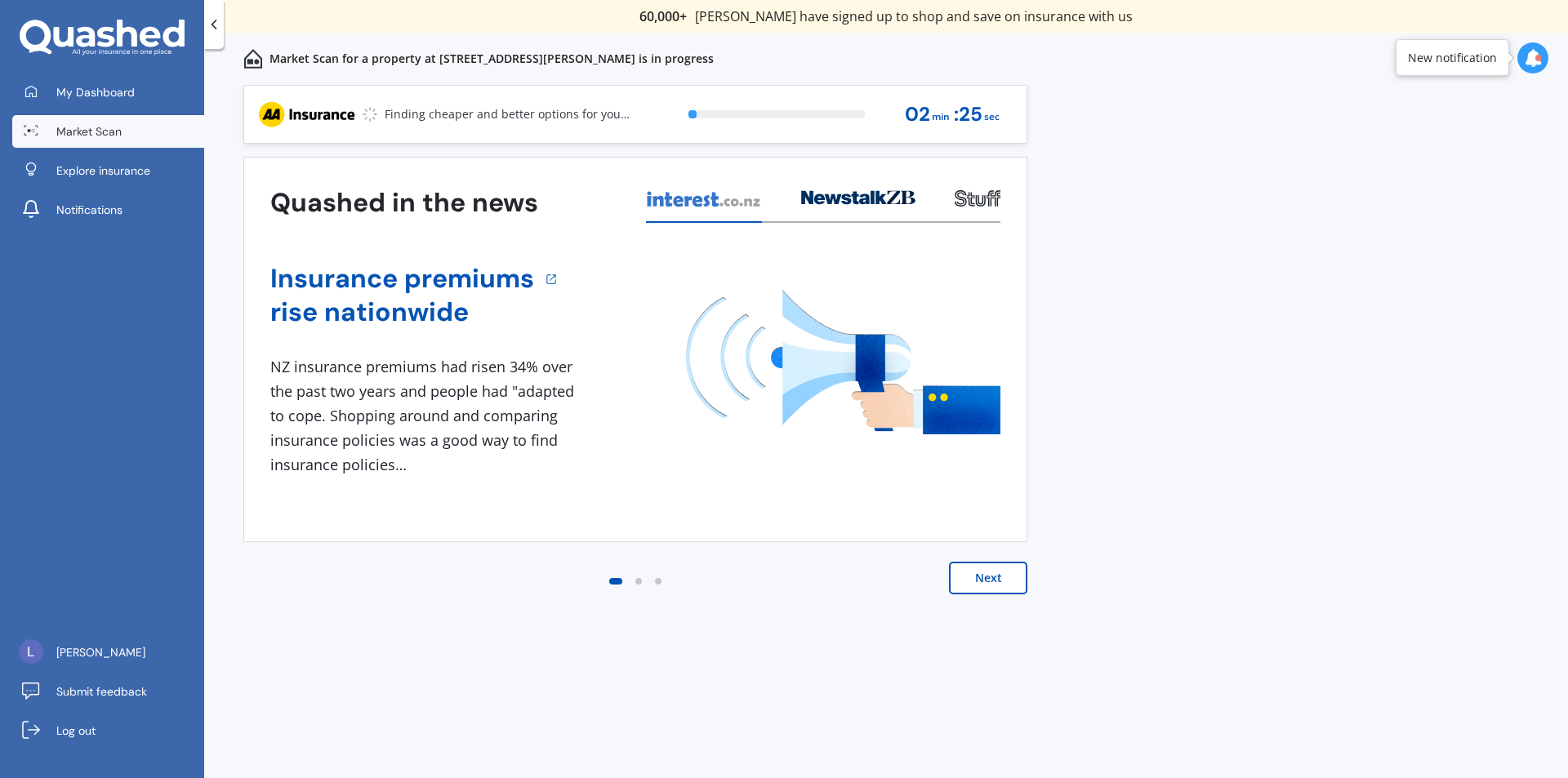
drag, startPoint x: 870, startPoint y: 105, endPoint x: 1282, endPoint y: 73, distance: 413.2
click at [1292, 73] on div "Market Scan for a property at [STREET_ADDRESS][PERSON_NAME] is in progress" at bounding box center [885, 58] width 1363 height 52
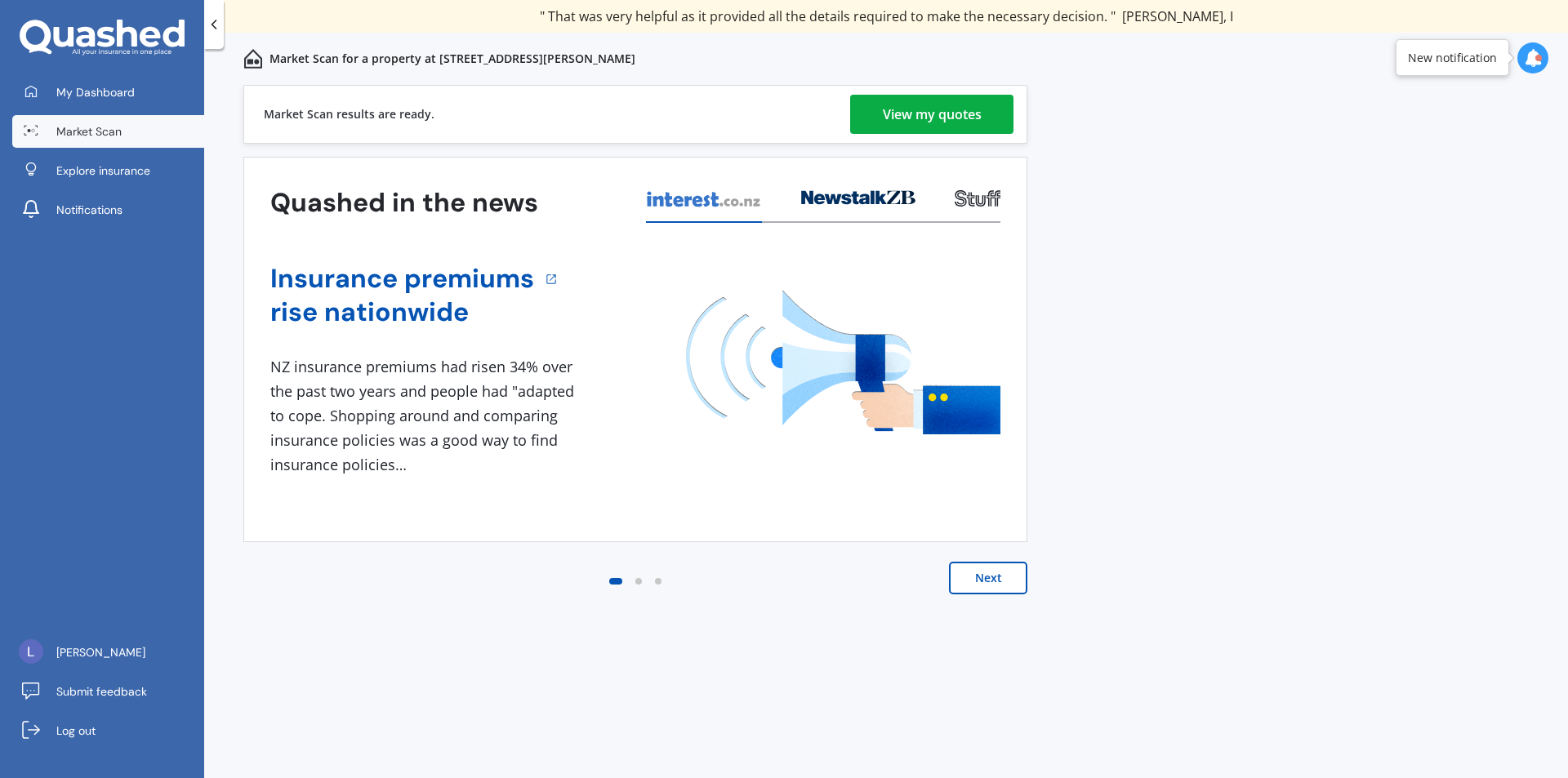
click at [915, 107] on div "View my quotes" at bounding box center [932, 114] width 99 height 39
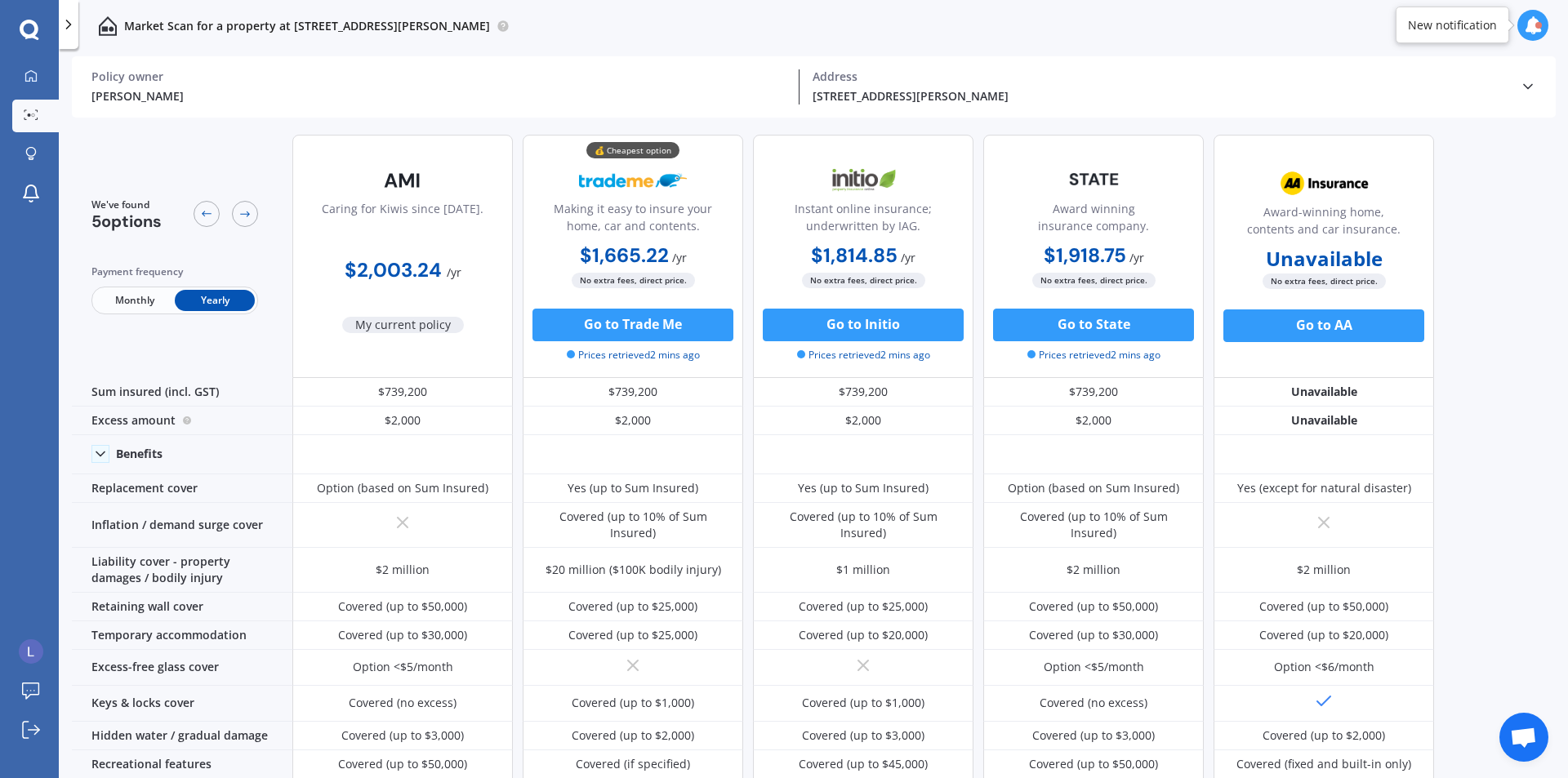
drag, startPoint x: 723, startPoint y: 394, endPoint x: 744, endPoint y: 328, distance: 69.3
drag, startPoint x: 744, startPoint y: 328, endPoint x: 1157, endPoint y: 3, distance: 525.5
click at [1157, 3] on div "Market Scan for a property at [STREET_ADDRESS][PERSON_NAME]" at bounding box center [814, 25] width 1509 height 52
drag, startPoint x: 286, startPoint y: 245, endPoint x: 183, endPoint y: 314, distance: 124.0
click at [183, 314] on div "Monthly Yearly" at bounding box center [174, 300] width 167 height 28
